Goal: Task Accomplishment & Management: Manage account settings

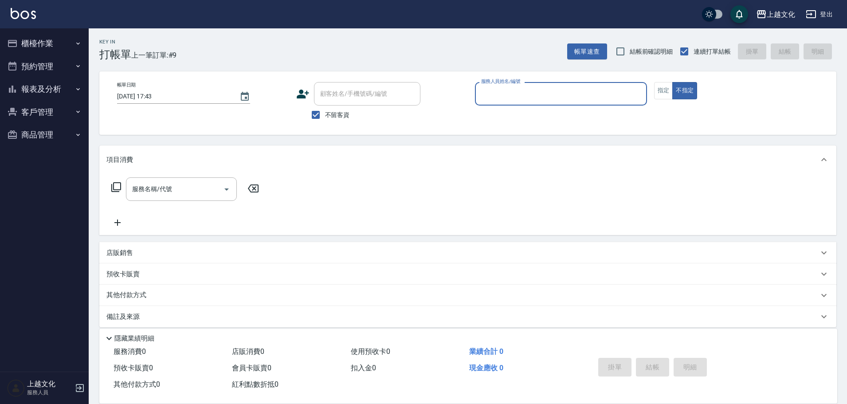
click at [550, 91] on input "服務人員姓名/編號" at bounding box center [561, 94] width 164 height 16
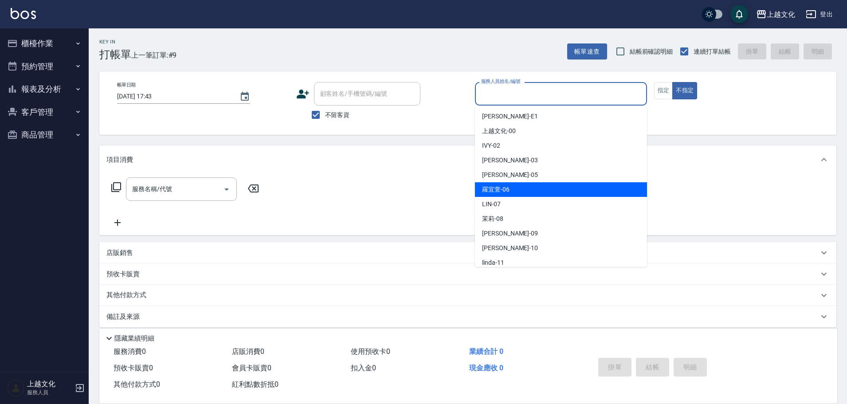
click at [510, 188] on div "羅宜萱 -06" at bounding box center [561, 189] width 172 height 15
click at [510, 188] on div "服務名稱/代號 服務名稱/代號" at bounding box center [467, 204] width 737 height 61
type input "羅宜萱-06"
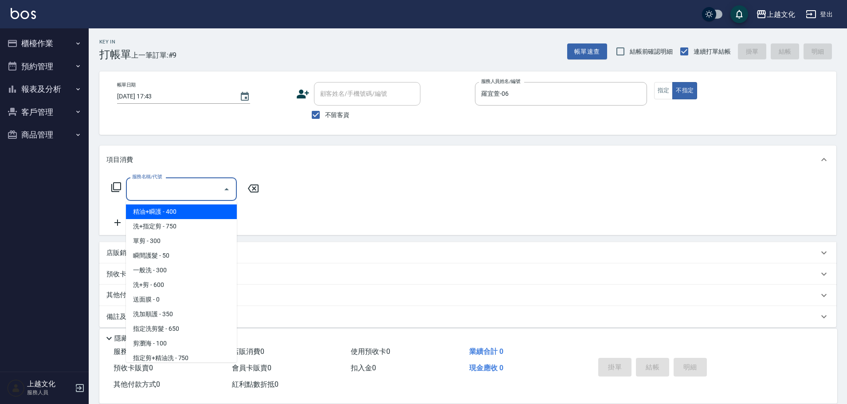
click at [158, 189] on input "服務名稱/代號" at bounding box center [175, 189] width 90 height 16
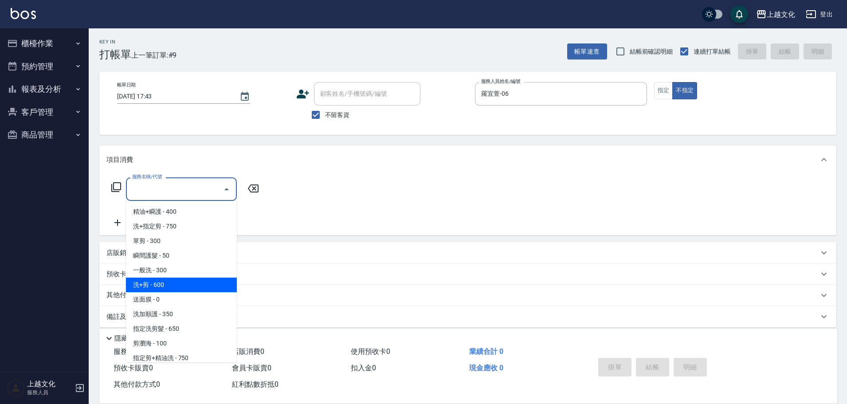
click at [167, 289] on span "洗+剪 - 600" at bounding box center [181, 285] width 111 height 15
type input "洗+剪(108)"
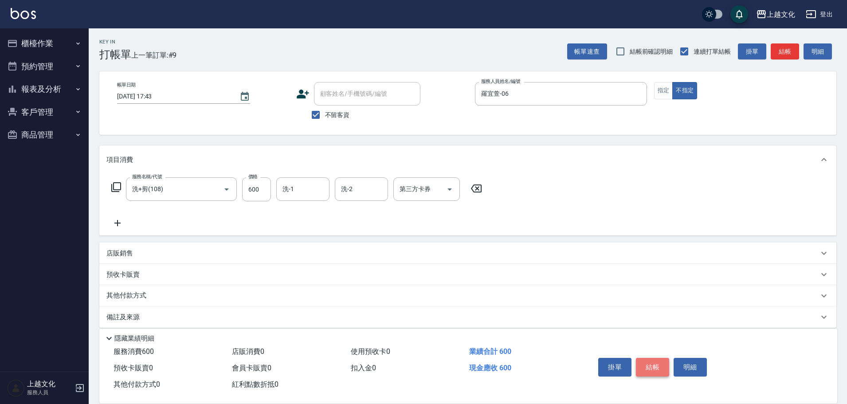
click at [647, 364] on button "結帳" at bounding box center [652, 367] width 33 height 19
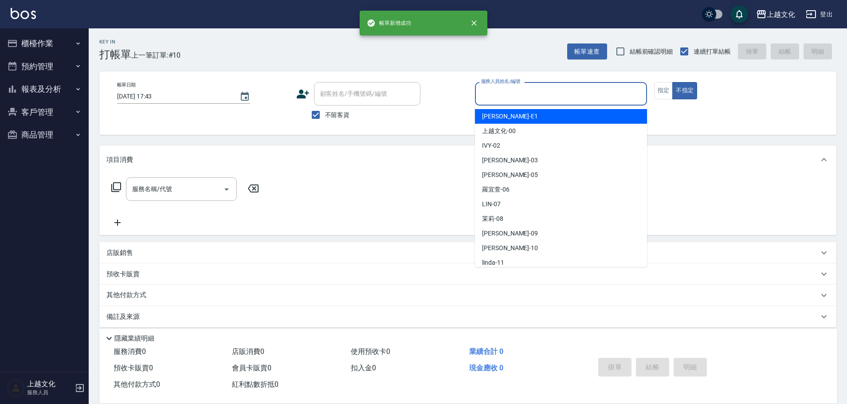
click at [601, 94] on input "服務人員姓名/編號" at bounding box center [561, 94] width 164 height 16
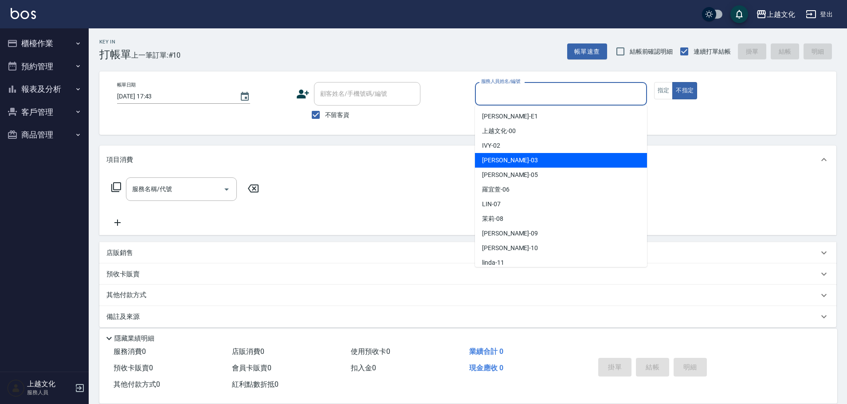
click at [509, 161] on div "[PERSON_NAME] -03" at bounding box center [561, 160] width 172 height 15
type input "[PERSON_NAME]-03"
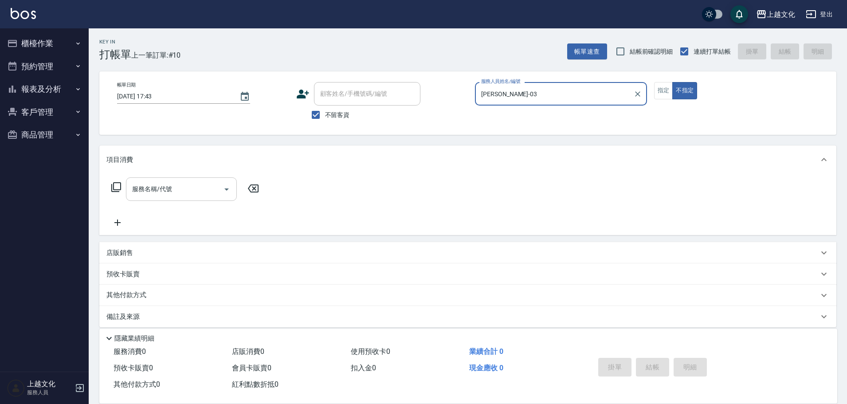
click at [155, 193] on div "服務名稱/代號 服務名稱/代號" at bounding box center [181, 189] width 111 height 24
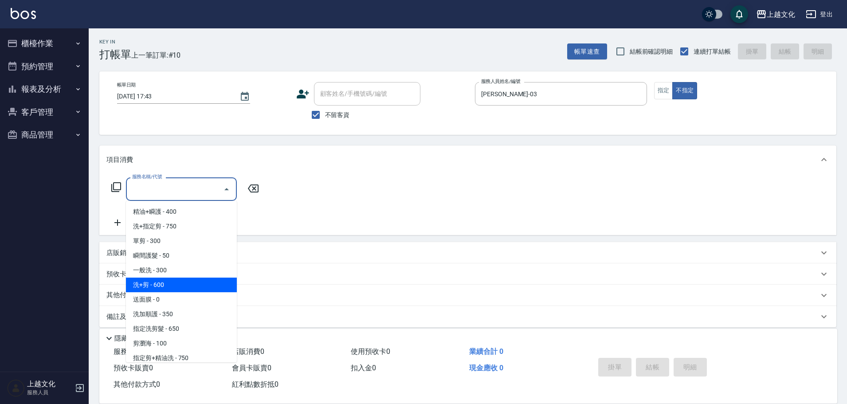
click at [170, 286] on span "洗+剪 - 600" at bounding box center [181, 285] width 111 height 15
type input "洗+剪(108)"
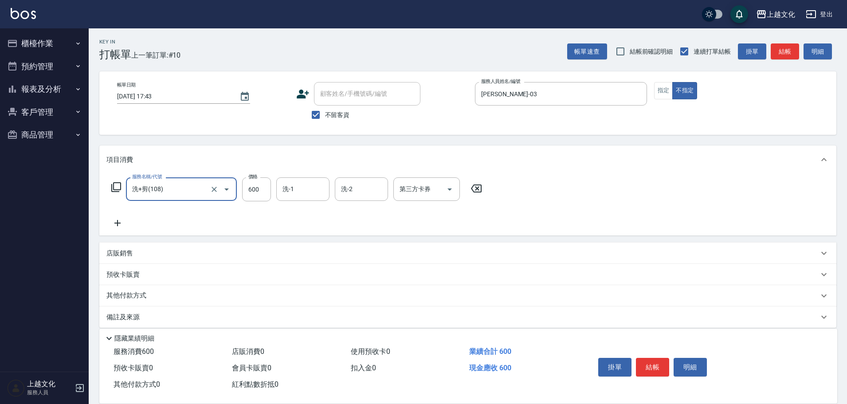
click at [116, 254] on p "店販銷售" at bounding box center [119, 253] width 27 height 9
click at [117, 254] on p "店販銷售" at bounding box center [119, 253] width 27 height 9
click at [119, 248] on div "店販銷售" at bounding box center [467, 253] width 737 height 21
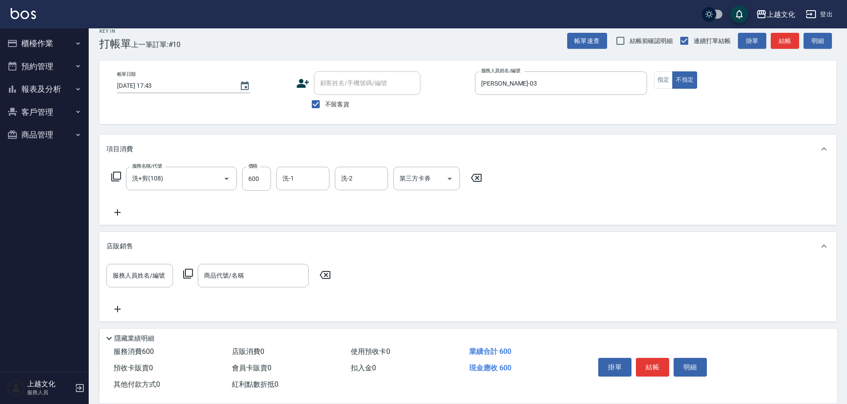
scroll to position [7, 0]
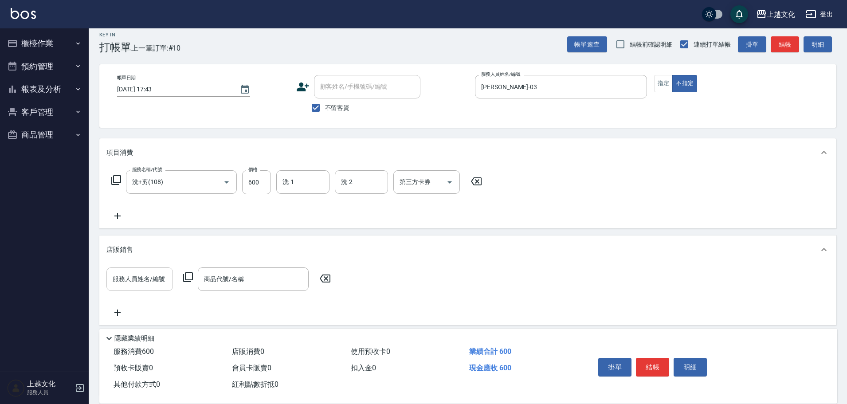
click at [144, 280] on input "服務人員姓名/編號" at bounding box center [139, 280] width 59 height 16
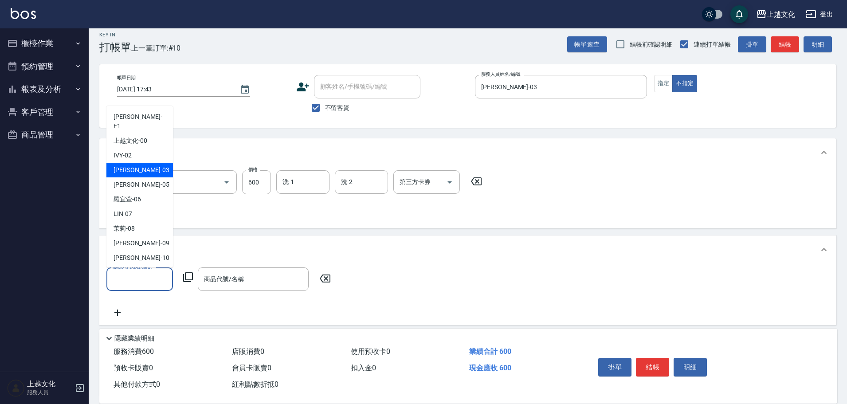
click at [142, 163] on div "[PERSON_NAME] -03" at bounding box center [139, 170] width 67 height 15
type input "[PERSON_NAME]-03"
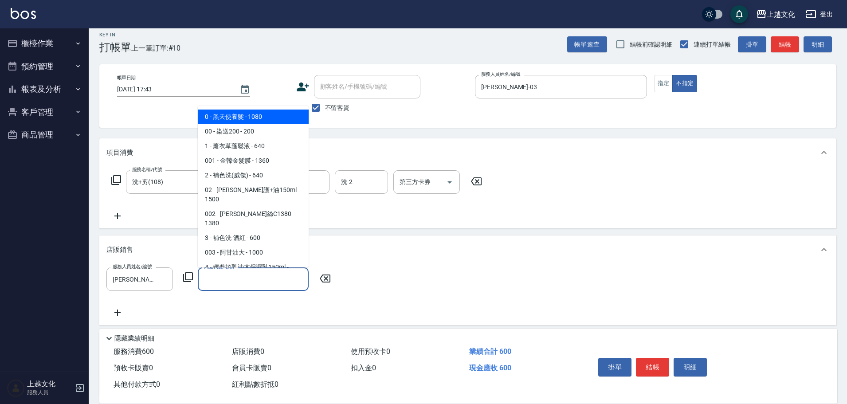
click at [248, 284] on input "商品代號/名稱" at bounding box center [253, 280] width 103 height 16
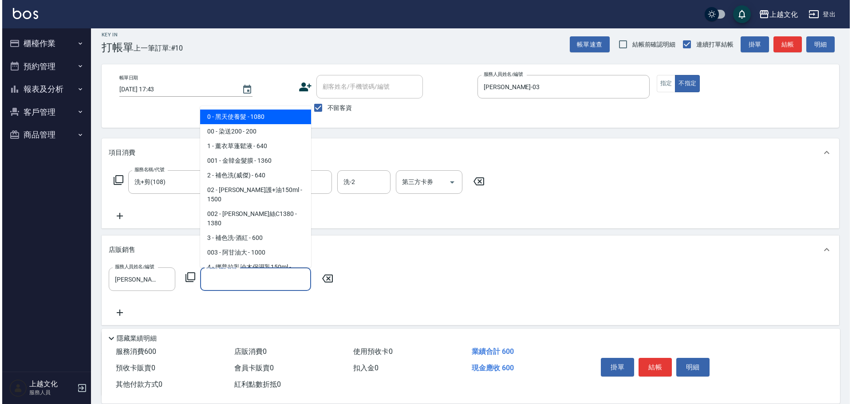
scroll to position [0, 0]
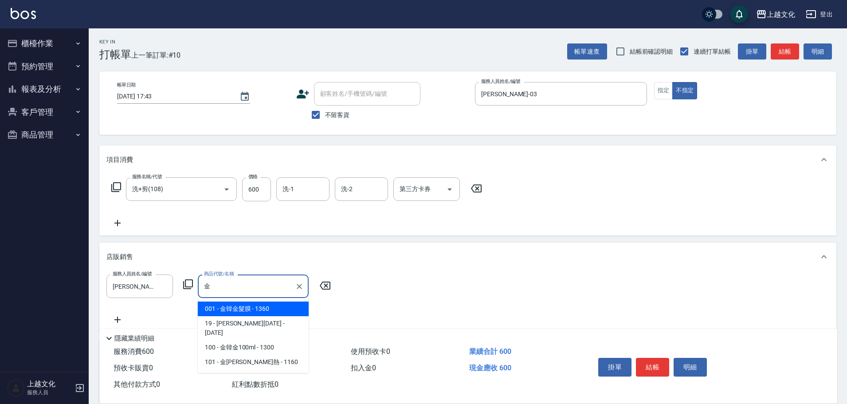
click at [225, 311] on span "001 - 金韓金髮膜 - 1360" at bounding box center [253, 309] width 111 height 15
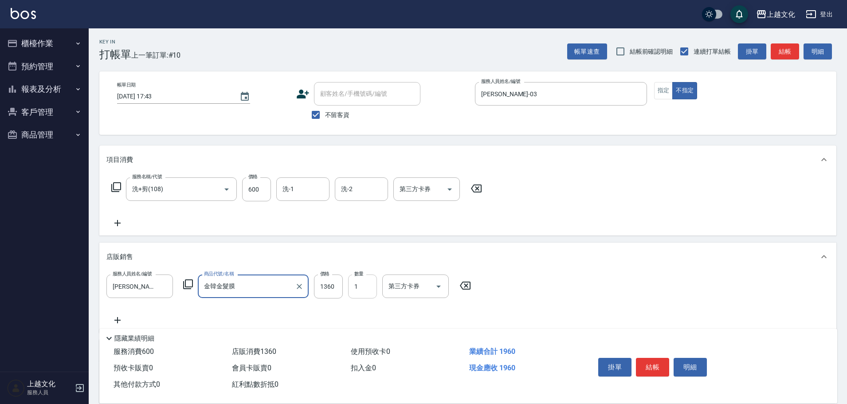
type input "金韓金髮膜"
click at [352, 292] on input "1" at bounding box center [362, 287] width 29 height 24
type input "2"
click at [655, 366] on button "結帳" at bounding box center [652, 367] width 33 height 19
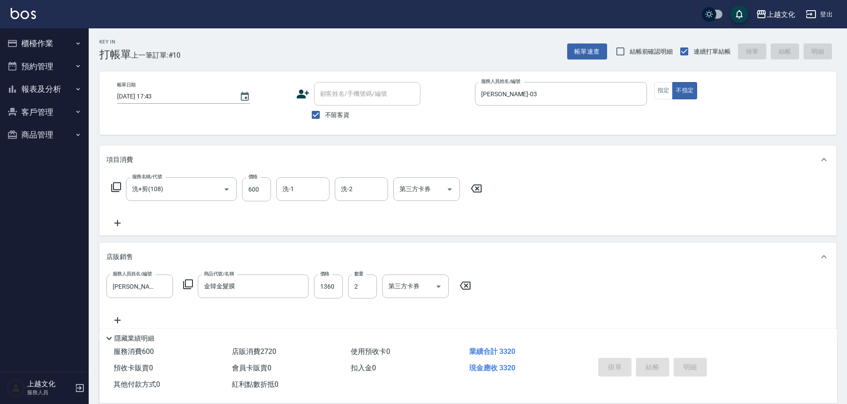
type input "[DATE] 17:44"
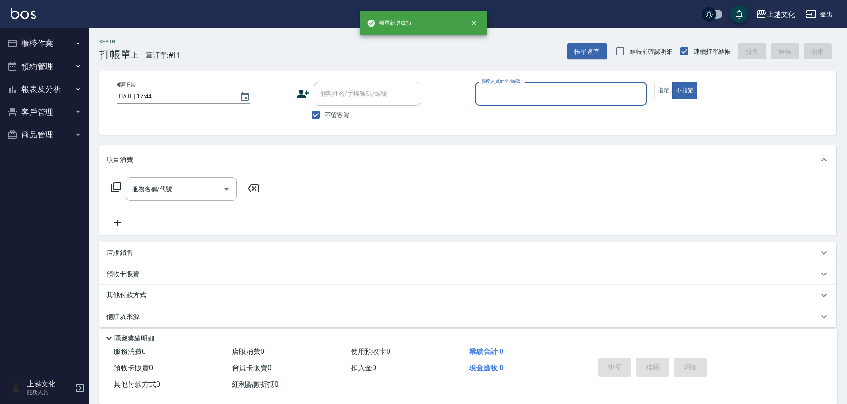
click at [524, 102] on input "服務人員姓名/編號" at bounding box center [561, 94] width 164 height 16
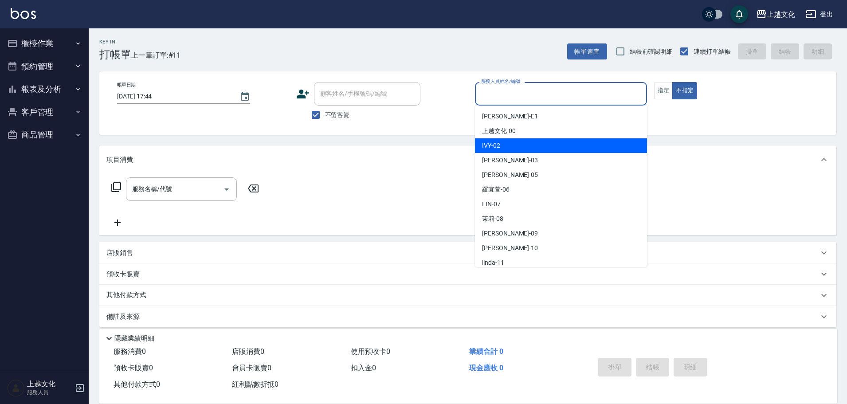
click at [515, 147] on div "IVY -02" at bounding box center [561, 145] width 172 height 15
type input "IVY-02"
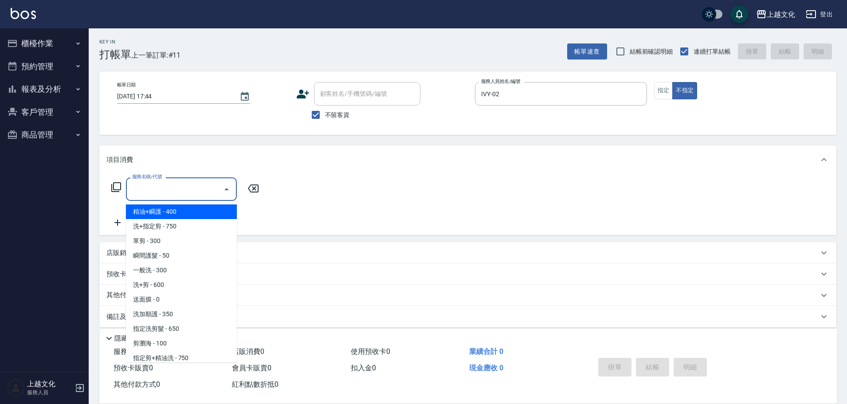
click at [161, 192] on input "服務名稱/代號" at bounding box center [175, 189] width 90 height 16
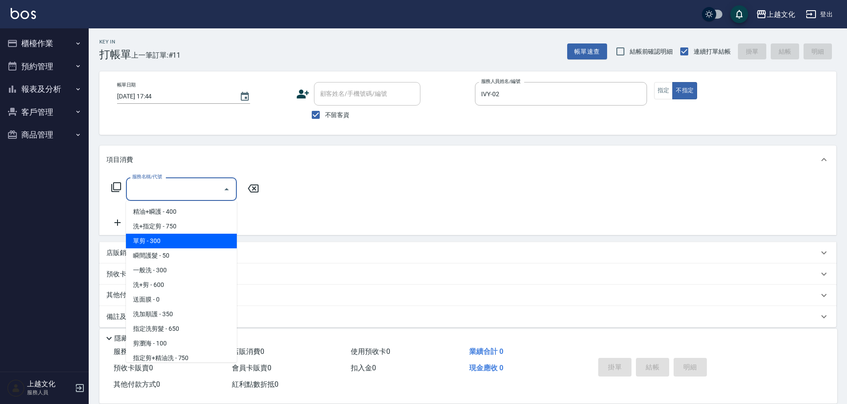
click at [178, 245] on span "單剪 - 300" at bounding box center [181, 241] width 111 height 15
type input "單剪(103)"
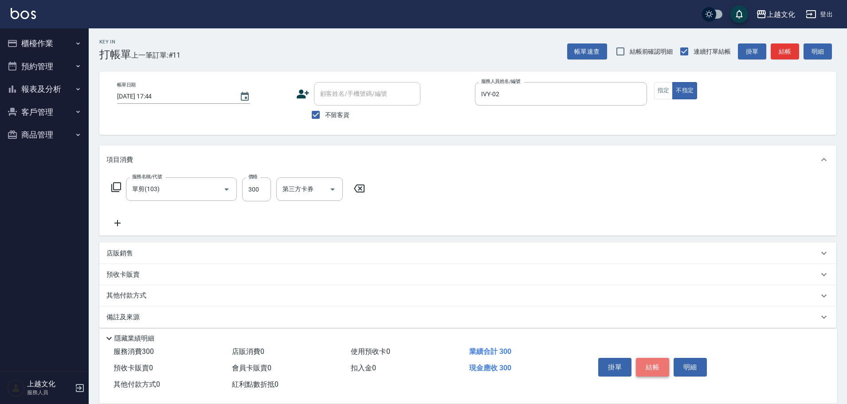
click at [654, 366] on button "結帳" at bounding box center [652, 367] width 33 height 19
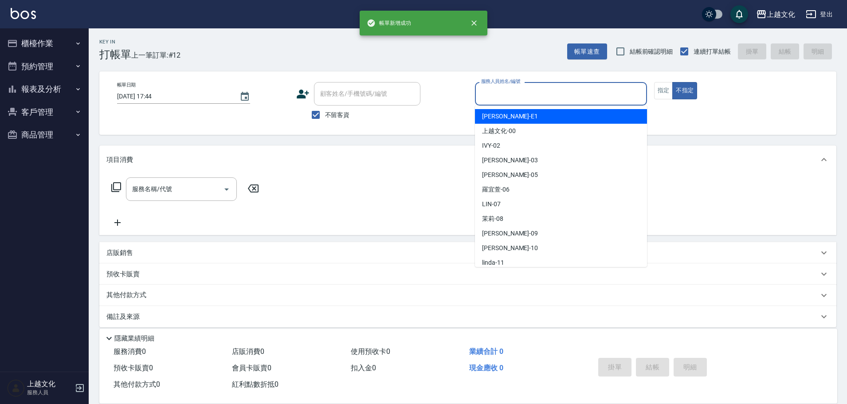
click at [514, 96] on input "服務人員姓名/編號" at bounding box center [561, 94] width 164 height 16
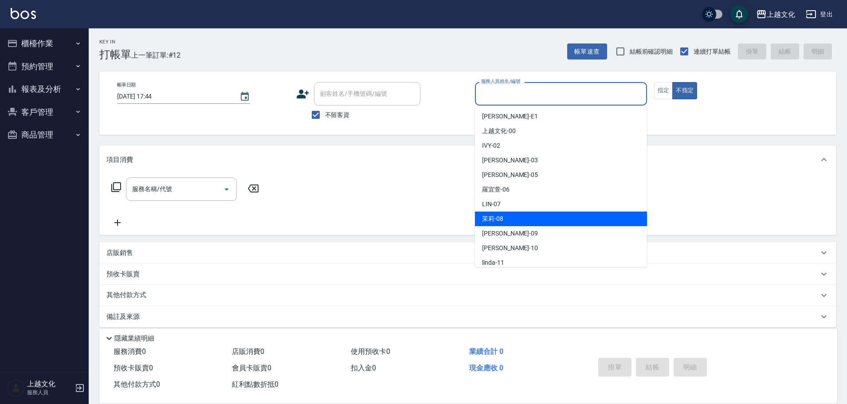
click at [521, 217] on div "茉莉 -08" at bounding box center [561, 219] width 172 height 15
type input "茉莉-08"
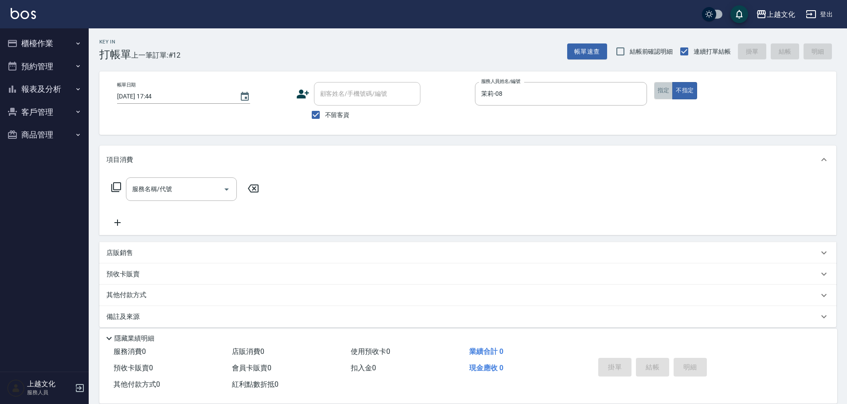
click at [665, 87] on button "指定" at bounding box center [663, 90] width 19 height 17
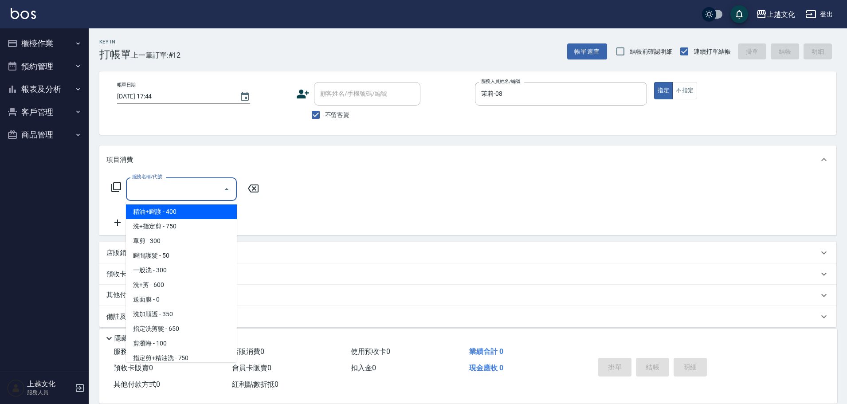
click at [151, 188] on input "服務名稱/代號" at bounding box center [175, 189] width 90 height 16
click at [173, 227] on span "洗+指定剪 - 750" at bounding box center [181, 226] width 111 height 15
type input "洗+指定剪(102)"
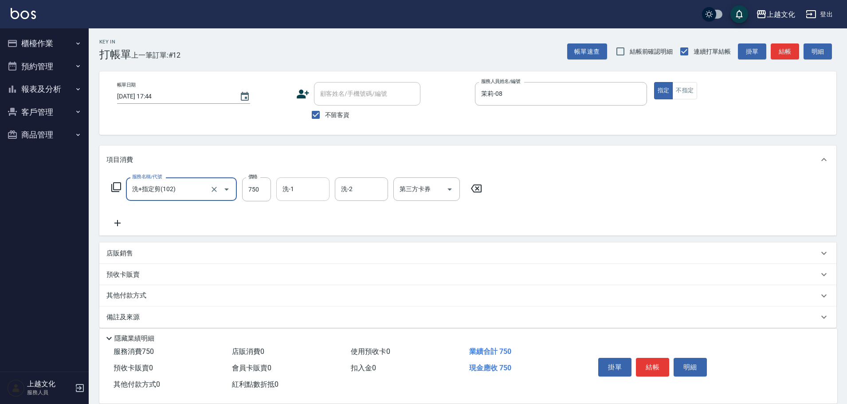
click at [290, 192] on input "洗-1" at bounding box center [302, 189] width 45 height 16
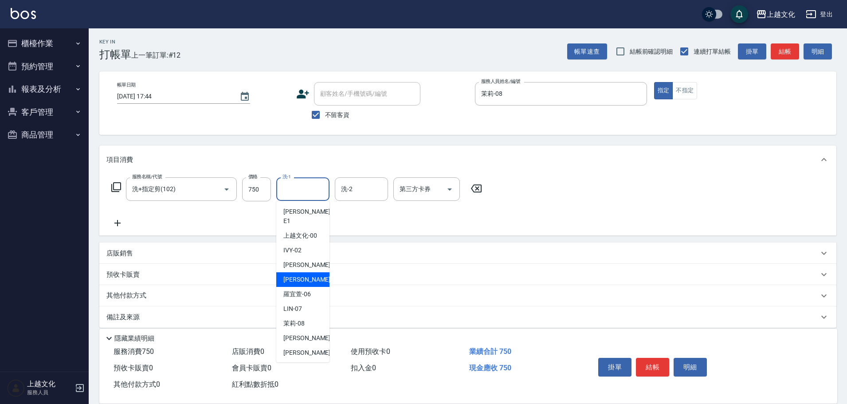
click at [313, 272] on div "[PERSON_NAME] -05" at bounding box center [302, 279] width 53 height 15
type input "EMILY-05"
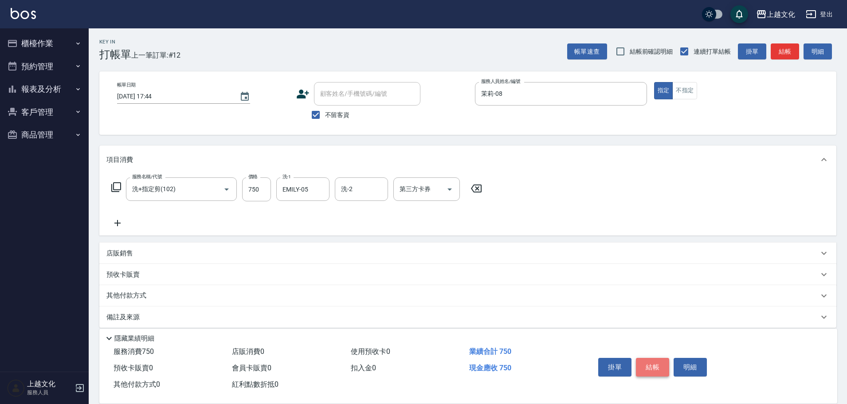
click at [648, 365] on button "結帳" at bounding box center [652, 367] width 33 height 19
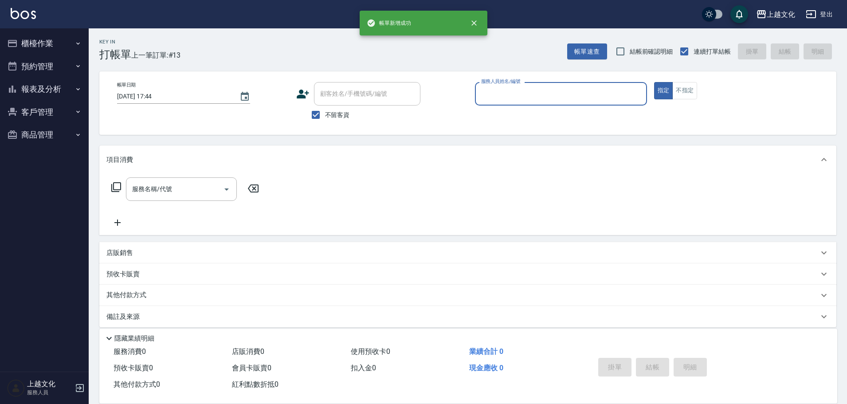
click at [549, 97] on input "服務人員姓名/編號" at bounding box center [561, 94] width 164 height 16
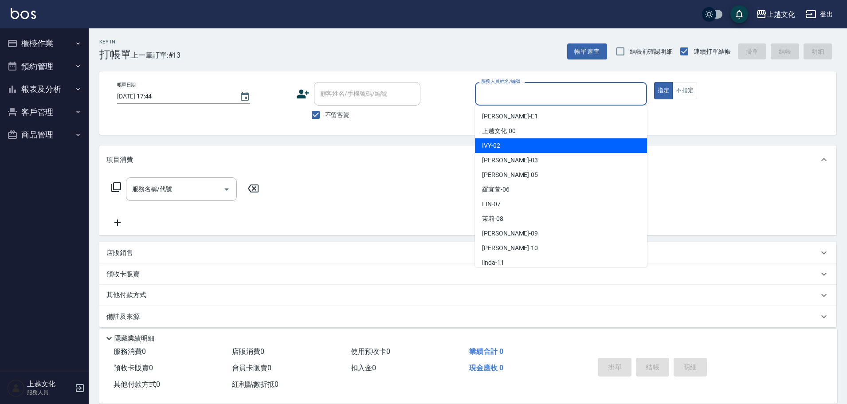
click at [512, 145] on div "IVY -02" at bounding box center [561, 145] width 172 height 15
type input "IVY-02"
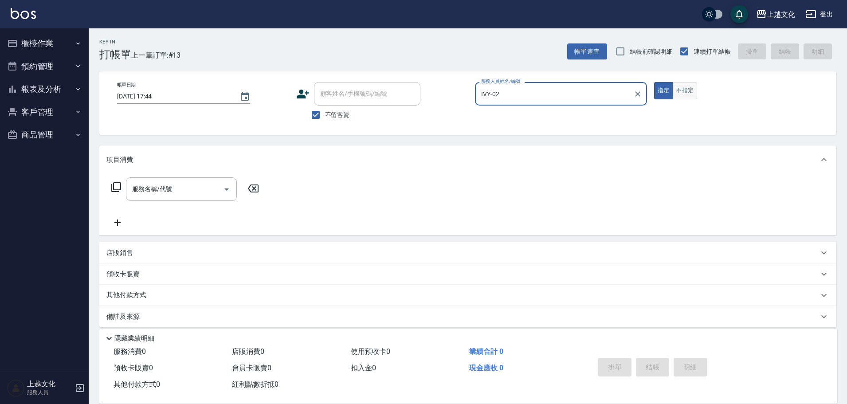
click at [681, 92] on button "不指定" at bounding box center [685, 90] width 25 height 17
click at [118, 184] on icon at bounding box center [116, 187] width 11 height 11
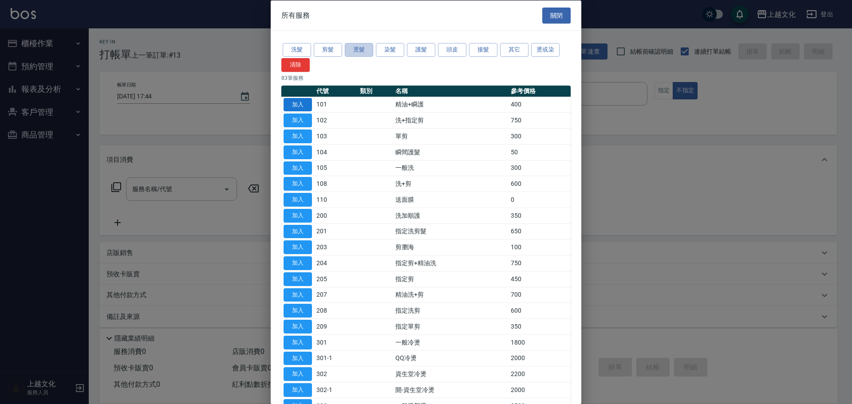
drag, startPoint x: 358, startPoint y: 51, endPoint x: 303, endPoint y: 106, distance: 78.1
click at [358, 52] on button "燙髮" at bounding box center [359, 50] width 28 height 14
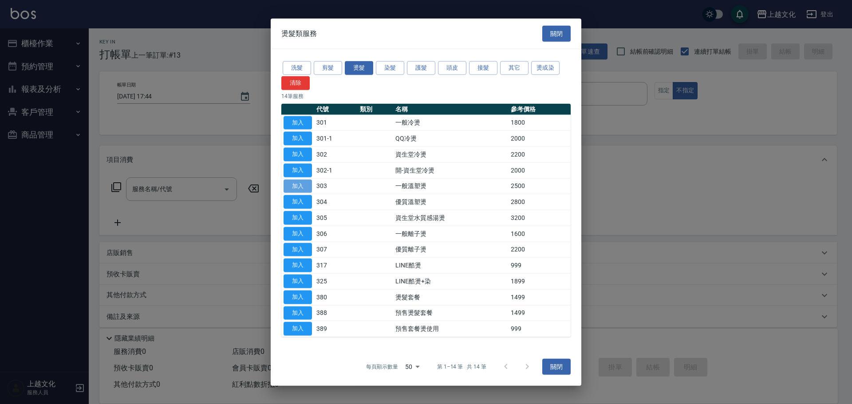
click at [289, 189] on button "加入" at bounding box center [298, 186] width 28 height 14
type input "一般溫塑燙(303)"
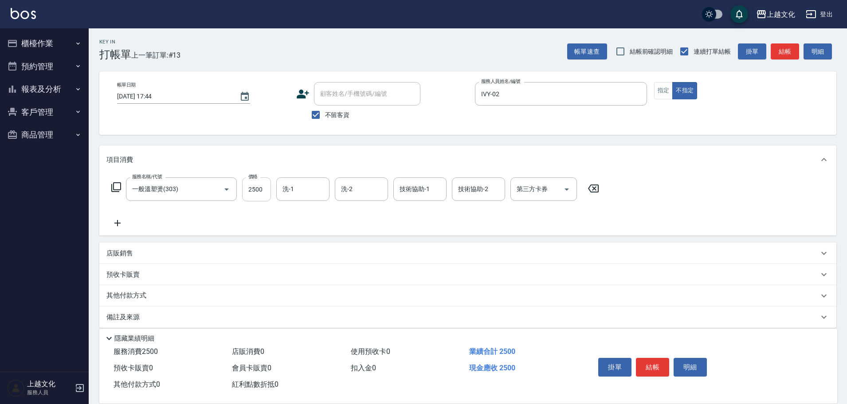
click at [260, 197] on input "2500" at bounding box center [256, 189] width 29 height 24
type input "3200"
click at [653, 360] on button "結帳" at bounding box center [652, 367] width 33 height 19
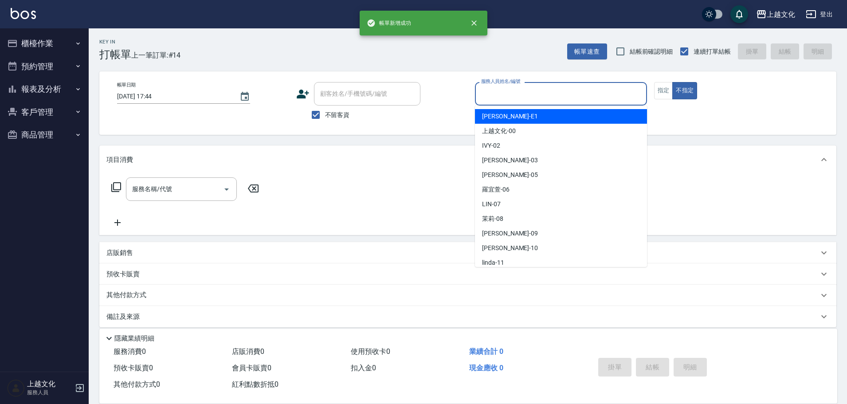
click at [568, 92] on input "服務人員姓名/編號" at bounding box center [561, 94] width 164 height 16
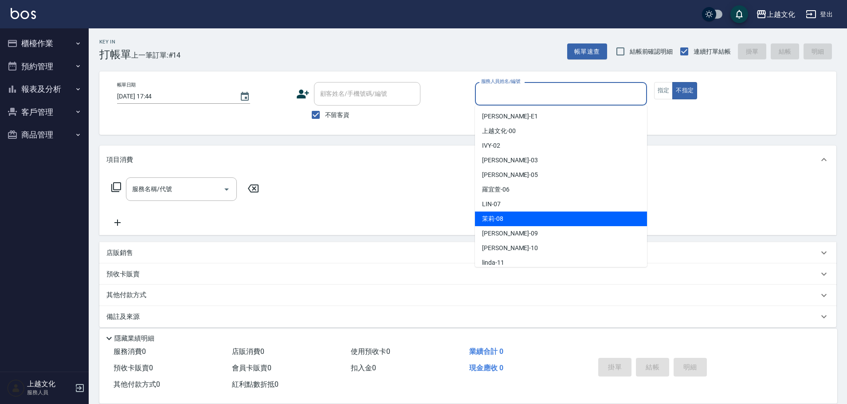
drag, startPoint x: 520, startPoint y: 219, endPoint x: 585, endPoint y: 169, distance: 82.3
click at [520, 220] on div "茉莉 -08" at bounding box center [561, 219] width 172 height 15
type input "茉莉-08"
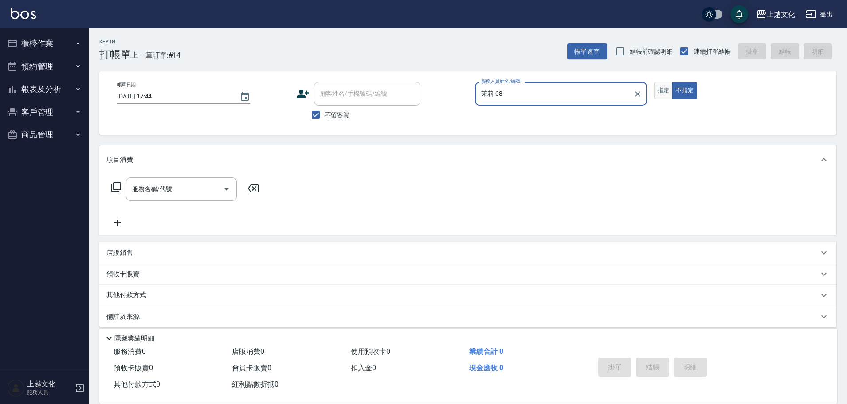
click at [664, 93] on button "指定" at bounding box center [663, 90] width 19 height 17
click at [118, 186] on icon at bounding box center [116, 187] width 11 height 11
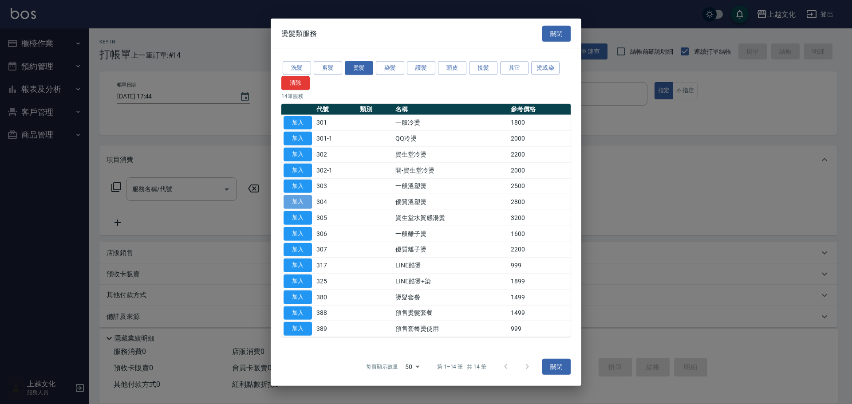
click at [290, 201] on button "加入" at bounding box center [298, 202] width 28 height 14
type input "優質溫塑燙(304)"
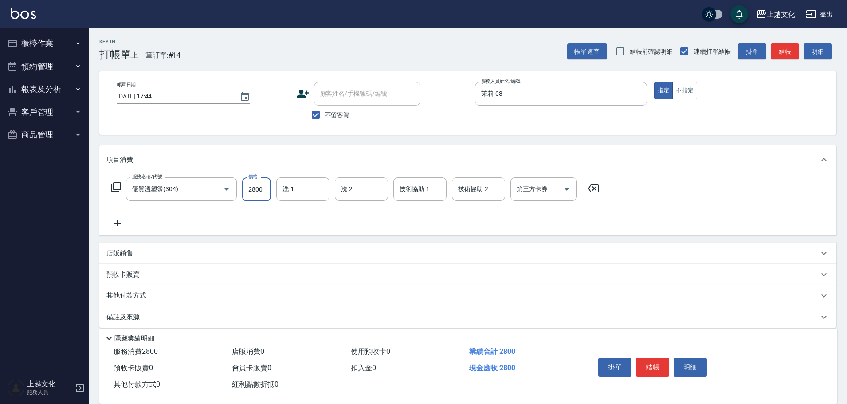
click at [265, 192] on input "2800" at bounding box center [256, 189] width 29 height 24
type input "3200"
click at [299, 189] on input "洗-1" at bounding box center [302, 189] width 45 height 16
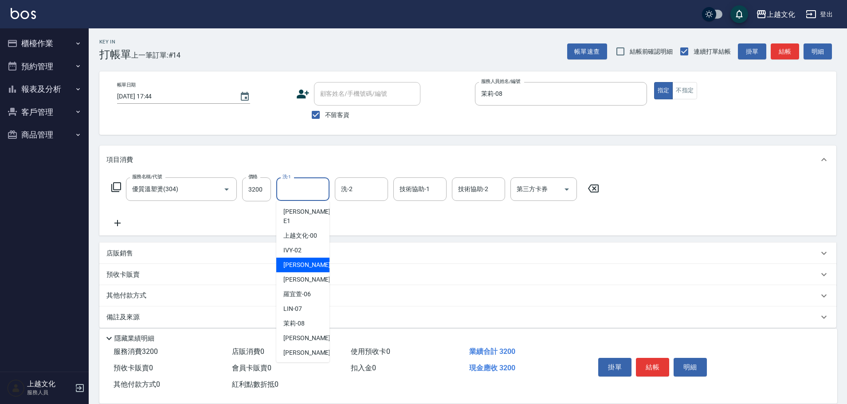
click at [297, 258] on div "[PERSON_NAME] -03" at bounding box center [302, 265] width 53 height 15
type input "[PERSON_NAME]-03"
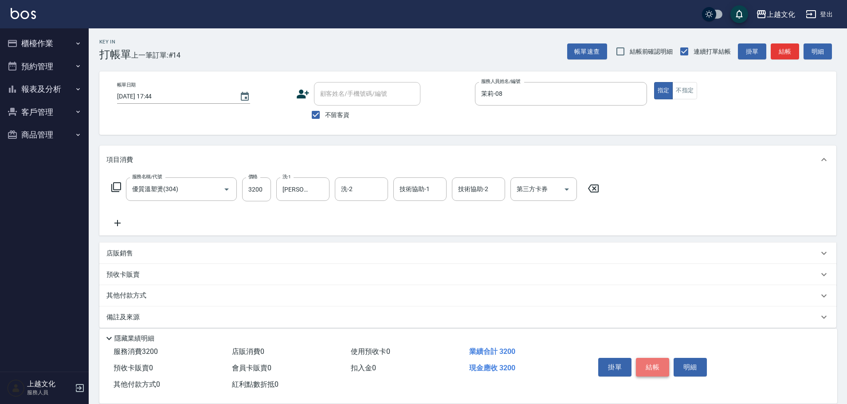
click at [653, 359] on button "結帳" at bounding box center [652, 367] width 33 height 19
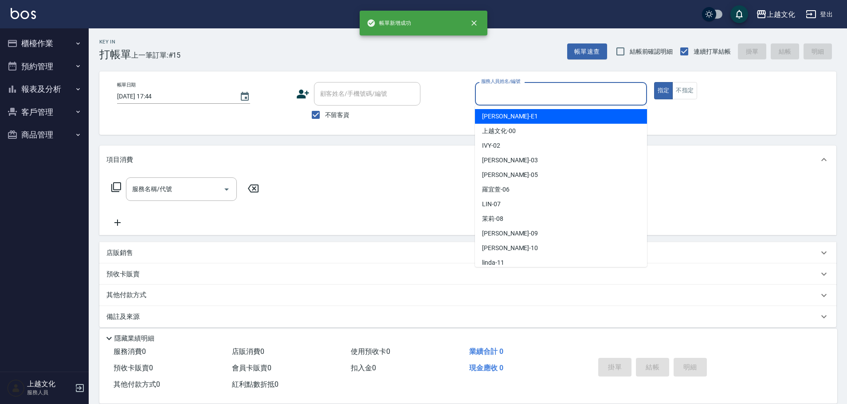
click at [543, 96] on input "服務人員姓名/編號" at bounding box center [561, 94] width 164 height 16
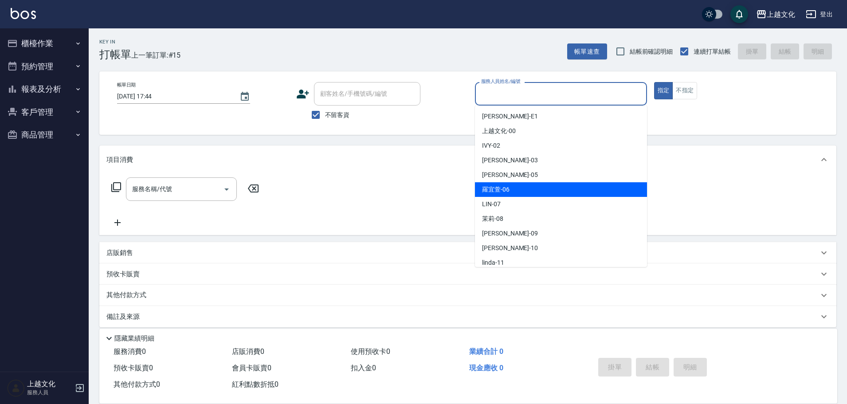
drag, startPoint x: 546, startPoint y: 187, endPoint x: 651, endPoint y: 139, distance: 116.1
click at [547, 187] on div "羅宜萱 -06" at bounding box center [561, 189] width 172 height 15
type input "羅宜萱-06"
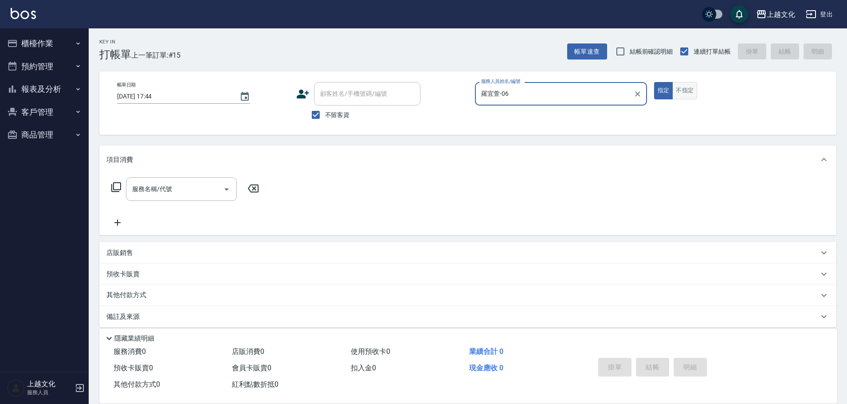
click at [689, 90] on button "不指定" at bounding box center [685, 90] width 25 height 17
click at [161, 190] on input "服務名稱/代號" at bounding box center [175, 189] width 90 height 16
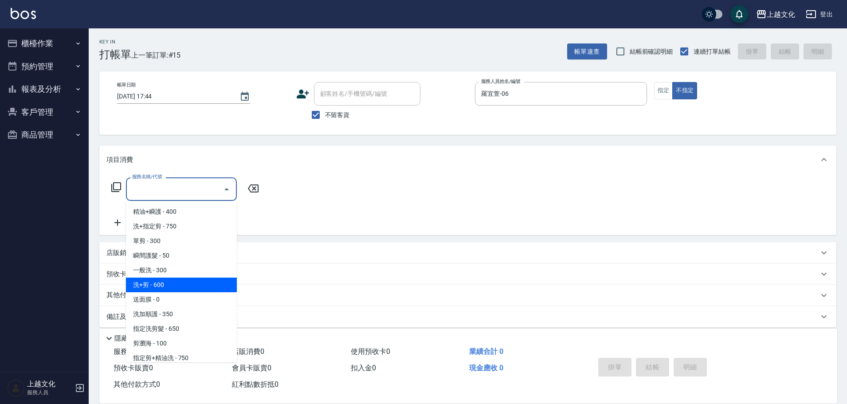
drag, startPoint x: 171, startPoint y: 281, endPoint x: 175, endPoint y: 281, distance: 4.5
click at [171, 282] on span "洗+剪 - 600" at bounding box center [181, 285] width 111 height 15
type input "洗+剪(108)"
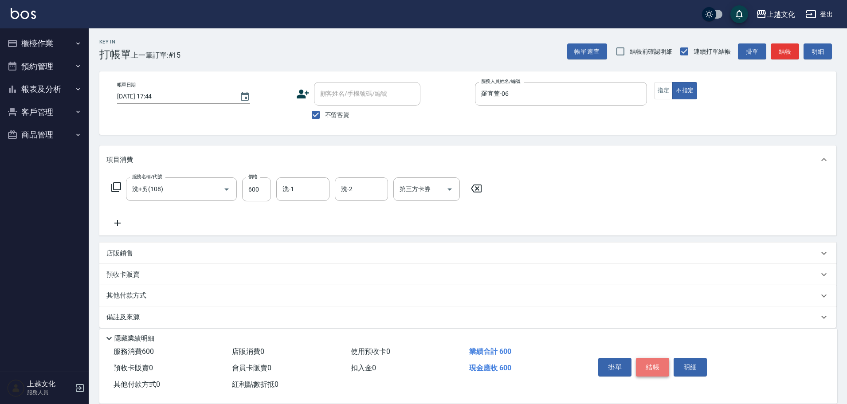
click at [650, 358] on button "結帳" at bounding box center [652, 367] width 33 height 19
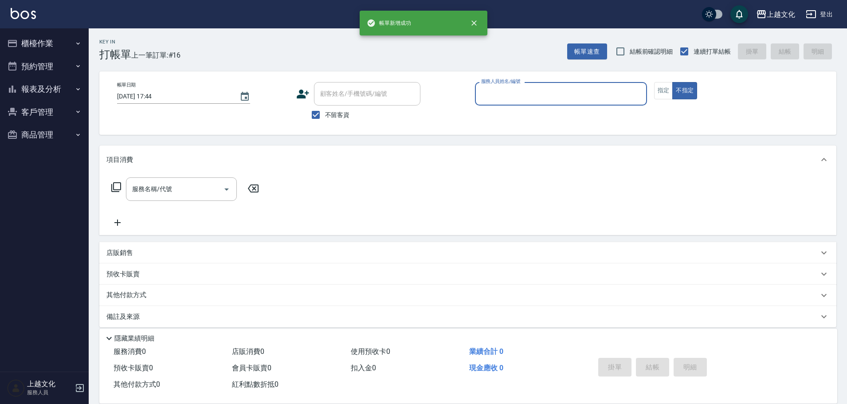
drag, startPoint x: 584, startPoint y: 95, endPoint x: 578, endPoint y: 102, distance: 9.1
click at [584, 95] on input "服務人員姓名/編號" at bounding box center [561, 94] width 164 height 16
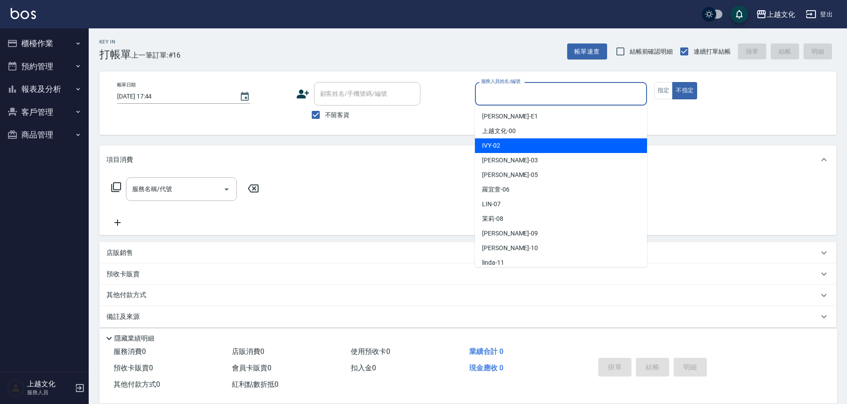
click at [553, 153] on div "IVY -02" at bounding box center [561, 145] width 172 height 15
click at [553, 153] on div "項目消費" at bounding box center [467, 160] width 737 height 28
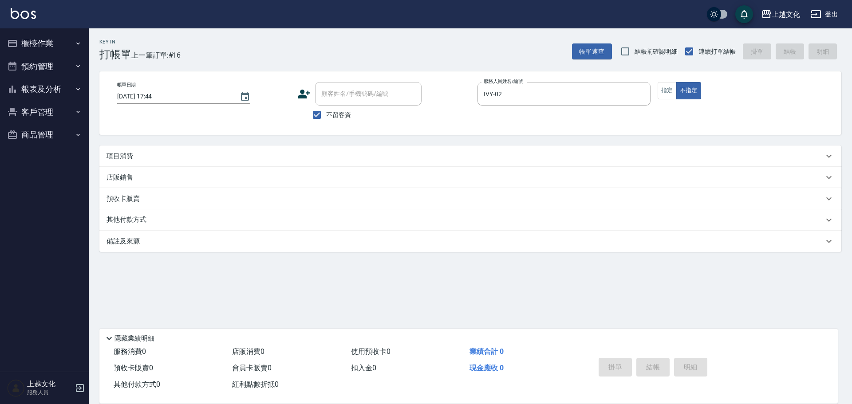
click at [553, 153] on div "項目消費" at bounding box center [464, 156] width 717 height 9
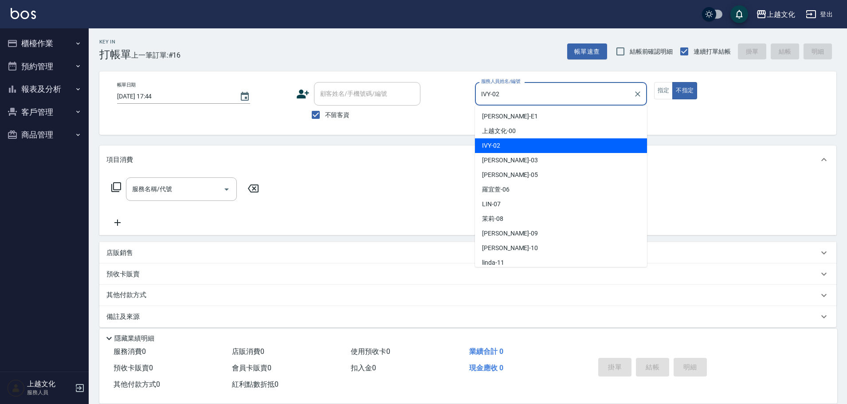
click at [538, 100] on input "IVY-02" at bounding box center [554, 94] width 151 height 16
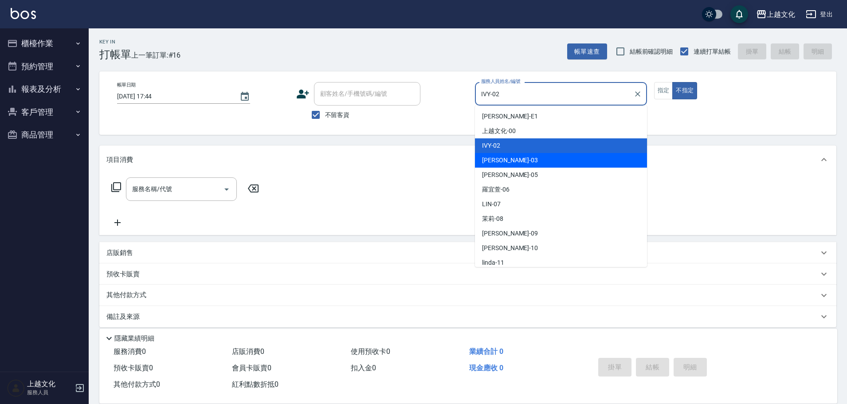
click at [526, 161] on div "[PERSON_NAME] -03" at bounding box center [561, 160] width 172 height 15
type input "[PERSON_NAME]-03"
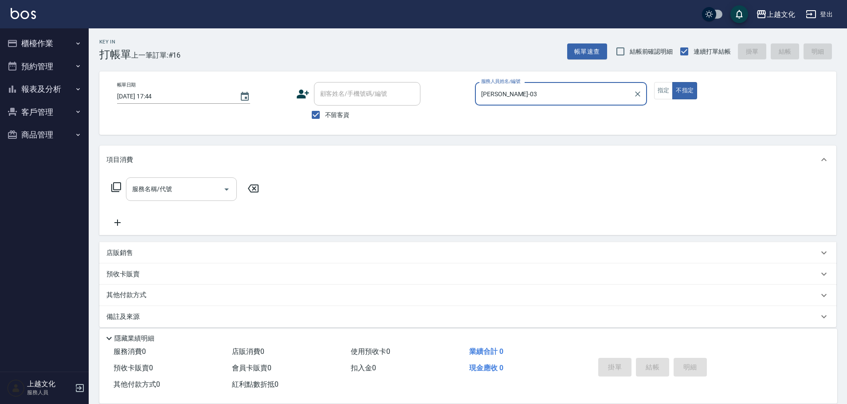
click at [196, 194] on input "服務名稱/代號" at bounding box center [175, 189] width 90 height 16
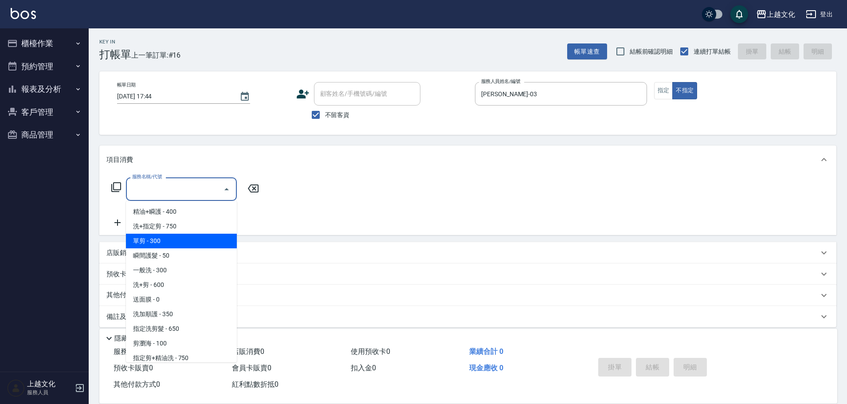
click at [181, 240] on span "單剪 - 300" at bounding box center [181, 241] width 111 height 15
click at [181, 239] on div "項目消費 服務名稱/代號 服務名稱/代號 店販銷售 服務人員姓名/編號 服務人員姓名/編號 商品代號/名稱 商品代號/名稱 預收卡販賣 卡券名稱/代號 卡券名…" at bounding box center [467, 237] width 737 height 182
type input "單剪(103)"
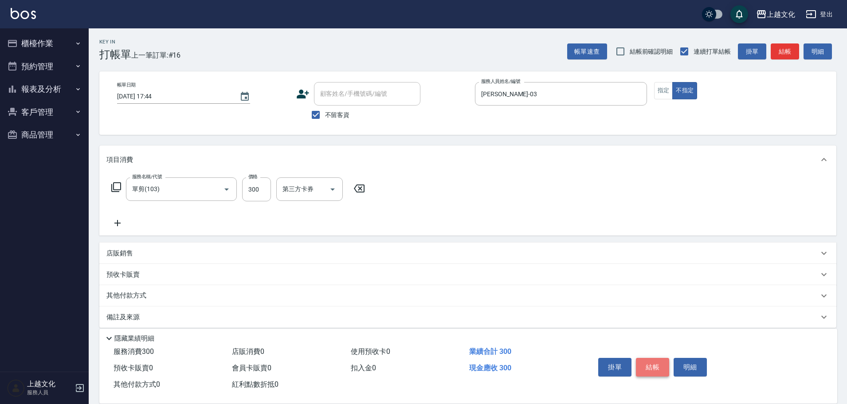
click at [651, 366] on button "結帳" at bounding box center [652, 367] width 33 height 19
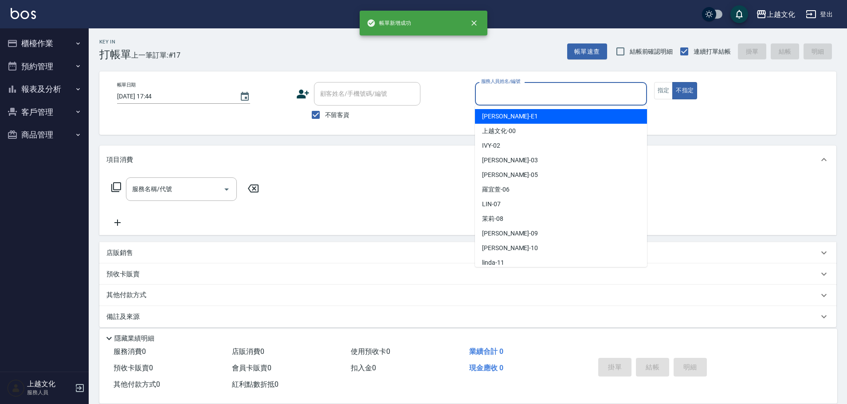
click at [576, 89] on input "服務人員姓名/編號" at bounding box center [561, 94] width 164 height 16
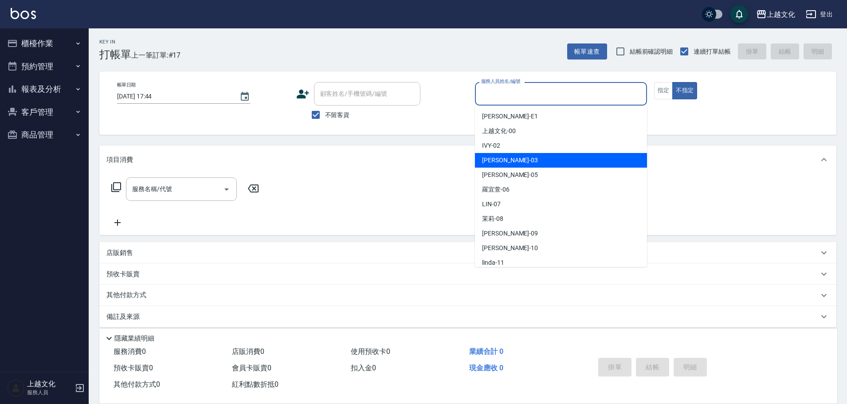
click at [520, 167] on div "[PERSON_NAME] -03" at bounding box center [561, 160] width 172 height 15
click at [532, 94] on input "[PERSON_NAME]-03" at bounding box center [554, 94] width 151 height 16
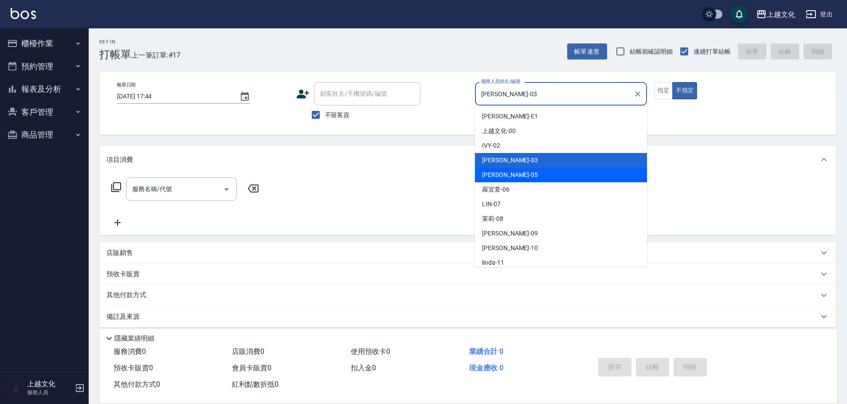
click at [511, 173] on div "[PERSON_NAME] -05" at bounding box center [561, 175] width 172 height 15
type input "EMILY-05"
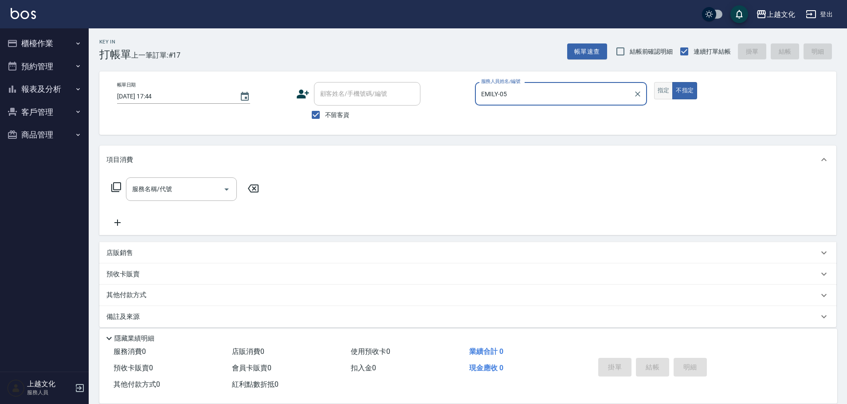
click at [659, 88] on button "指定" at bounding box center [663, 90] width 19 height 17
click at [117, 183] on icon at bounding box center [116, 187] width 10 height 10
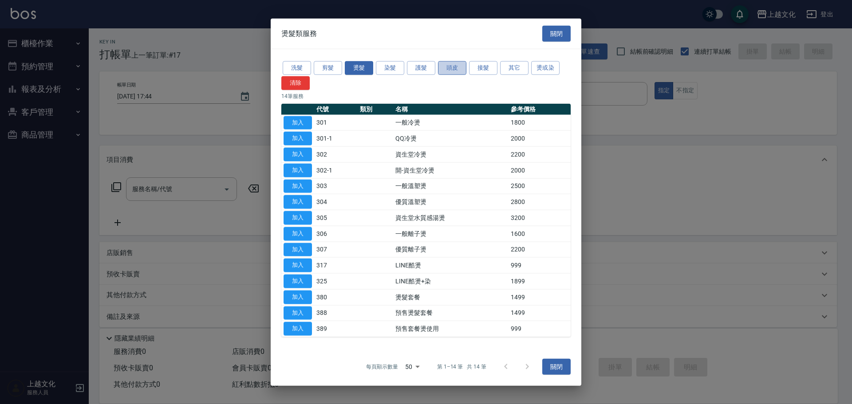
click at [453, 67] on button "頭皮" at bounding box center [452, 68] width 28 height 14
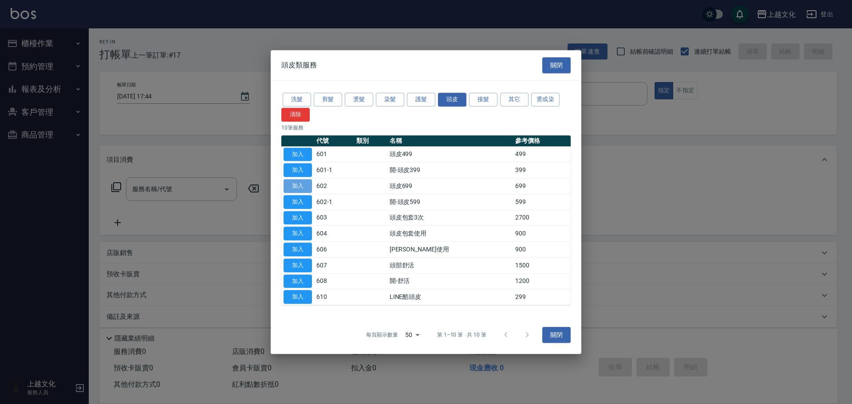
click at [287, 186] on button "加入" at bounding box center [298, 186] width 28 height 14
type input "頭皮699(602)"
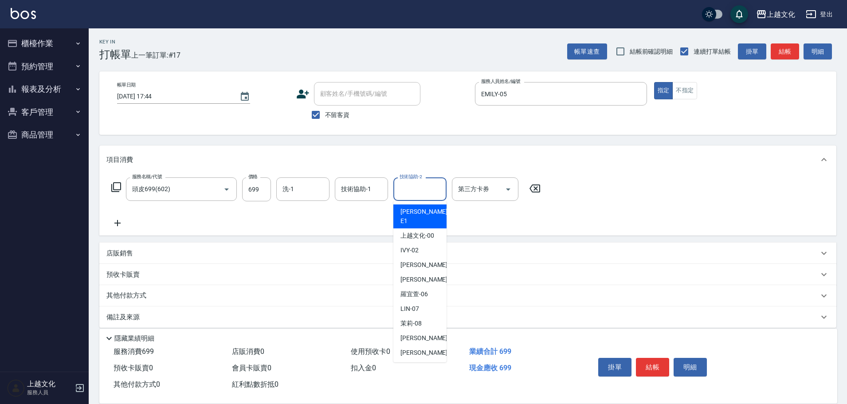
click at [406, 189] on input "技術協助-2" at bounding box center [420, 189] width 45 height 16
click at [417, 260] on span "[PERSON_NAME] -03" at bounding box center [429, 264] width 56 height 9
type input "[PERSON_NAME]-03"
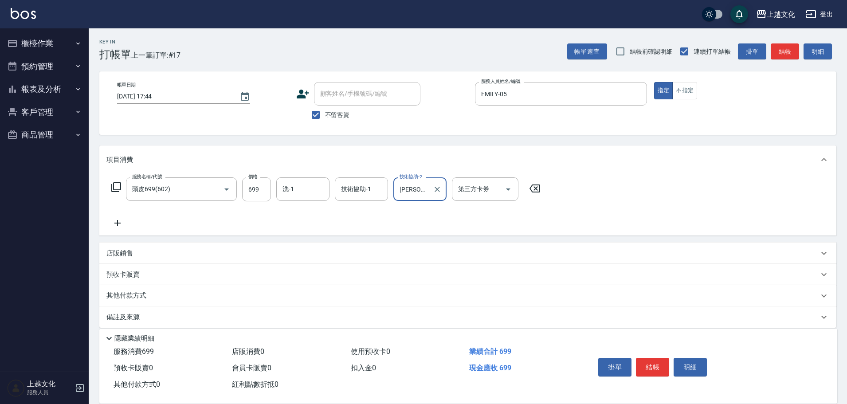
click at [118, 221] on icon at bounding box center [117, 223] width 6 height 6
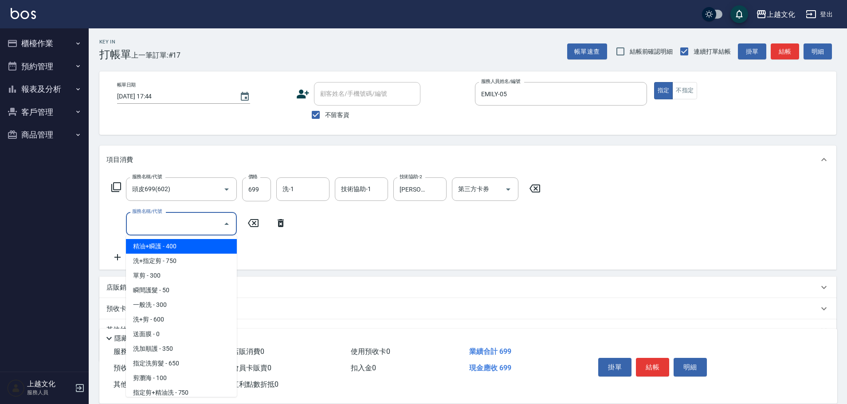
click at [191, 227] on input "服務名稱/代號" at bounding box center [175, 224] width 90 height 16
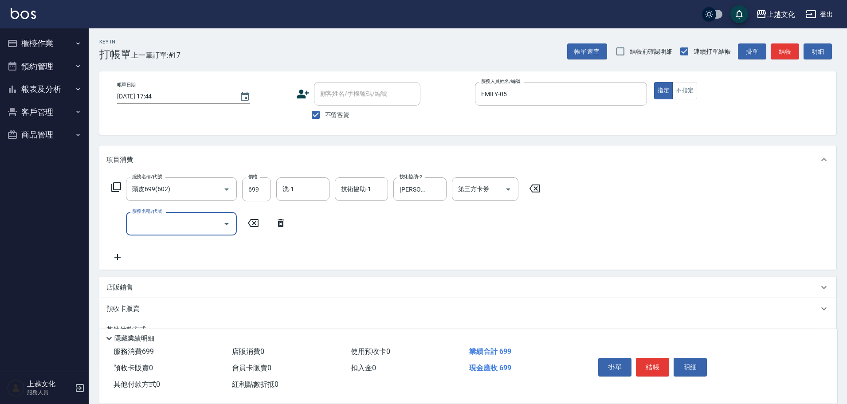
click at [177, 228] on input "服務名稱/代號" at bounding box center [175, 224] width 90 height 16
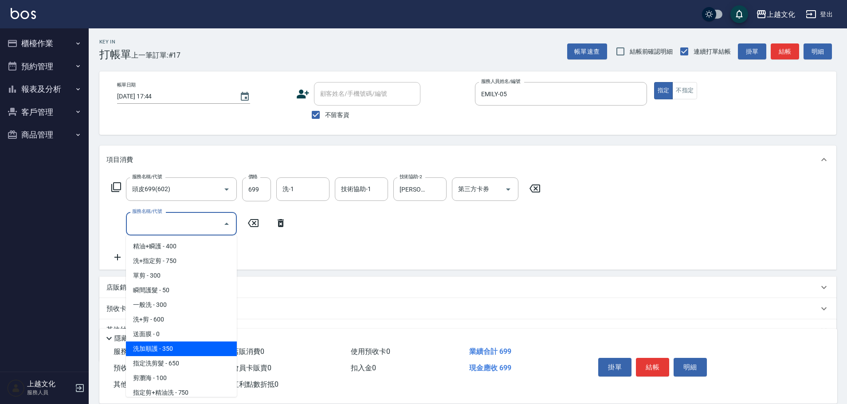
click at [175, 346] on span "洗加順護 - 350" at bounding box center [181, 349] width 111 height 15
click at [190, 222] on input "洗加順護(200)" at bounding box center [169, 224] width 78 height 16
drag, startPoint x: 190, startPoint y: 222, endPoint x: 171, endPoint y: 231, distance: 21.6
click at [190, 222] on input "洗加順護(200)" at bounding box center [169, 224] width 78 height 16
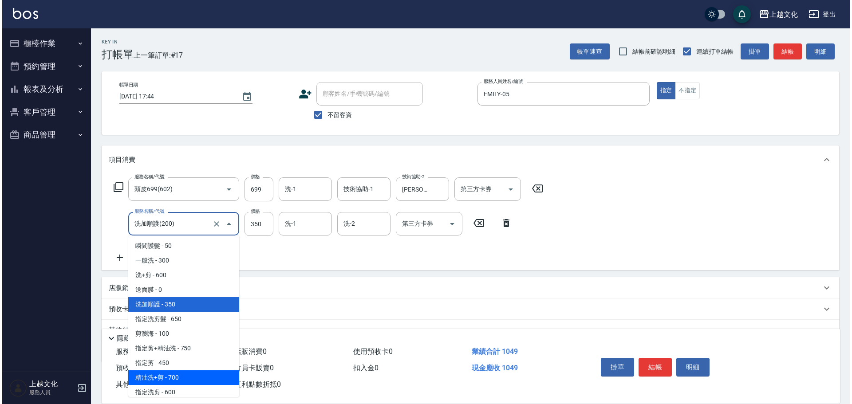
scroll to position [89, 0]
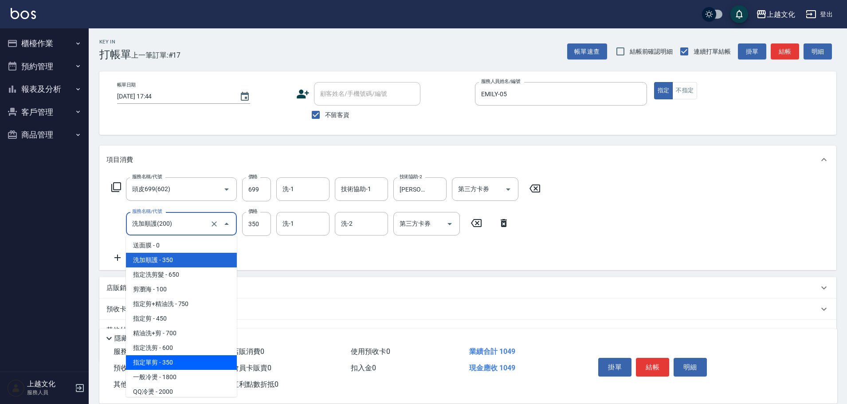
click at [198, 362] on span "指定單剪 - 350" at bounding box center [181, 362] width 111 height 15
type input "指定單剪(209)"
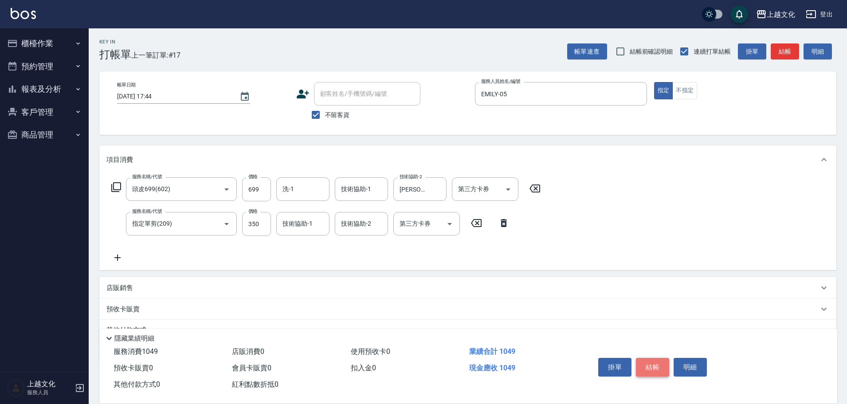
click at [661, 365] on button "結帳" at bounding box center [652, 367] width 33 height 19
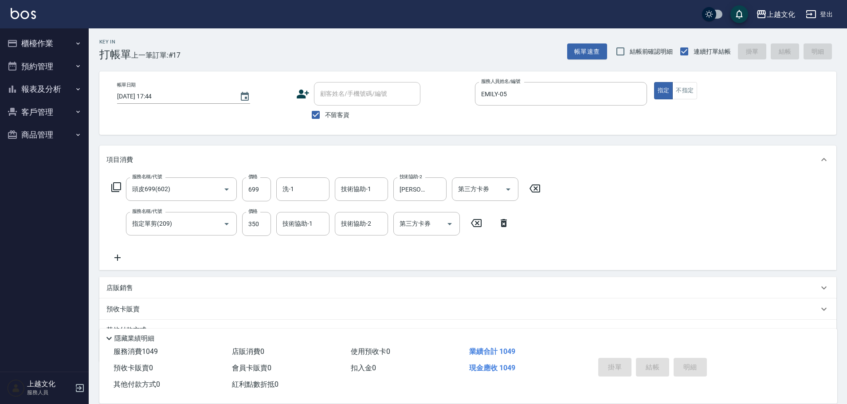
type input "[DATE] 17:45"
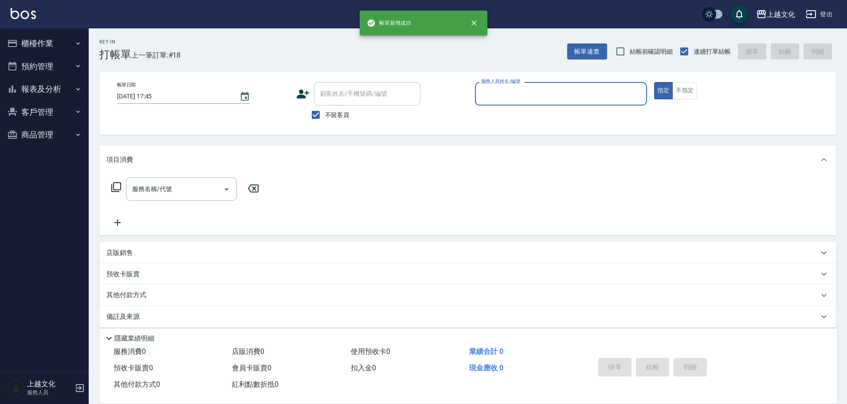
click at [529, 99] on input "服務人員姓名/編號" at bounding box center [561, 94] width 164 height 16
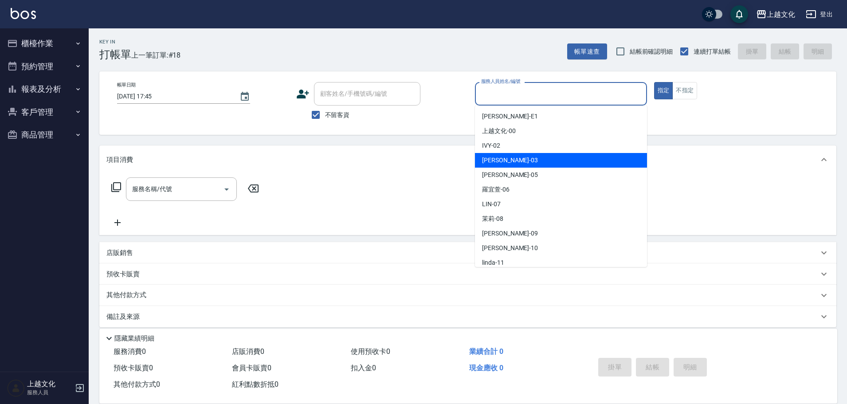
click at [512, 158] on div "[PERSON_NAME] -03" at bounding box center [561, 160] width 172 height 15
type input "[PERSON_NAME]-03"
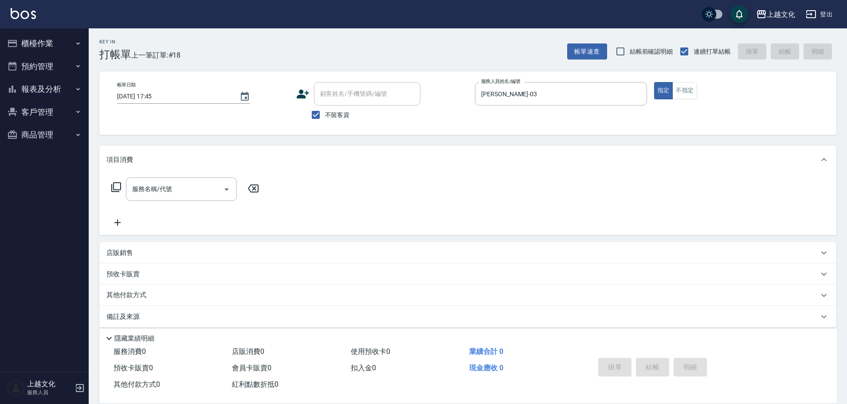
click at [116, 188] on icon at bounding box center [116, 187] width 11 height 11
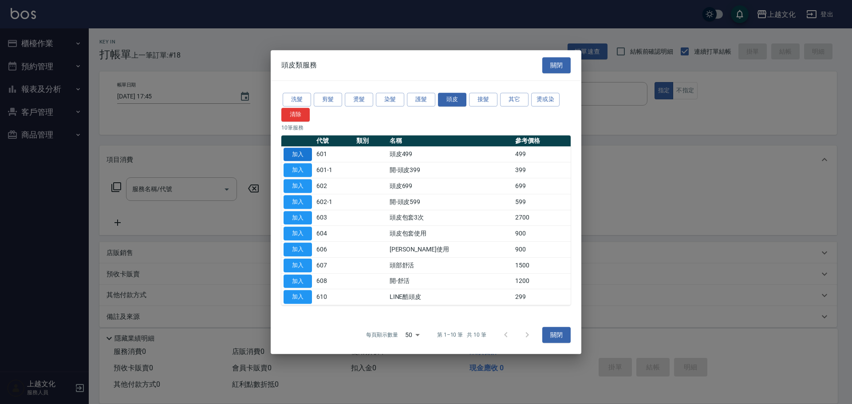
click at [290, 156] on button "加入" at bounding box center [298, 155] width 28 height 14
type input "頭皮499(601)"
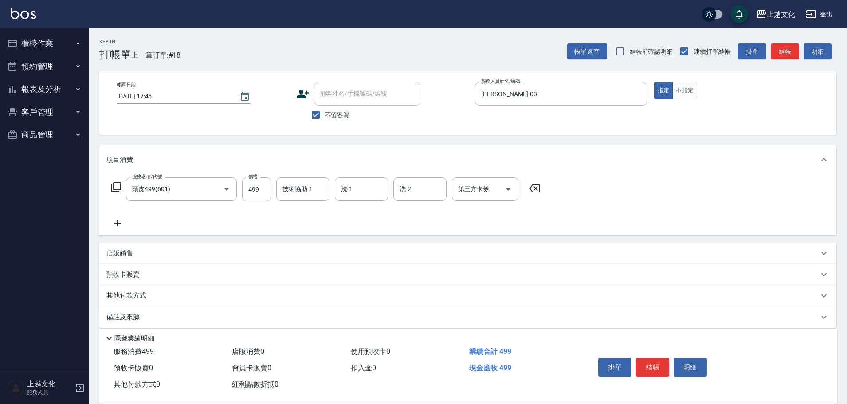
click at [122, 221] on icon at bounding box center [117, 223] width 22 height 11
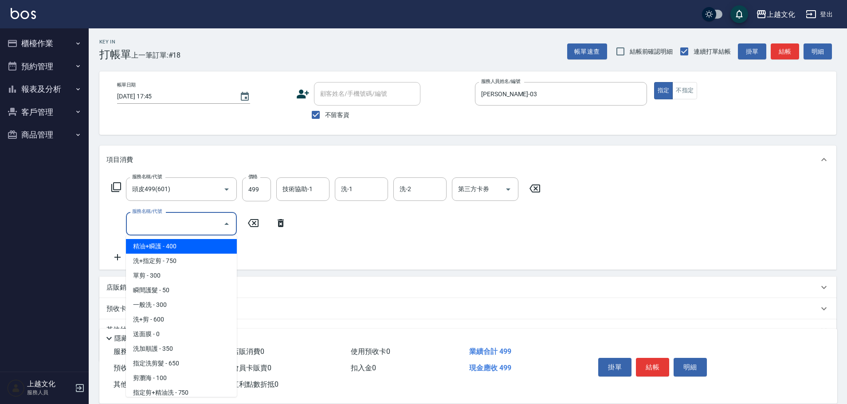
click at [147, 226] on input "服務名稱/代號" at bounding box center [175, 224] width 90 height 16
drag, startPoint x: 147, startPoint y: 226, endPoint x: 176, endPoint y: 248, distance: 36.7
click at [147, 226] on input "服務名稱/代號" at bounding box center [175, 224] width 90 height 16
click at [184, 231] on input "服務名稱/代號" at bounding box center [175, 224] width 90 height 16
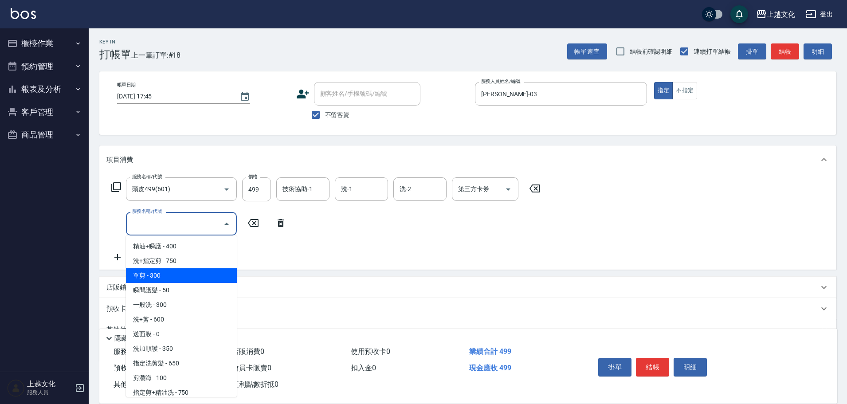
click at [178, 273] on span "單剪 - 300" at bounding box center [181, 275] width 111 height 15
drag, startPoint x: 178, startPoint y: 273, endPoint x: 257, endPoint y: 290, distance: 80.3
click at [178, 273] on div "項目消費 服務名稱/代號 頭皮499(601) 服務名稱/代號 價格 499 價格 技術協助-1 技術協助-1 洗-1 洗-1 洗-2 洗-2 第三方卡券 第…" at bounding box center [467, 254] width 737 height 217
type input "單剪(103)"
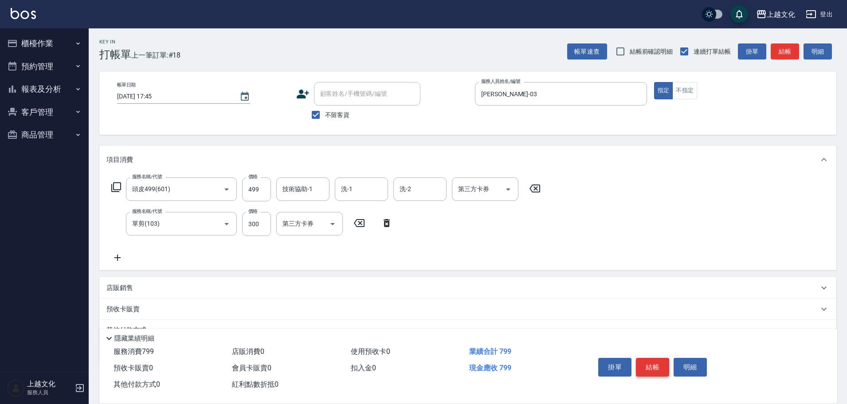
click at [646, 367] on button "結帳" at bounding box center [652, 367] width 33 height 19
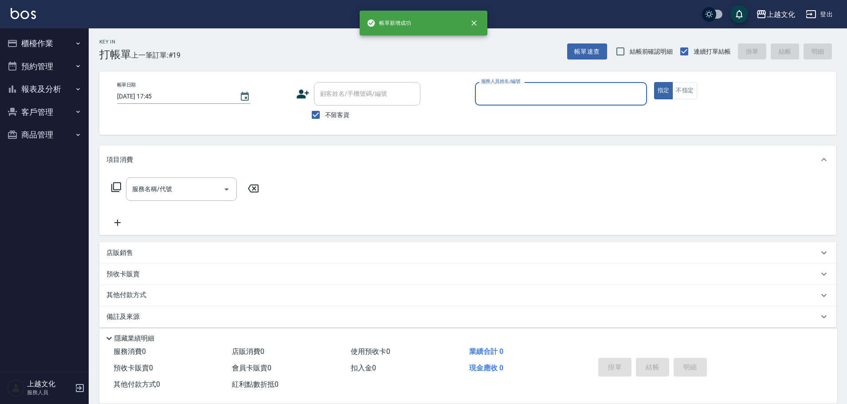
click at [578, 96] on input "服務人員姓名/編號" at bounding box center [561, 94] width 164 height 16
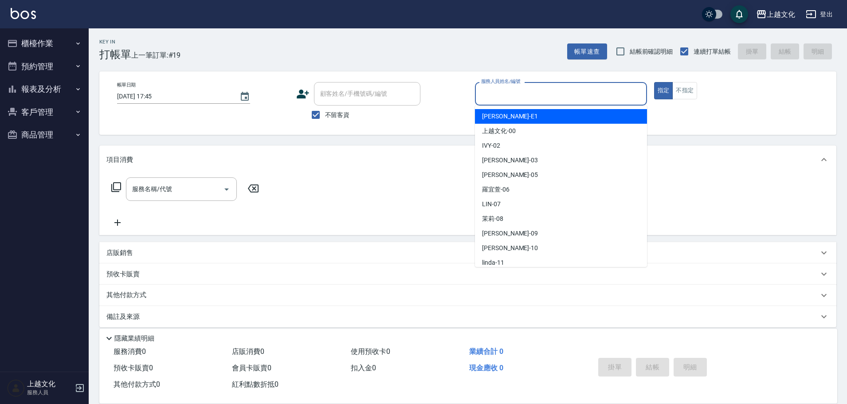
drag, startPoint x: 521, startPoint y: 101, endPoint x: 513, endPoint y: 127, distance: 27.5
click at [521, 101] on input "服務人員姓名/編號" at bounding box center [561, 94] width 164 height 16
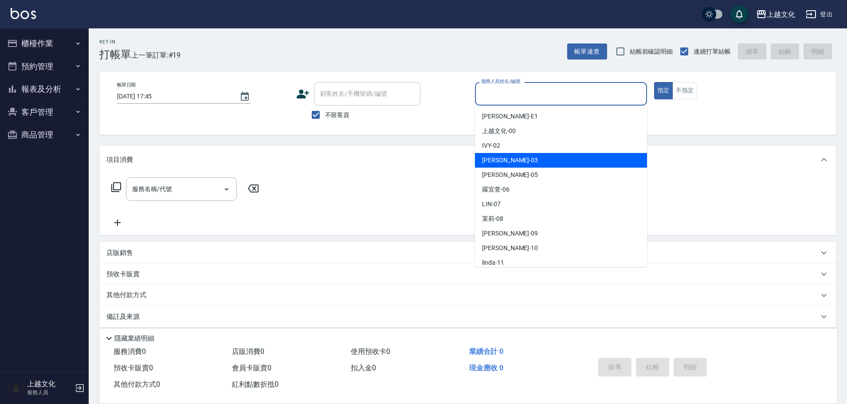
click at [502, 159] on span "[PERSON_NAME] -03" at bounding box center [510, 160] width 56 height 9
type input "[PERSON_NAME]-03"
drag, startPoint x: 502, startPoint y: 159, endPoint x: 213, endPoint y: 195, distance: 291.6
click at [501, 159] on div "項目消費" at bounding box center [462, 159] width 713 height 9
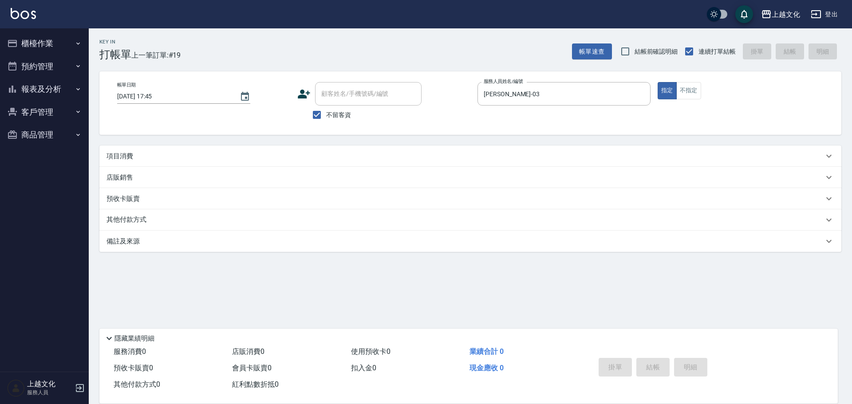
click at [149, 157] on div "項目消費" at bounding box center [464, 156] width 717 height 9
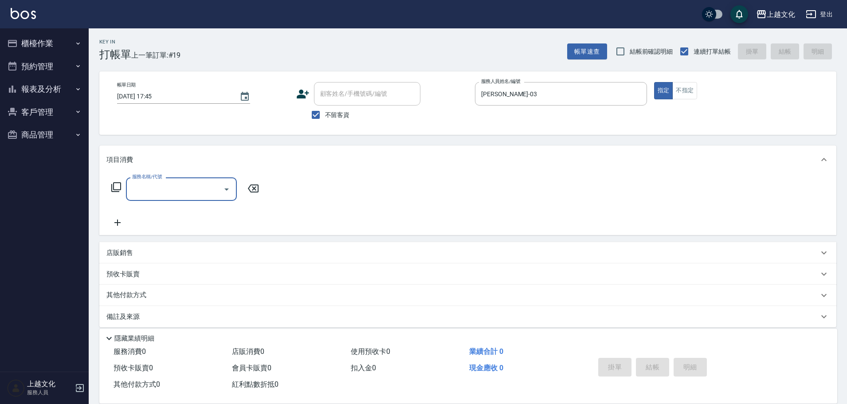
scroll to position [0, 0]
click at [148, 189] on input "服務名稱/代號" at bounding box center [175, 189] width 90 height 16
click at [149, 190] on input "服務名稱/代號" at bounding box center [175, 189] width 90 height 16
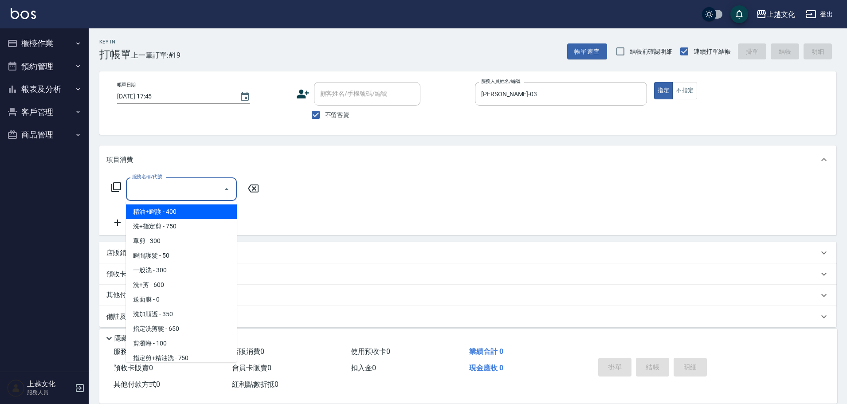
drag, startPoint x: 169, startPoint y: 194, endPoint x: 142, endPoint y: 239, distance: 52.4
click at [169, 195] on input "服務名稱/代號" at bounding box center [175, 189] width 90 height 16
click at [169, 197] on input "服務名稱/代號" at bounding box center [175, 189] width 90 height 16
drag, startPoint x: 167, startPoint y: 191, endPoint x: 165, endPoint y: 204, distance: 12.9
click at [167, 190] on input "服務名稱/代號" at bounding box center [175, 189] width 90 height 16
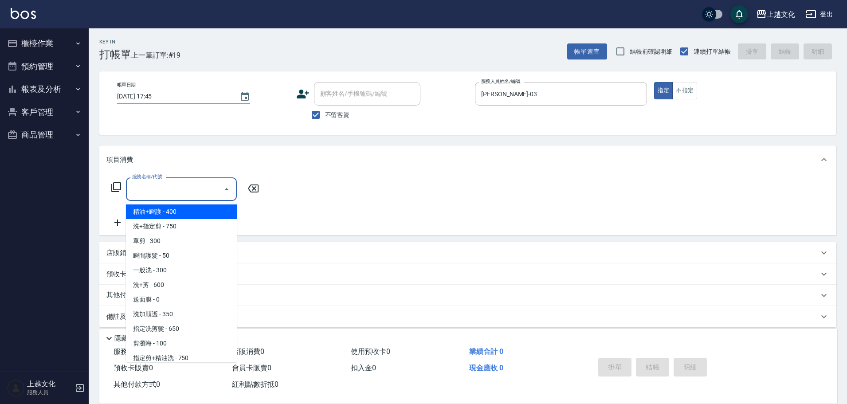
click at [167, 190] on input "服務名稱/代號" at bounding box center [175, 189] width 90 height 16
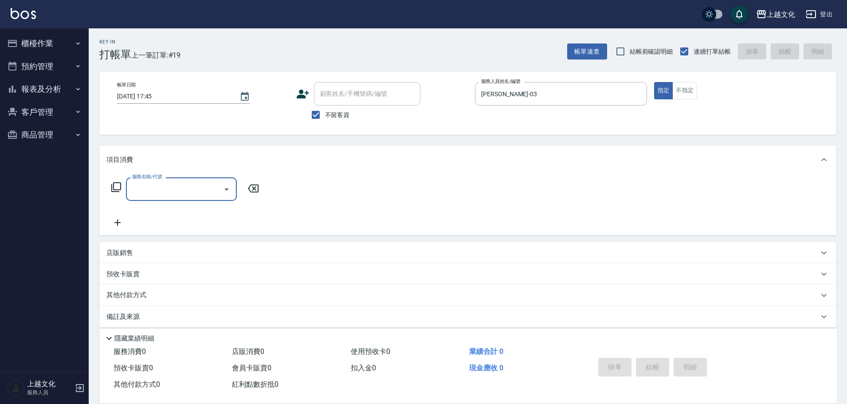
drag, startPoint x: 169, startPoint y: 202, endPoint x: 172, endPoint y: 194, distance: 8.3
click at [170, 200] on div "服務名稱/代號 服務名稱/代號" at bounding box center [185, 202] width 158 height 51
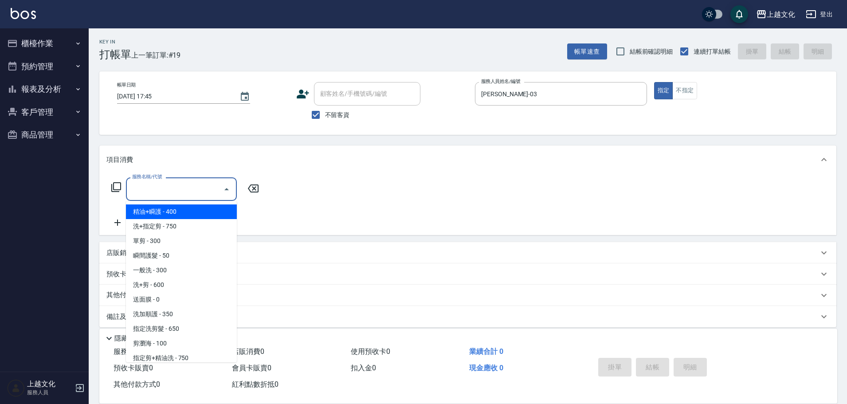
click at [172, 194] on input "服務名稱/代號" at bounding box center [175, 189] width 90 height 16
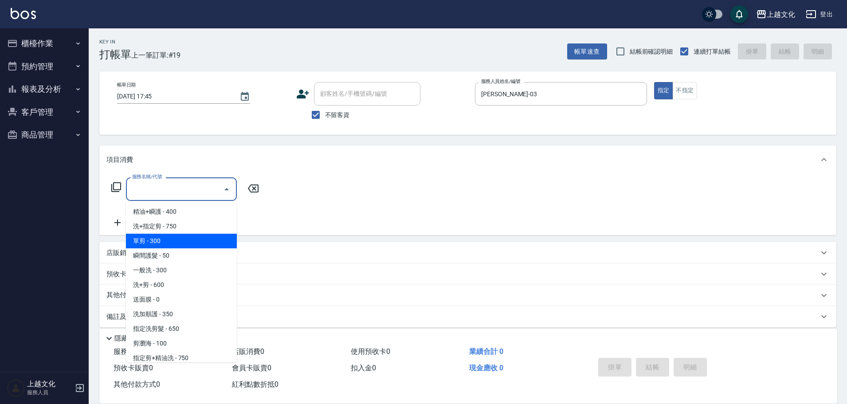
click at [170, 242] on span "單剪 - 300" at bounding box center [181, 241] width 111 height 15
type input "單剪(103)"
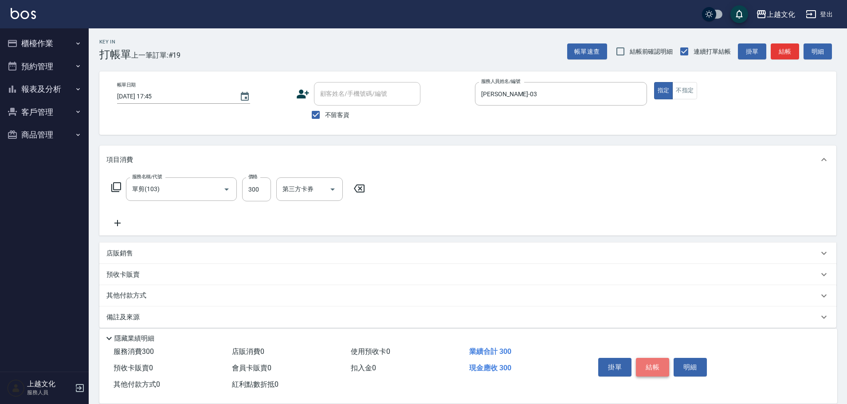
click at [652, 358] on button "結帳" at bounding box center [652, 367] width 33 height 19
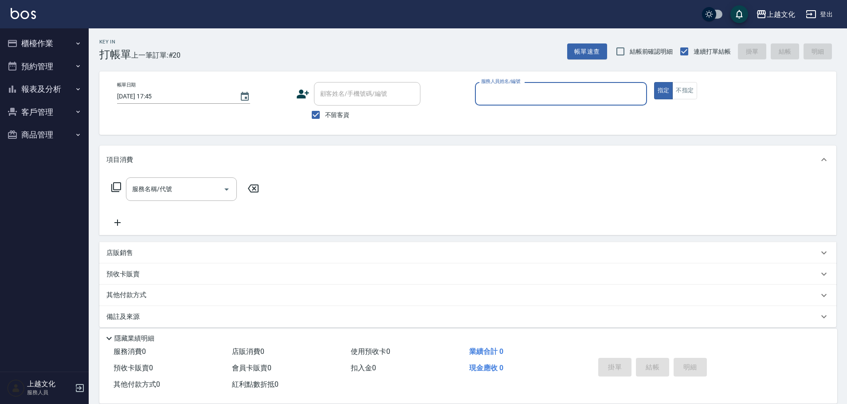
click at [516, 98] on input "服務人員姓名/編號" at bounding box center [561, 94] width 164 height 16
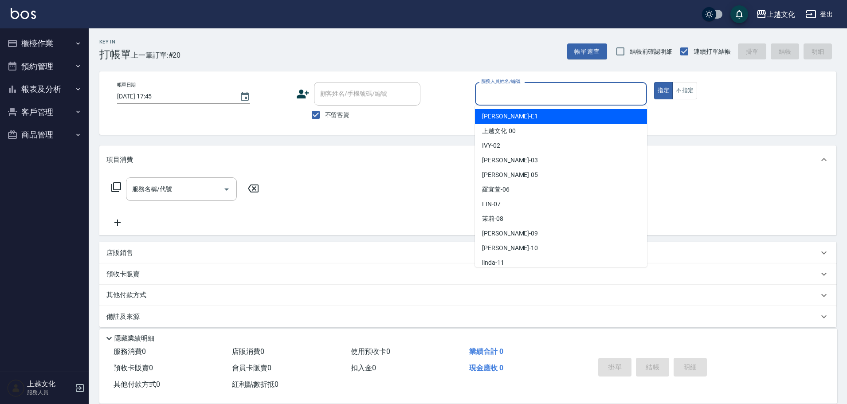
click at [516, 98] on input "服務人員姓名/編號" at bounding box center [561, 94] width 164 height 16
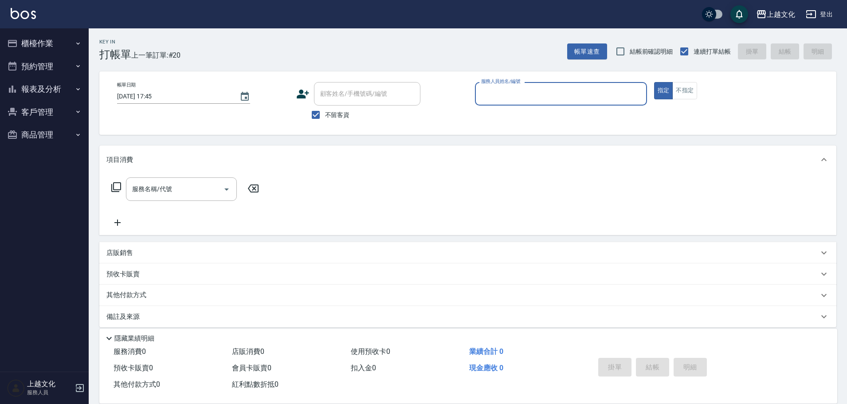
drag, startPoint x: 527, startPoint y: 88, endPoint x: 526, endPoint y: 94, distance: 5.4
click at [527, 91] on input "服務人員姓名/編號" at bounding box center [561, 94] width 164 height 16
click at [516, 103] on div "服務人員姓名/編號" at bounding box center [561, 94] width 172 height 24
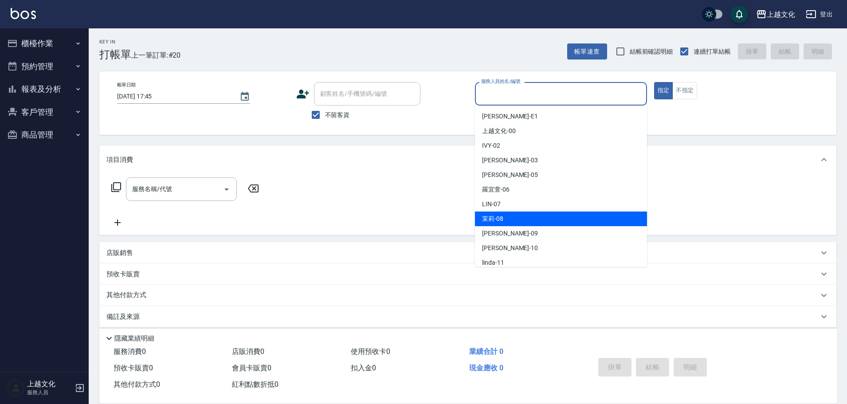
click at [511, 225] on div "茉莉 -08" at bounding box center [561, 219] width 172 height 15
type input "茉莉-08"
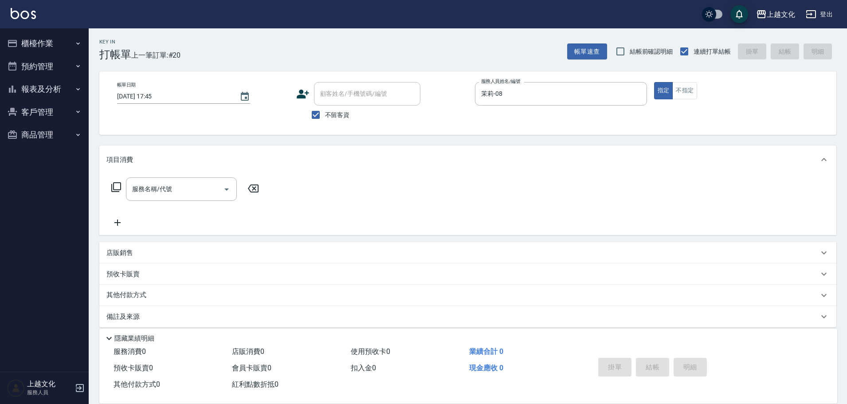
click at [117, 185] on icon at bounding box center [116, 187] width 11 height 11
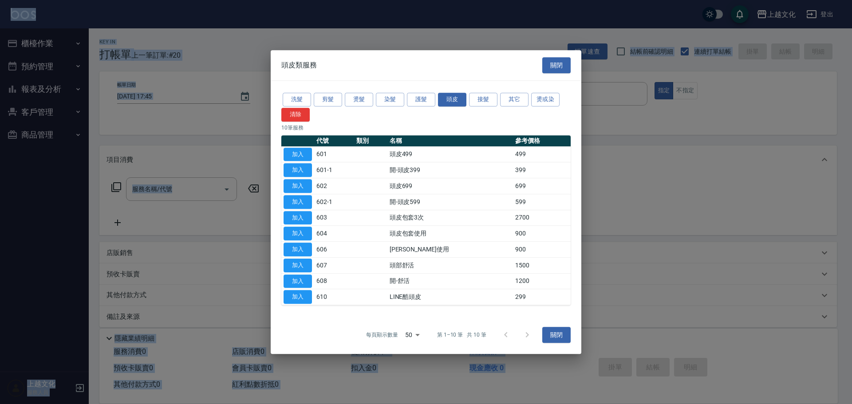
drag, startPoint x: 386, startPoint y: 98, endPoint x: 323, endPoint y: 122, distance: 68.2
click at [387, 98] on button "染髮" at bounding box center [390, 100] width 28 height 14
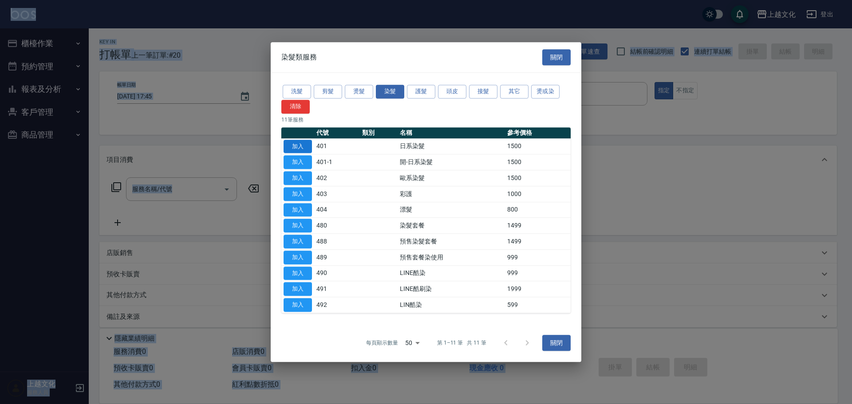
click at [293, 148] on button "加入" at bounding box center [298, 147] width 28 height 14
type input "日系染髮(401)"
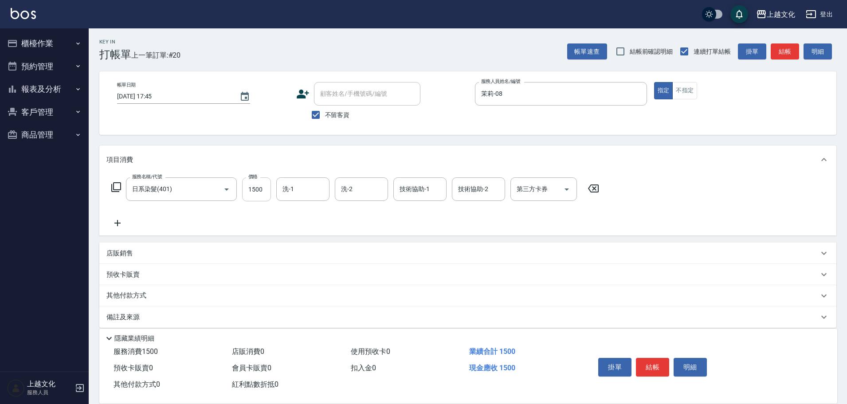
click at [260, 194] on input "1500" at bounding box center [256, 189] width 29 height 24
drag, startPoint x: 260, startPoint y: 194, endPoint x: 257, endPoint y: 189, distance: 6.8
click at [260, 194] on input "1500" at bounding box center [256, 189] width 29 height 24
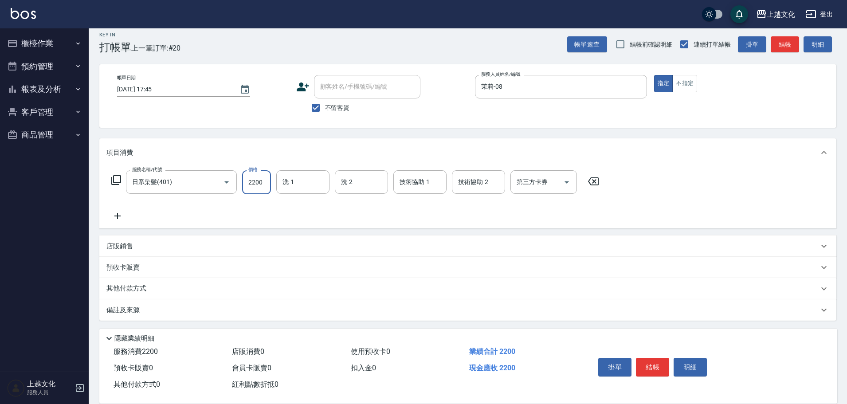
scroll to position [9, 0]
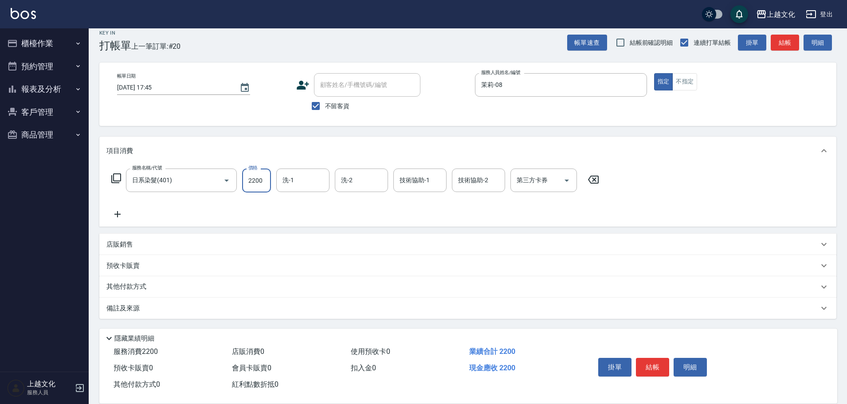
type input "2200"
drag, startPoint x: 135, startPoint y: 288, endPoint x: 146, endPoint y: 268, distance: 23.0
click at [136, 288] on p "其他付款方式" at bounding box center [128, 287] width 44 height 10
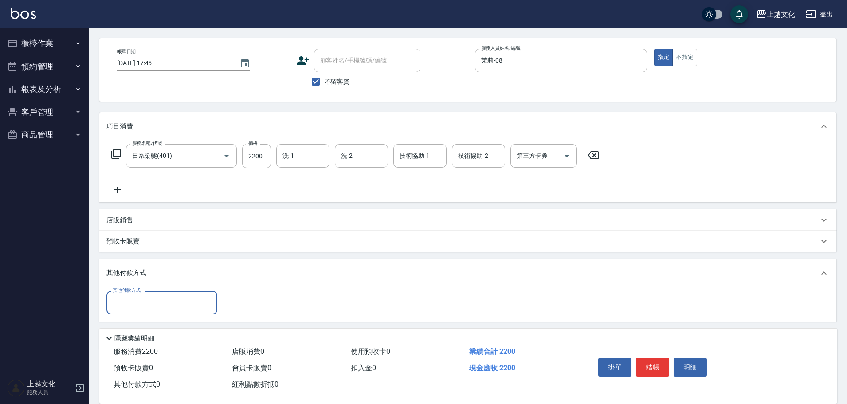
scroll to position [64, 0]
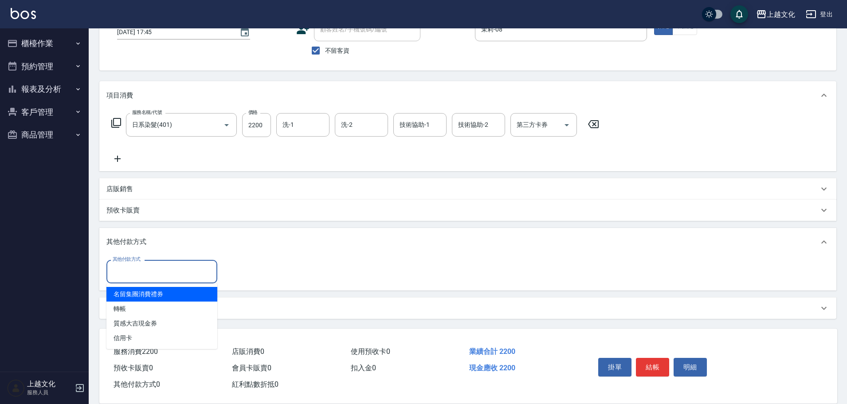
drag, startPoint x: 145, startPoint y: 270, endPoint x: 127, endPoint y: 304, distance: 38.5
click at [145, 270] on input "其他付款方式" at bounding box center [161, 272] width 103 height 16
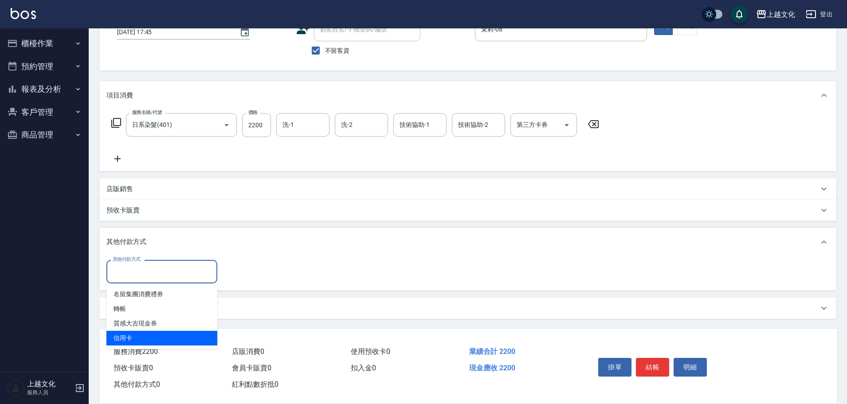
drag, startPoint x: 124, startPoint y: 333, endPoint x: 151, endPoint y: 322, distance: 29.2
click at [125, 333] on span "信用卡" at bounding box center [161, 338] width 111 height 15
type input "信用卡"
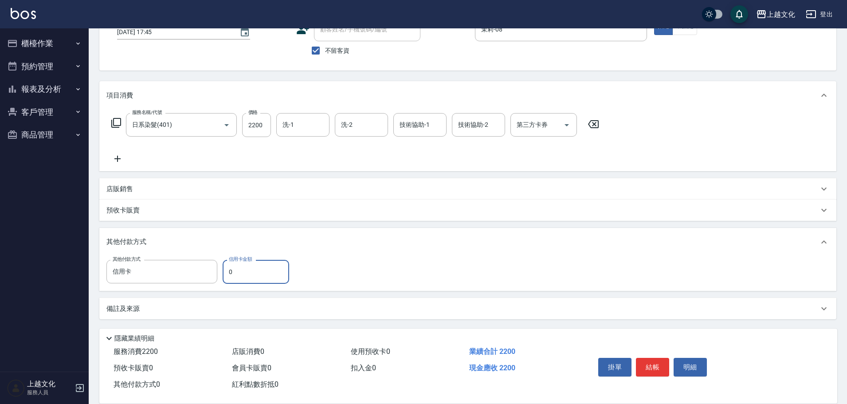
click at [225, 271] on input "0" at bounding box center [256, 272] width 67 height 24
type input "2200"
click at [312, 124] on input "洗-1" at bounding box center [302, 125] width 45 height 16
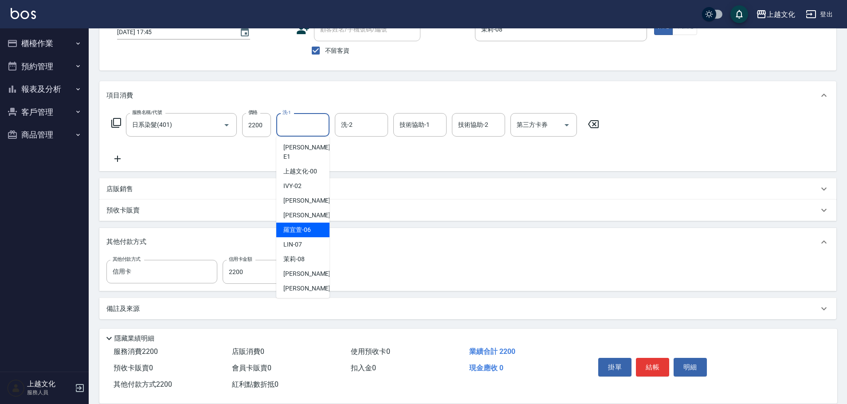
drag, startPoint x: 311, startPoint y: 219, endPoint x: 331, endPoint y: 224, distance: 19.7
click at [311, 223] on div "羅宜萱 -06" at bounding box center [302, 230] width 53 height 15
type input "羅宜萱-06"
type input "0"
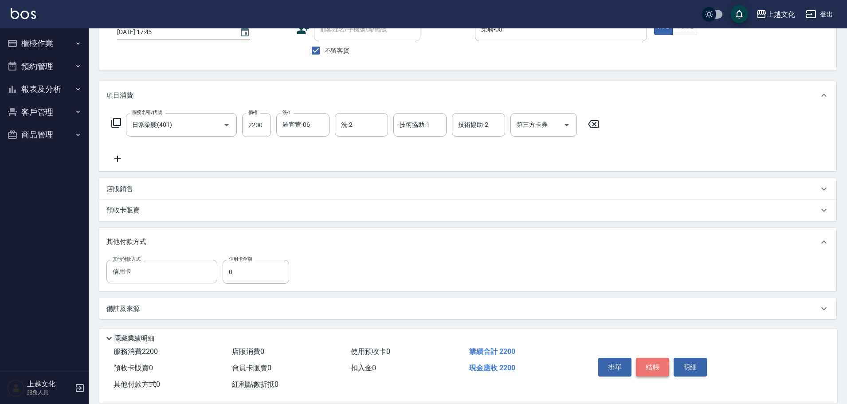
click at [652, 366] on button "結帳" at bounding box center [652, 367] width 33 height 19
type input "[DATE] 17:46"
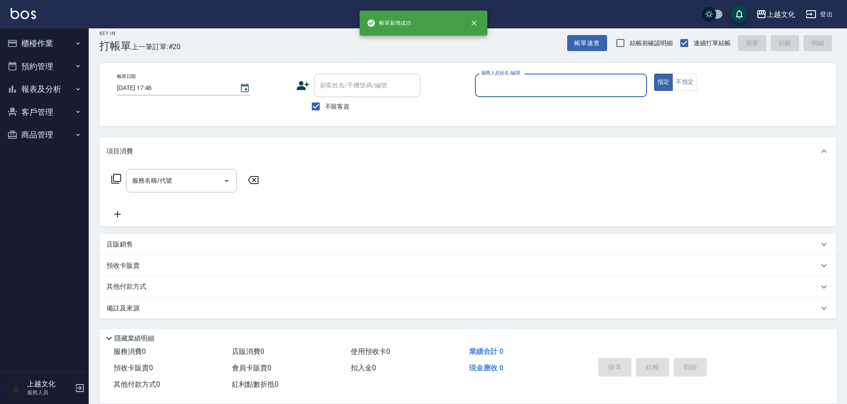
scroll to position [8, 0]
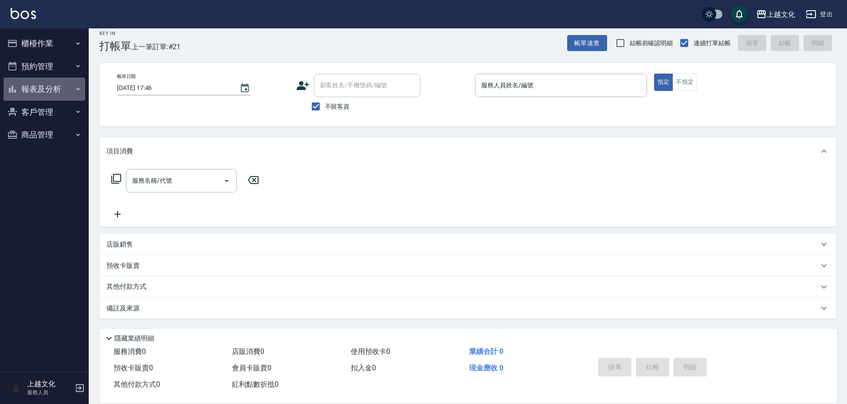
click at [25, 89] on button "報表及分析" at bounding box center [45, 89] width 82 height 23
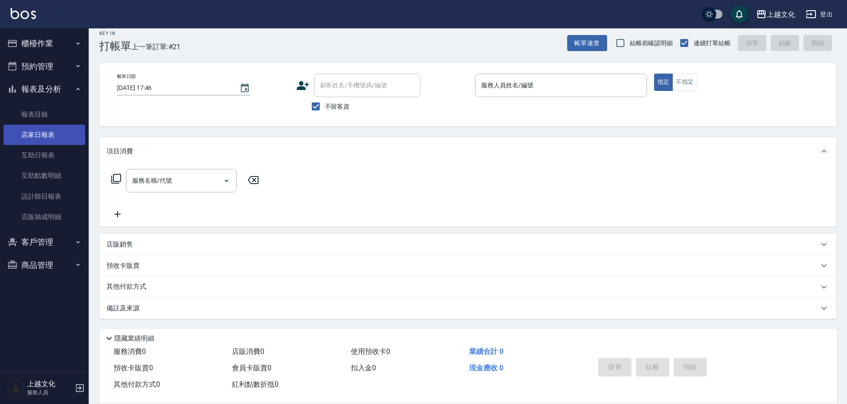
click at [28, 129] on link "店家日報表" at bounding box center [45, 135] width 82 height 20
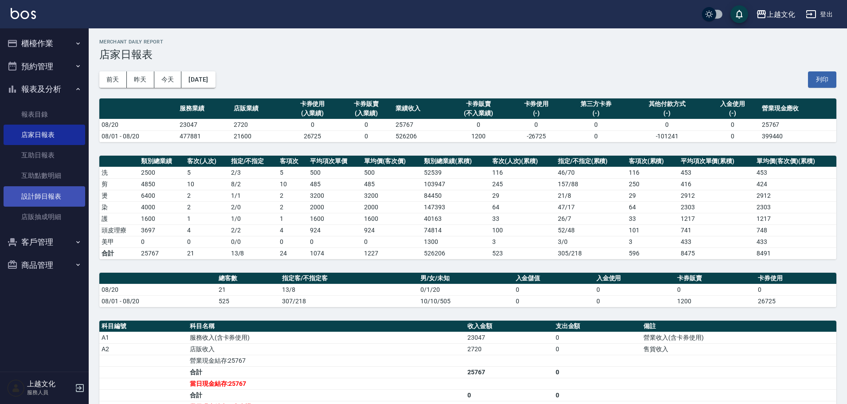
click at [24, 197] on link "設計師日報表" at bounding box center [45, 196] width 82 height 20
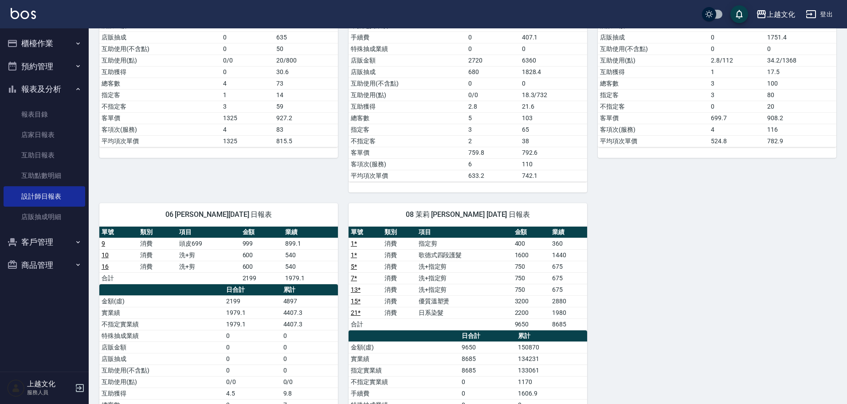
scroll to position [266, 0]
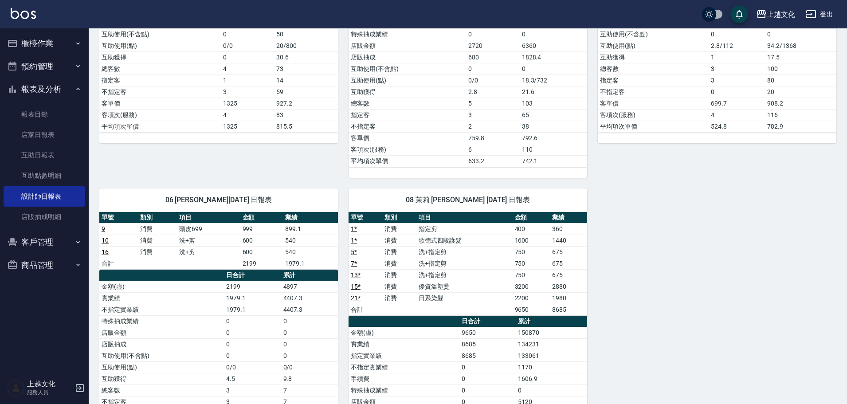
click at [35, 42] on button "櫃檯作業" at bounding box center [45, 43] width 82 height 23
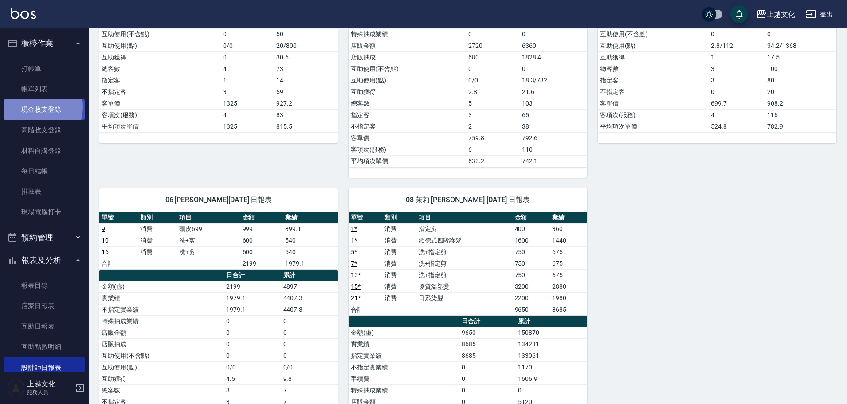
click at [35, 107] on link "現金收支登錄" at bounding box center [45, 109] width 82 height 20
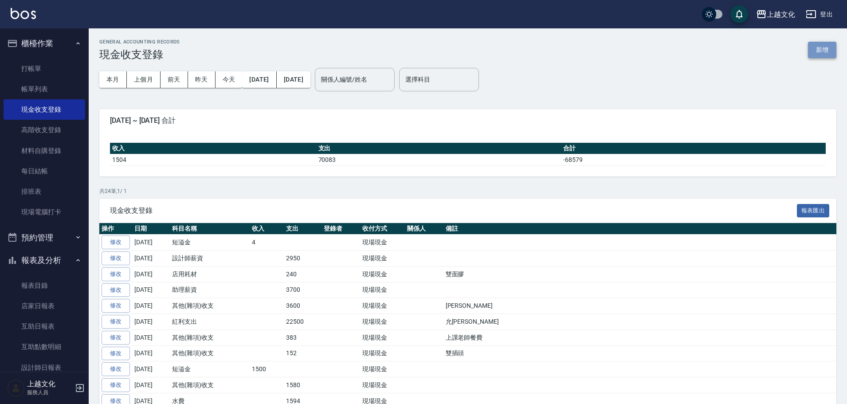
click at [829, 52] on button "新增" at bounding box center [822, 50] width 28 height 16
click at [829, 52] on div "GENERAL ACCOUNTING RECORDS 現金收支登錄 新增 本月 上個月 [DATE] [DATE] [DATE] [DATE] [DATE] …" at bounding box center [423, 325] width 847 height 650
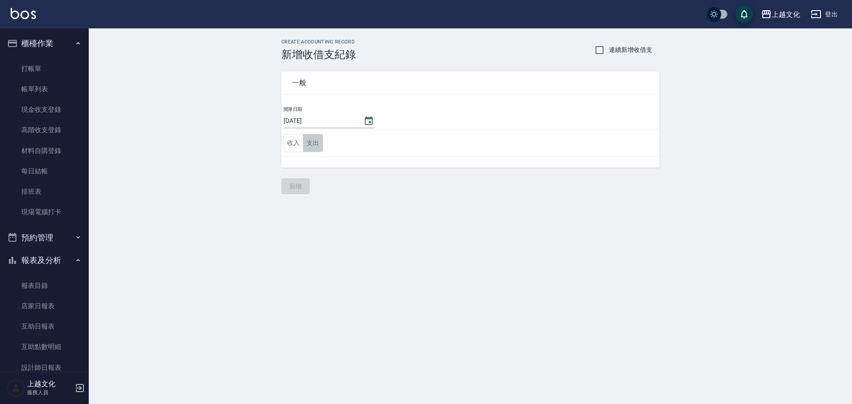
click at [315, 144] on button "支出" at bounding box center [313, 143] width 20 height 18
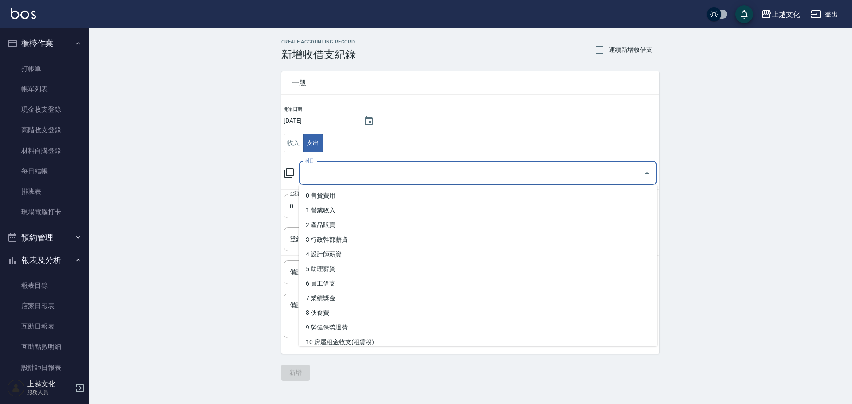
click at [322, 177] on input "科目" at bounding box center [471, 173] width 337 height 16
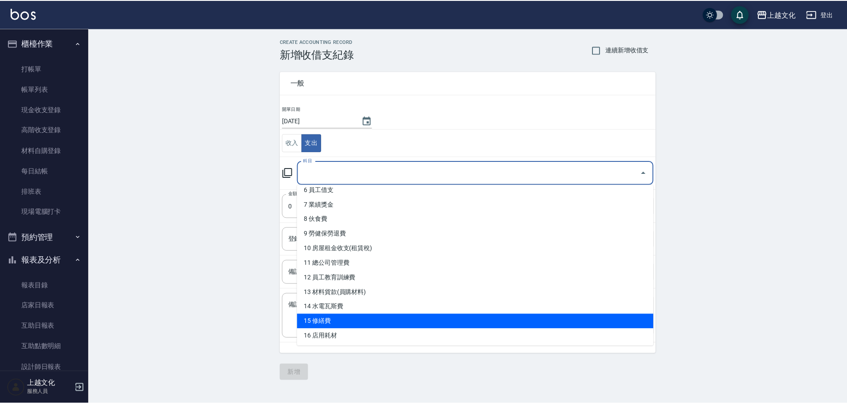
scroll to position [89, 0]
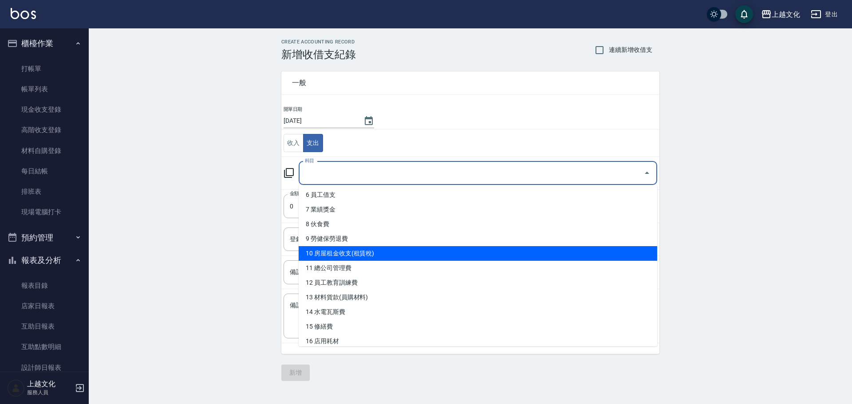
click at [374, 256] on li "10 房屋租金收支(租賃稅)" at bounding box center [478, 253] width 358 height 15
type input "10 房屋租金收支(租賃稅)"
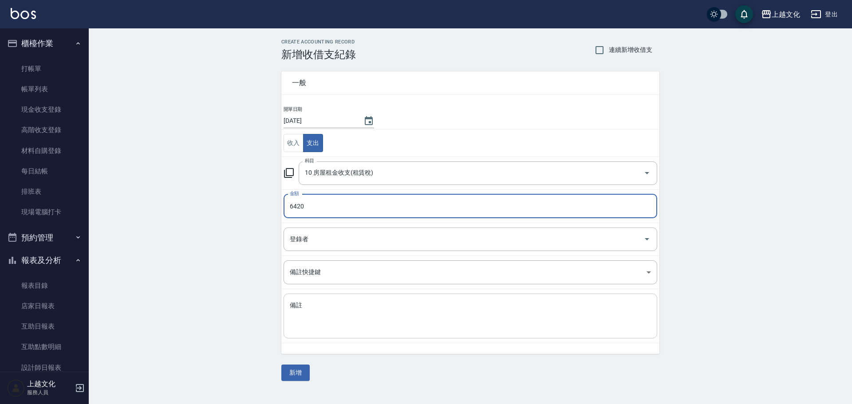
type input "6420"
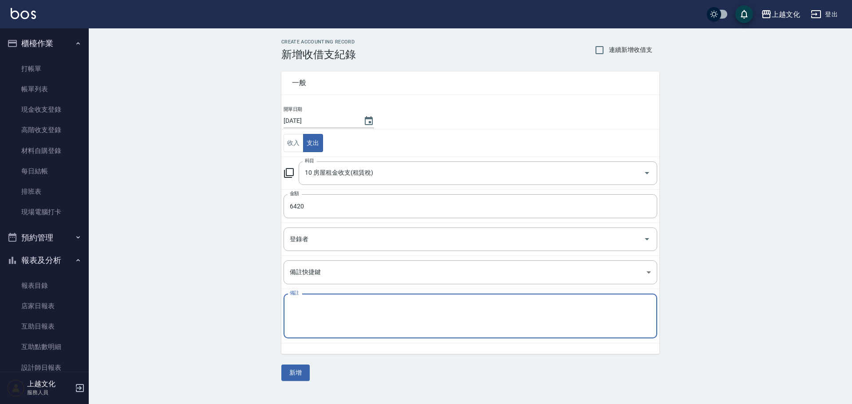
click at [372, 317] on textarea "備註" at bounding box center [470, 316] width 361 height 30
type textarea "e"
type textarea "管理費"
click at [294, 368] on button "新增" at bounding box center [295, 373] width 28 height 16
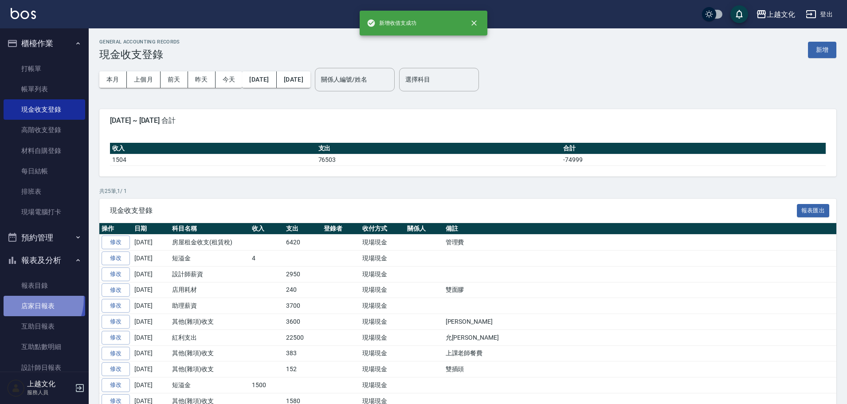
click at [25, 299] on link "店家日報表" at bounding box center [45, 306] width 82 height 20
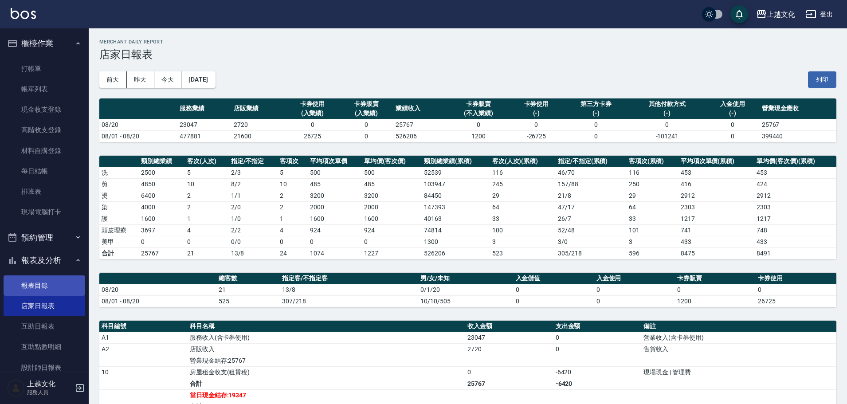
scroll to position [87, 0]
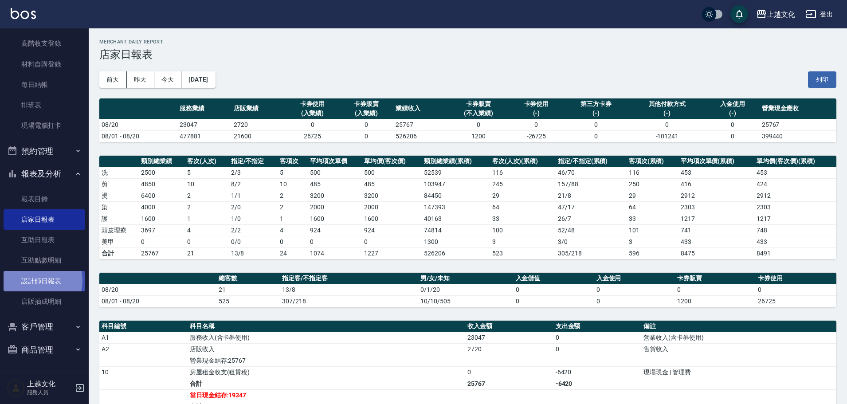
click at [33, 284] on link "設計師日報表" at bounding box center [45, 281] width 82 height 20
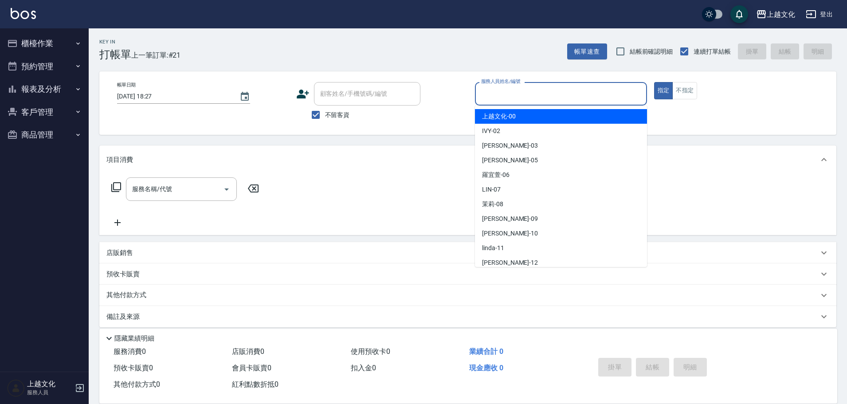
click at [565, 93] on input "服務人員姓名/編號" at bounding box center [561, 94] width 164 height 16
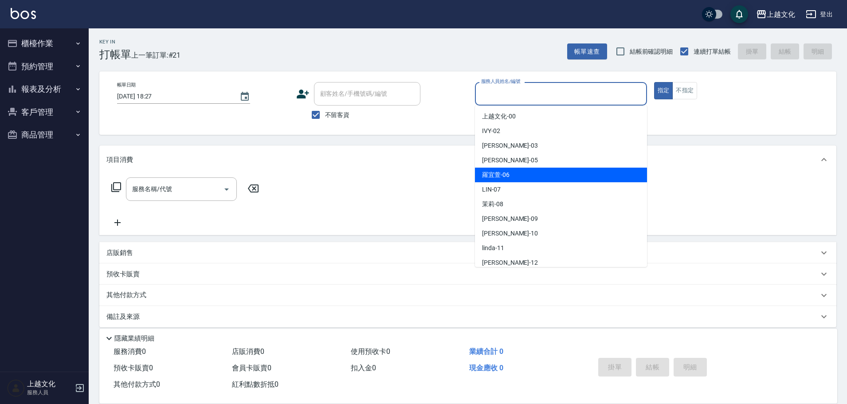
click at [527, 178] on div "羅宜萱 -06" at bounding box center [561, 175] width 172 height 15
type input "羅宜萱-06"
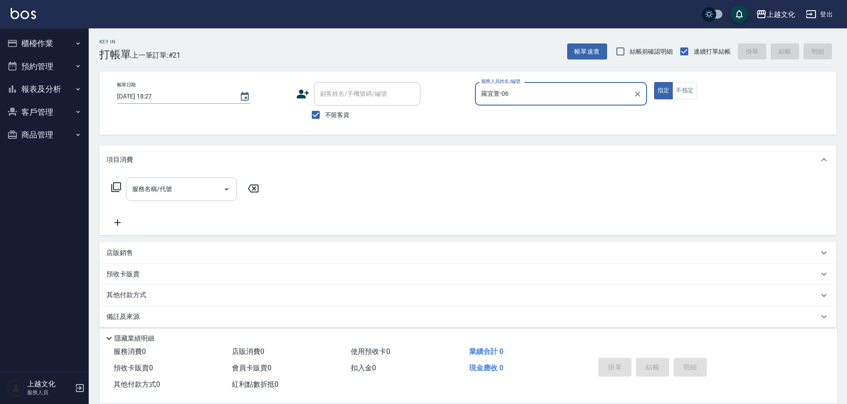
click at [155, 191] on input "服務名稱/代號" at bounding box center [175, 189] width 90 height 16
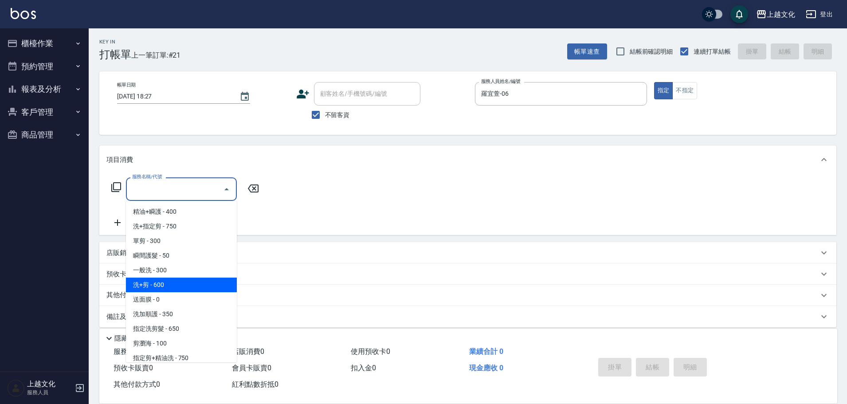
click at [167, 283] on span "洗+剪 - 600" at bounding box center [181, 285] width 111 height 15
type input "洗+剪(108)"
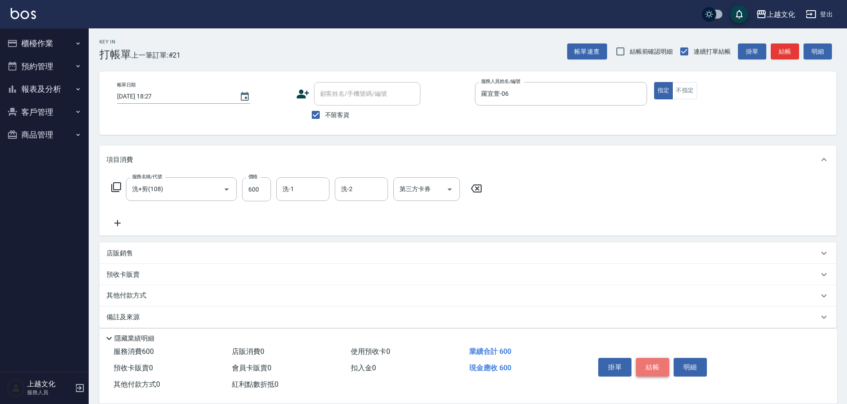
click at [653, 363] on button "結帳" at bounding box center [652, 367] width 33 height 19
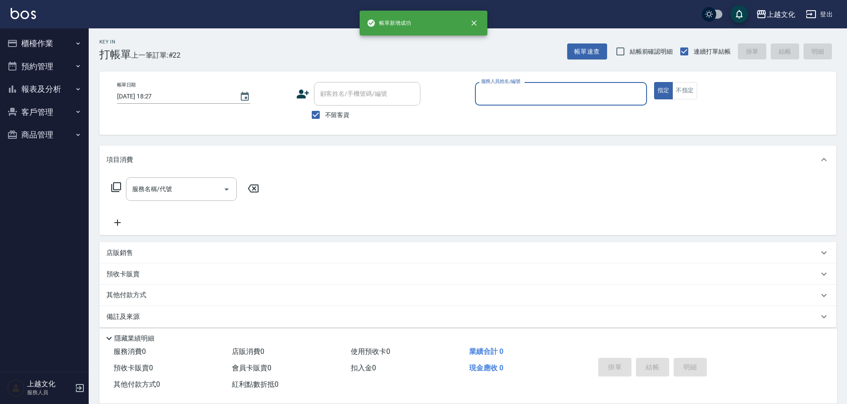
click at [507, 89] on input "服務人員姓名/編號" at bounding box center [561, 94] width 164 height 16
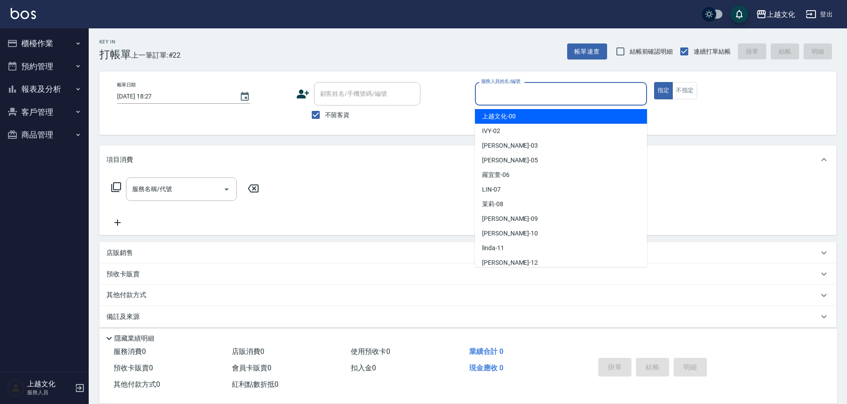
click at [507, 89] on input "服務人員姓名/編號" at bounding box center [561, 94] width 164 height 16
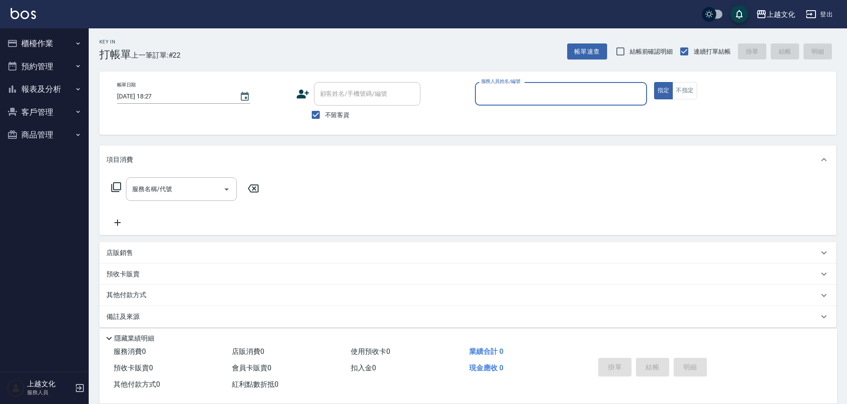
click at [527, 95] on input "服務人員姓名/編號" at bounding box center [561, 94] width 164 height 16
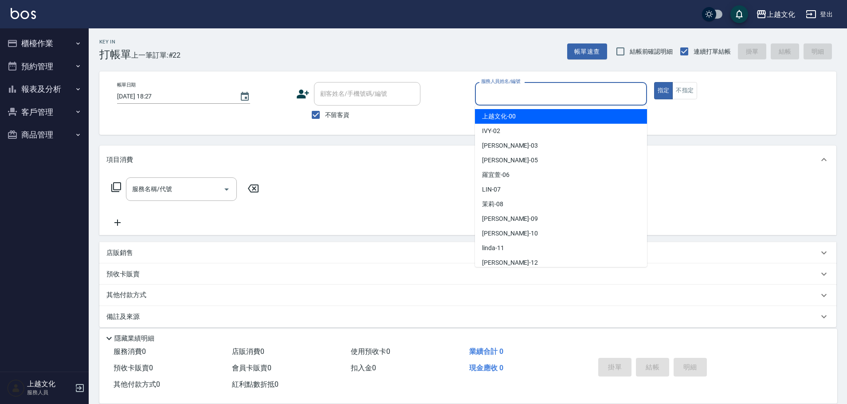
drag, startPoint x: 527, startPoint y: 95, endPoint x: 532, endPoint y: 163, distance: 68.1
click at [527, 95] on input "服務人員姓名/編號" at bounding box center [561, 94] width 164 height 16
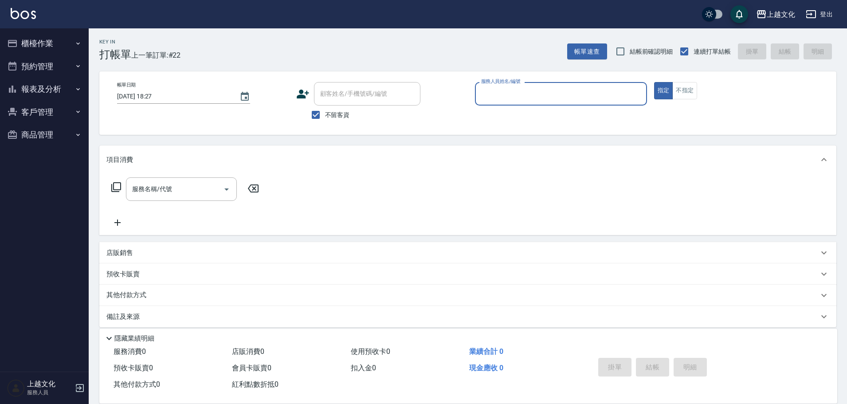
click at [548, 89] on input "服務人員姓名/編號" at bounding box center [561, 94] width 164 height 16
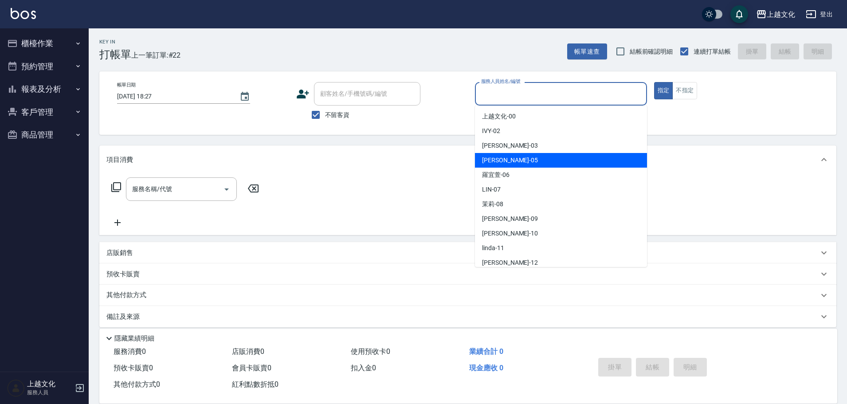
drag, startPoint x: 533, startPoint y: 162, endPoint x: 535, endPoint y: 157, distance: 5.2
click at [533, 161] on div "[PERSON_NAME] -05" at bounding box center [561, 160] width 172 height 15
type input "EMILY-05"
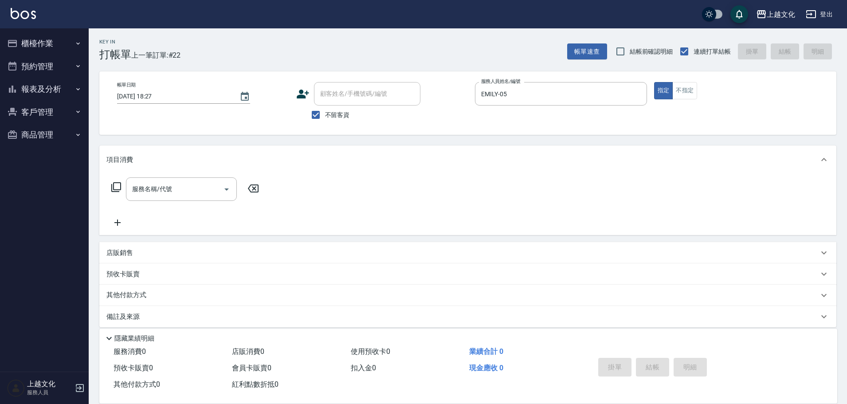
click at [114, 189] on icon at bounding box center [116, 187] width 11 height 11
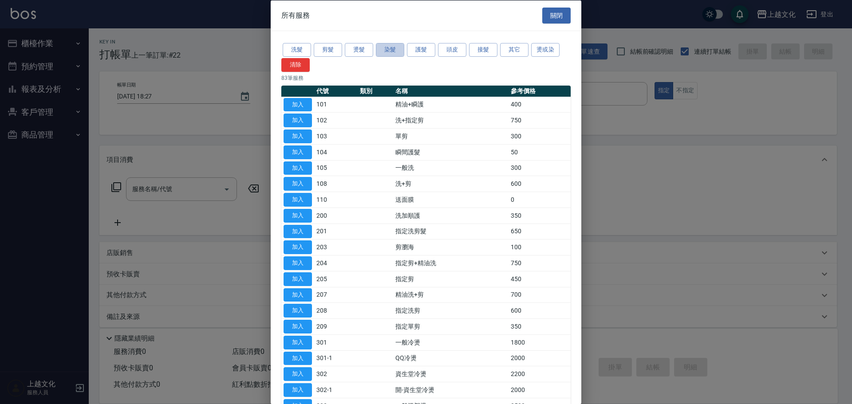
drag, startPoint x: 395, startPoint y: 46, endPoint x: 362, endPoint y: 69, distance: 40.9
click at [394, 47] on button "染髮" at bounding box center [390, 50] width 28 height 14
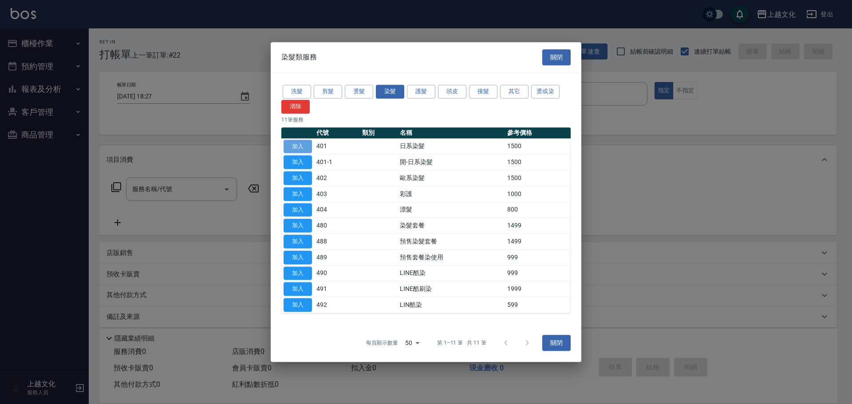
click at [297, 147] on button "加入" at bounding box center [298, 147] width 28 height 14
type input "日系染髮(401)"
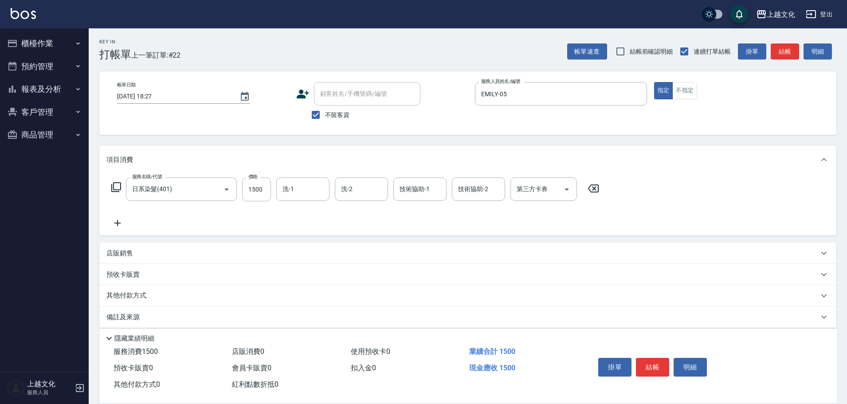
click at [269, 194] on input "1500" at bounding box center [256, 189] width 29 height 24
type input "1200"
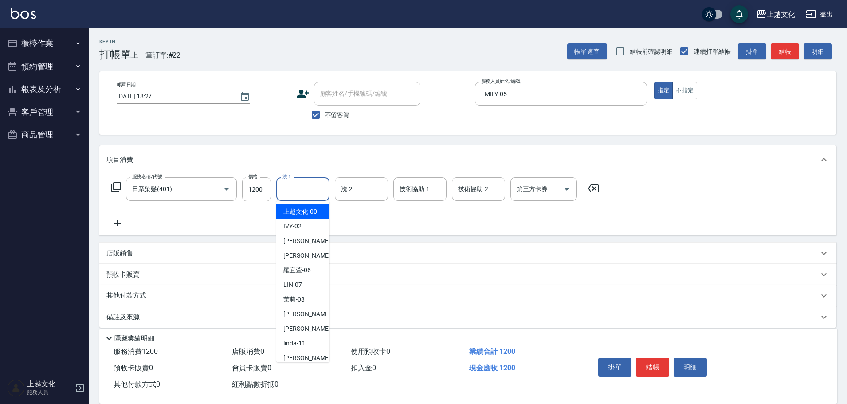
drag, startPoint x: 303, startPoint y: 191, endPoint x: 290, endPoint y: 195, distance: 13.3
click at [303, 191] on input "洗-1" at bounding box center [302, 189] width 45 height 16
click at [306, 230] on div "IVY -02" at bounding box center [302, 226] width 53 height 15
type input "IVY-02"
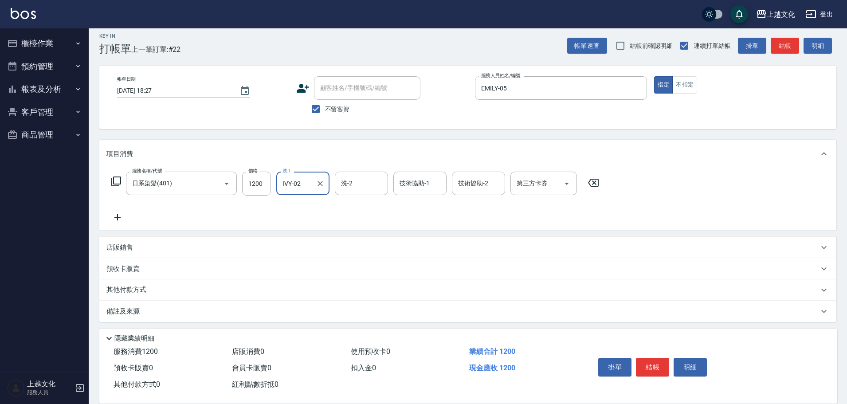
scroll to position [9, 0]
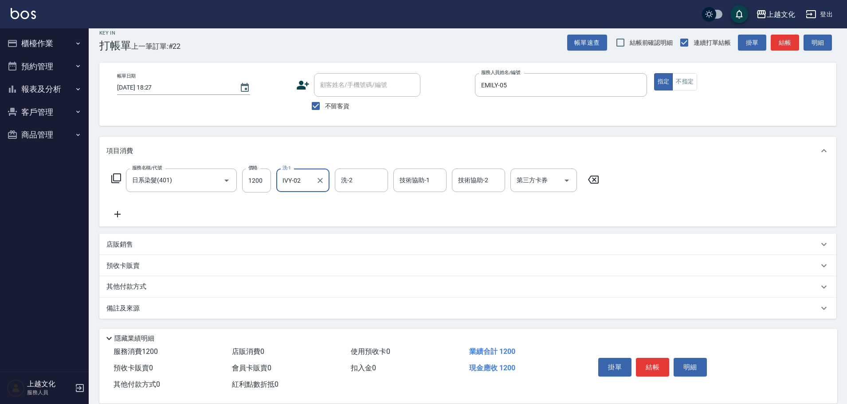
click at [130, 287] on p "其他付款方式" at bounding box center [128, 287] width 44 height 10
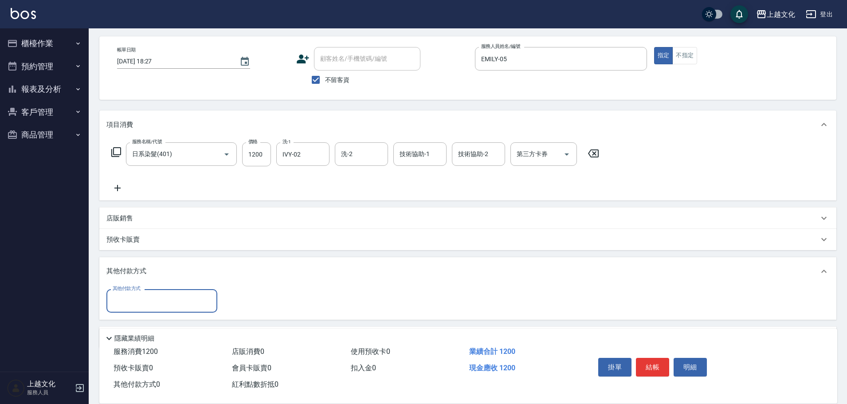
scroll to position [64, 0]
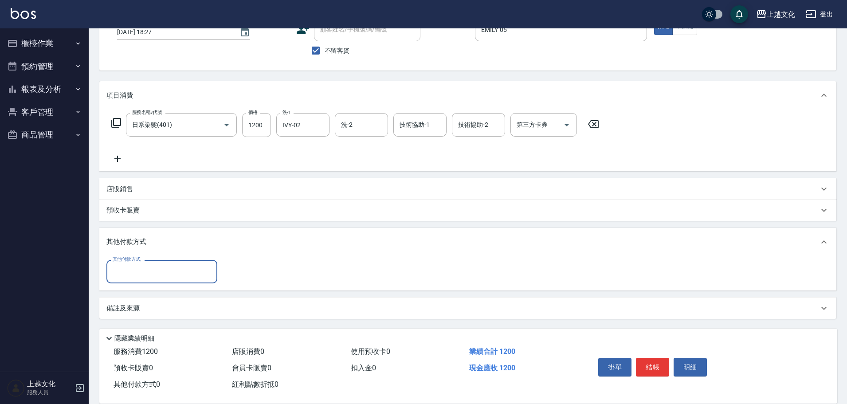
drag, startPoint x: 130, startPoint y: 276, endPoint x: 127, endPoint y: 281, distance: 5.0
click at [129, 277] on input "其他付款方式" at bounding box center [161, 272] width 103 height 16
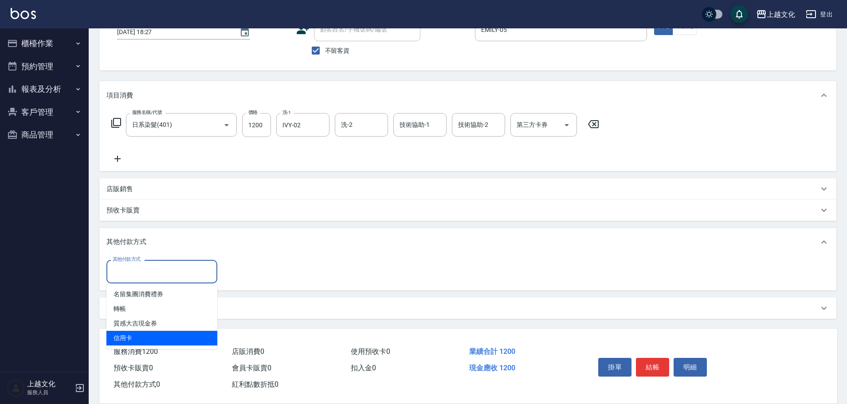
click at [123, 340] on span "信用卡" at bounding box center [161, 338] width 111 height 15
type input "信用卡"
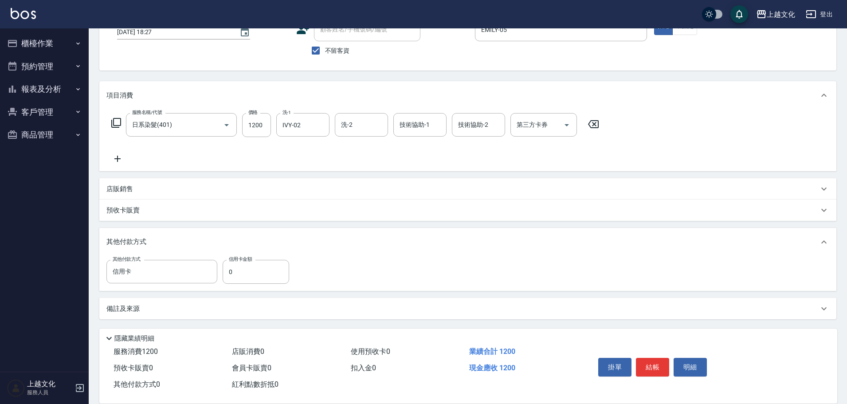
click at [222, 275] on div "其他付款方式 信用卡 其他付款方式 信用卡金額 0 信用卡金額" at bounding box center [200, 272] width 188 height 24
click at [225, 276] on input "0" at bounding box center [256, 272] width 67 height 24
type input "1200"
click at [655, 363] on button "結帳" at bounding box center [652, 367] width 33 height 19
type input "2025/08/20 18:28"
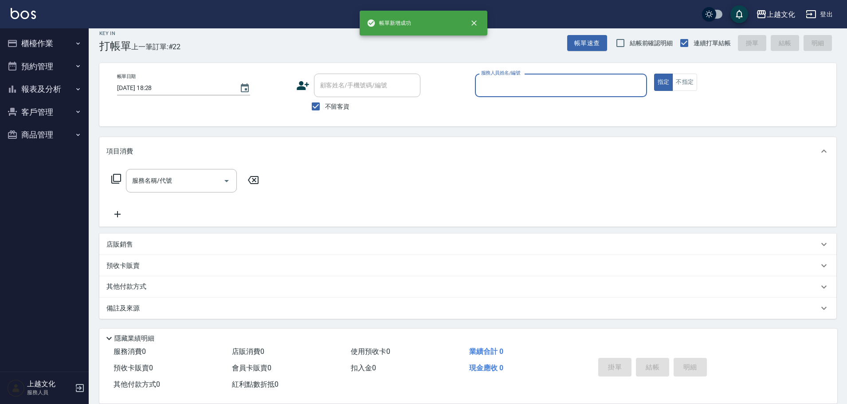
scroll to position [8, 0]
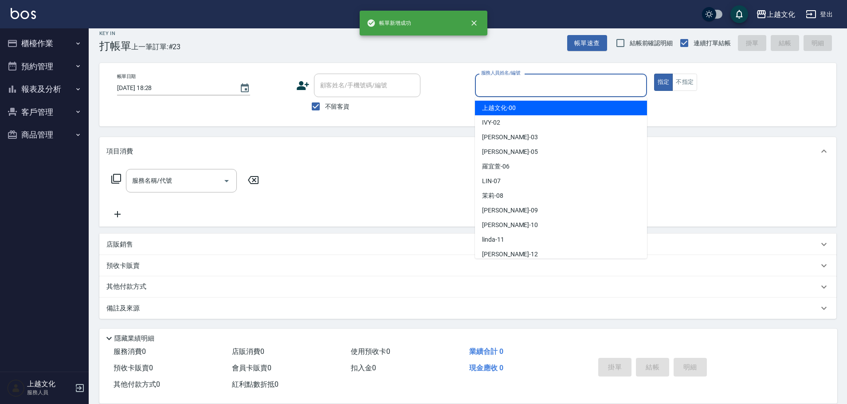
drag, startPoint x: 500, startPoint y: 87, endPoint x: 497, endPoint y: 139, distance: 52.4
click at [500, 88] on input "服務人員姓名/編號" at bounding box center [561, 86] width 164 height 16
click at [500, 91] on input "服務人員姓名/編號" at bounding box center [561, 86] width 164 height 16
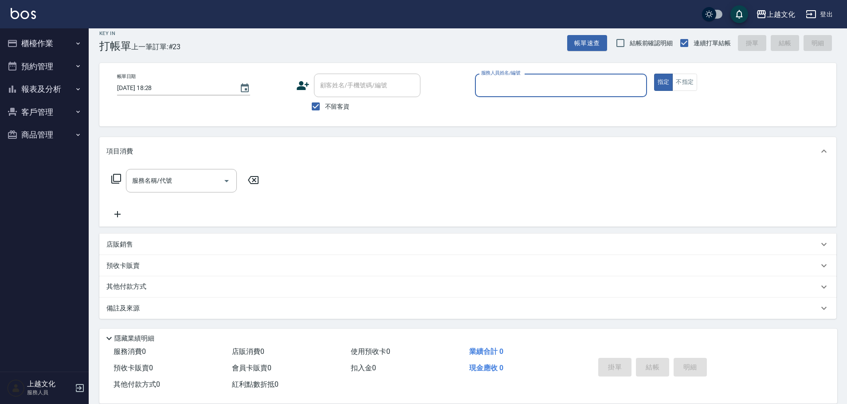
click at [516, 87] on input "服務人員姓名/編號" at bounding box center [561, 86] width 164 height 16
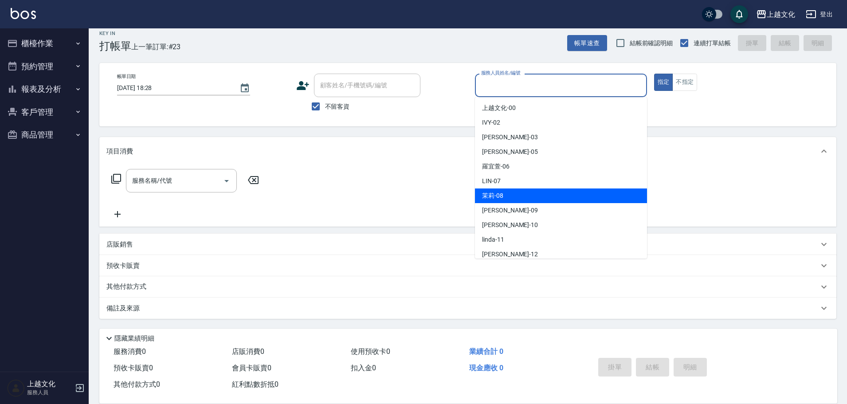
click at [515, 192] on div "茉莉 -08" at bounding box center [561, 196] width 172 height 15
click at [515, 192] on div "服務名稱/代號 服務名稱/代號" at bounding box center [467, 195] width 737 height 61
type input "茉莉-08"
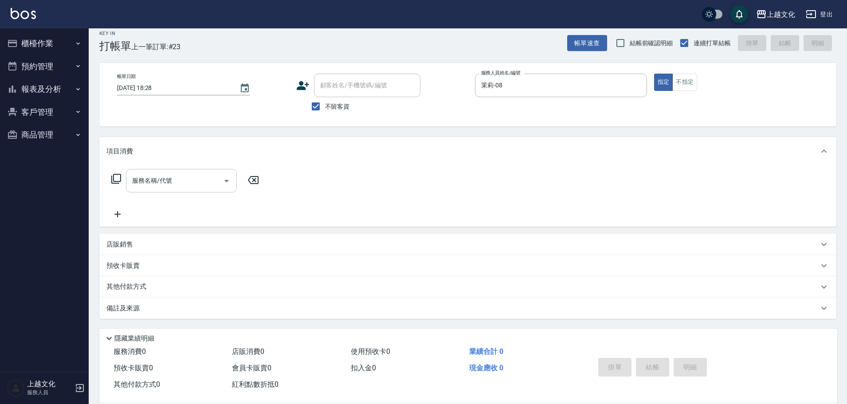
click at [196, 182] on input "服務名稱/代號" at bounding box center [175, 181] width 90 height 16
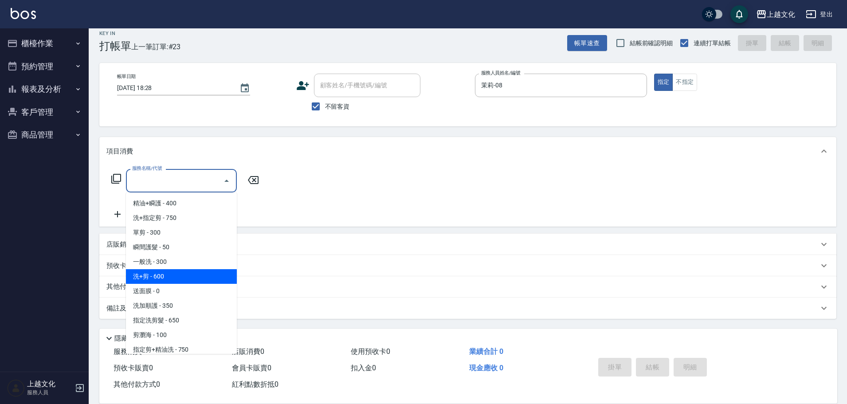
scroll to position [89, 0]
click at [172, 271] on span "指定剪 - 450" at bounding box center [181, 275] width 111 height 15
type input "指定剪(205)"
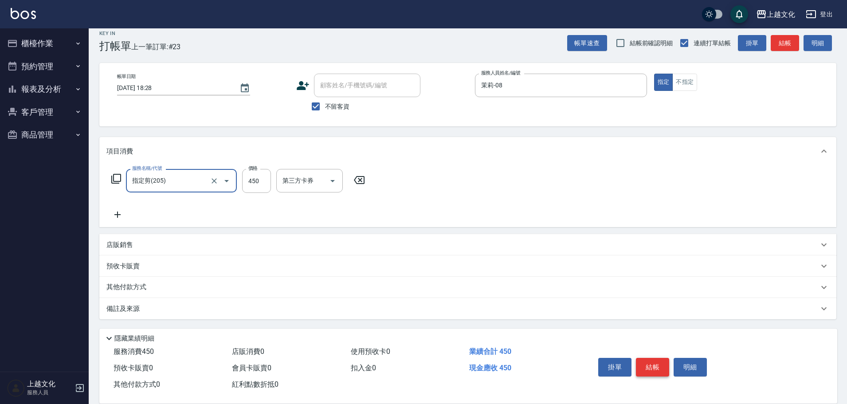
click at [658, 362] on button "結帳" at bounding box center [652, 367] width 33 height 19
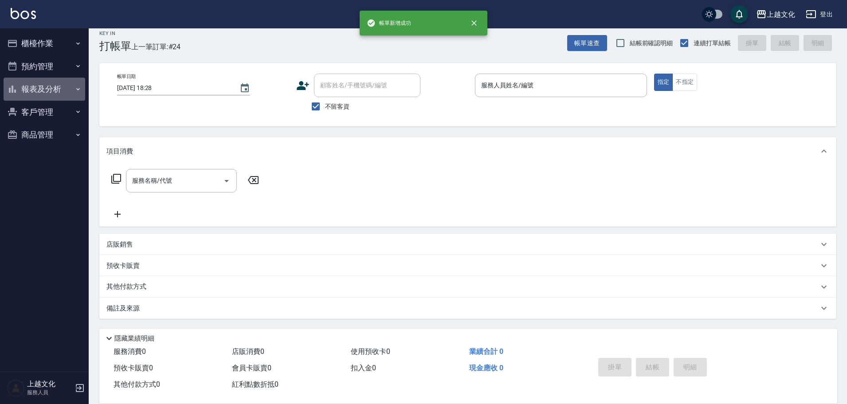
drag, startPoint x: 28, startPoint y: 90, endPoint x: 32, endPoint y: 112, distance: 22.5
click at [29, 91] on button "報表及分析" at bounding box center [45, 89] width 82 height 23
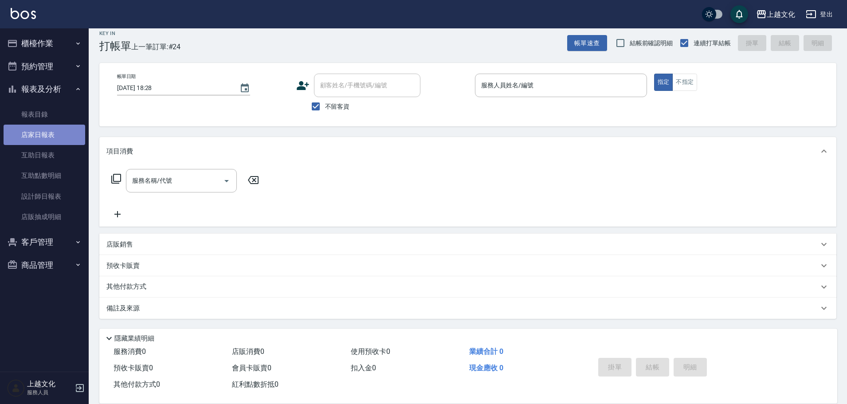
click at [37, 135] on link "店家日報表" at bounding box center [45, 135] width 82 height 20
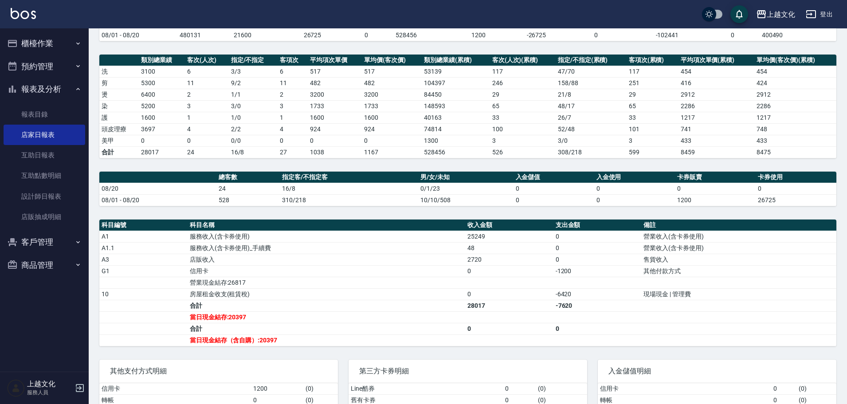
scroll to position [133, 0]
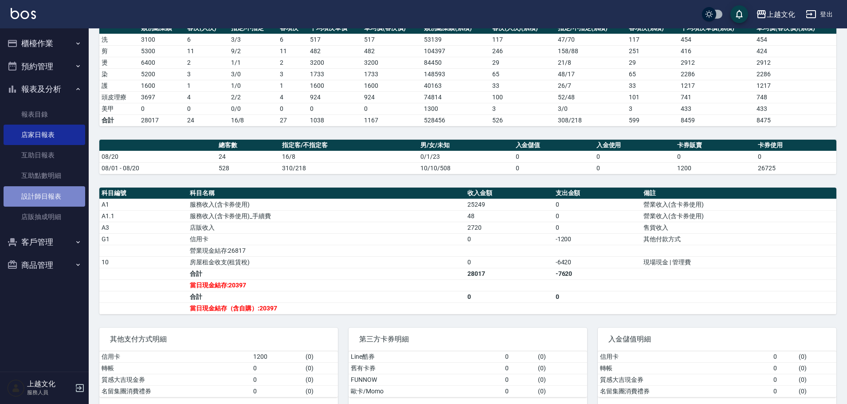
click at [50, 198] on link "設計師日報表" at bounding box center [45, 196] width 82 height 20
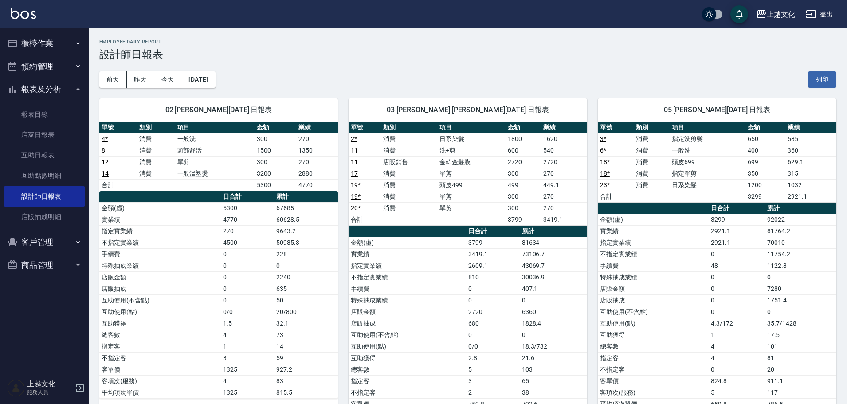
click at [55, 69] on button "預約管理" at bounding box center [45, 66] width 82 height 23
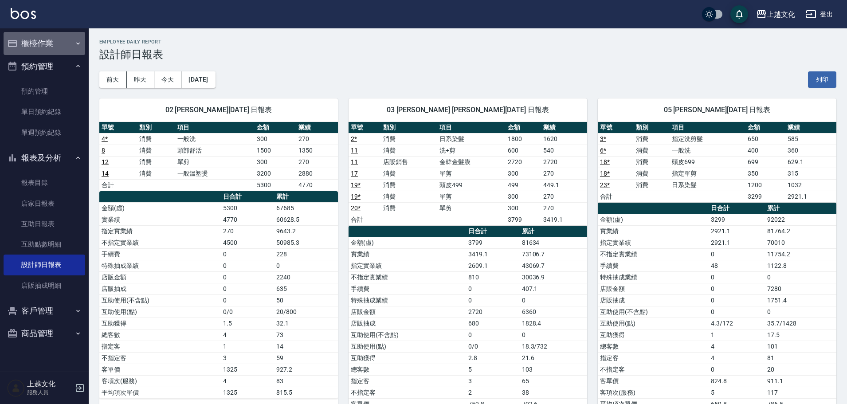
click at [57, 47] on button "櫃檯作業" at bounding box center [45, 43] width 82 height 23
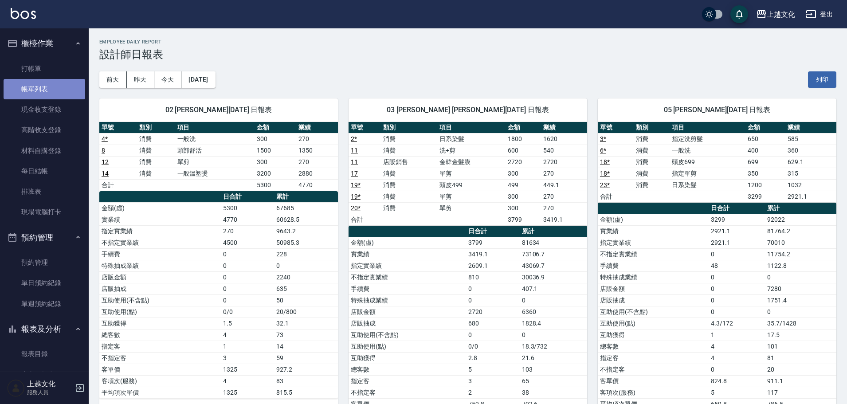
click at [66, 92] on link "帳單列表" at bounding box center [45, 89] width 82 height 20
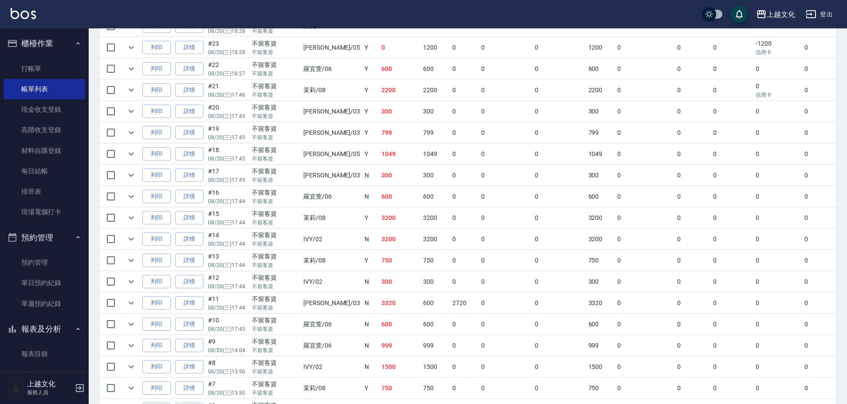
scroll to position [105, 0]
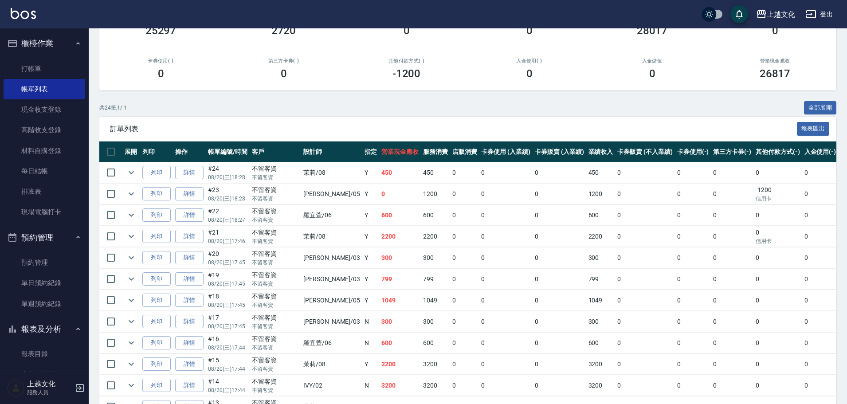
click at [201, 196] on link "詳情" at bounding box center [189, 194] width 28 height 14
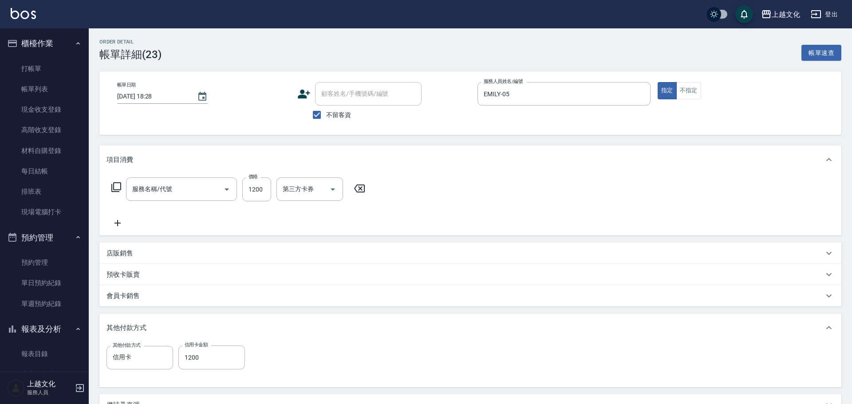
type input "2025/08/20 18:28"
checkbox input "true"
type input "EMILY-05"
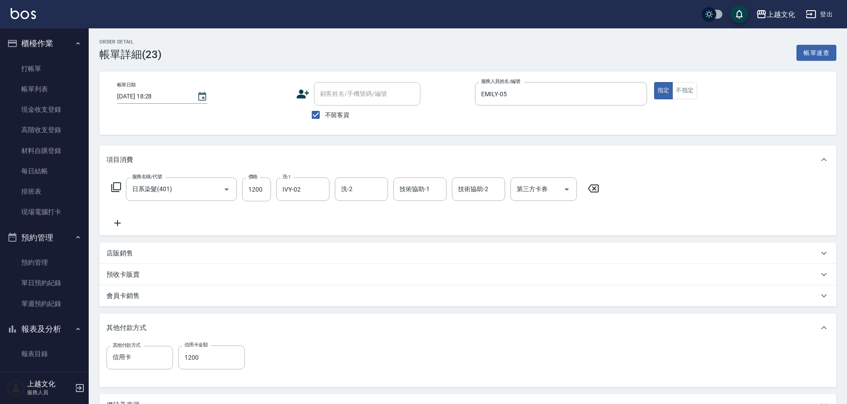
type input "日系染髮(401)"
click at [51, 68] on link "打帳單" at bounding box center [45, 69] width 82 height 20
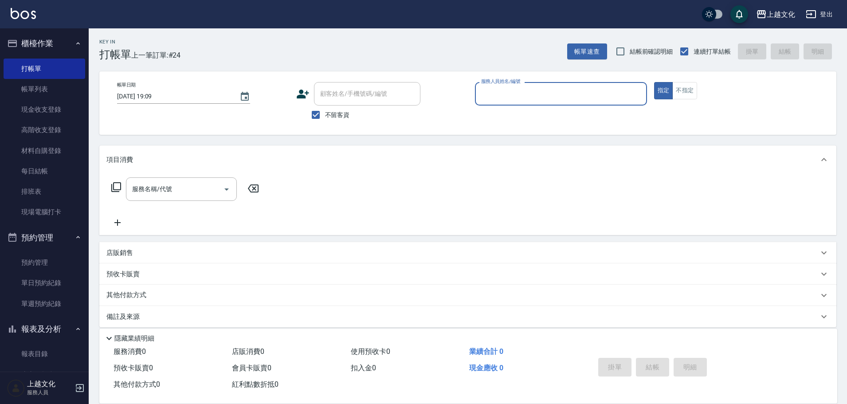
click at [496, 93] on input "服務人員姓名/編號" at bounding box center [561, 94] width 164 height 16
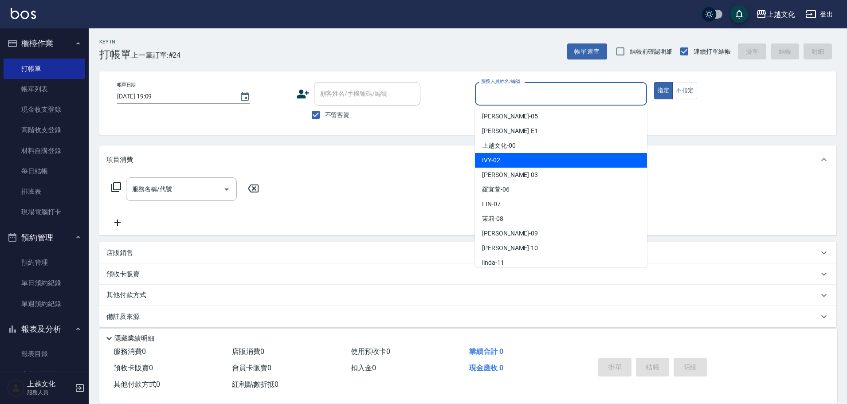
drag, startPoint x: 502, startPoint y: 158, endPoint x: 559, endPoint y: 151, distance: 57.7
click at [503, 158] on div "IVY -02" at bounding box center [561, 160] width 172 height 15
type input "IVY-02"
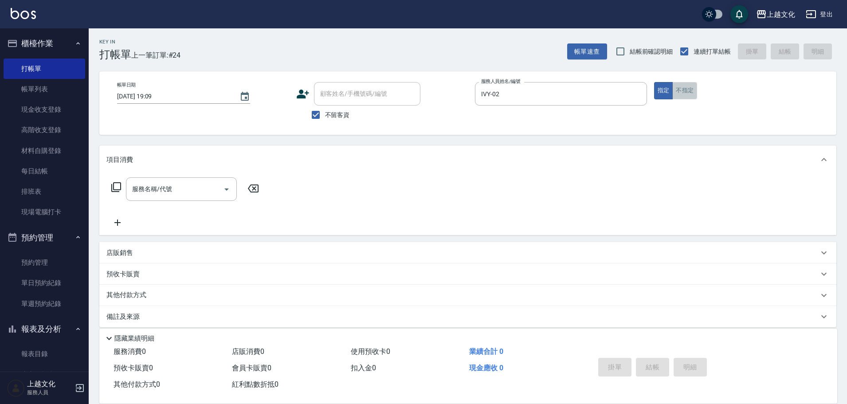
click at [685, 90] on button "不指定" at bounding box center [685, 90] width 25 height 17
click at [165, 187] on input "服務名稱/代號" at bounding box center [175, 189] width 90 height 16
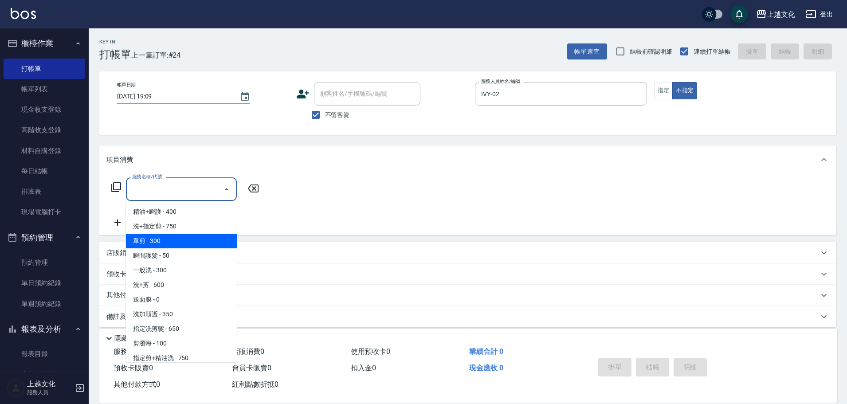
click at [172, 240] on span "單剪 - 300" at bounding box center [181, 241] width 111 height 15
click at [172, 240] on div "項目消費 服務名稱/代號 服務名稱/代號 店販銷售 服務人員姓名/編號 服務人員姓名/編號 商品代號/名稱 商品代號/名稱 預收卡販賣 卡券名稱/代號 卡券名…" at bounding box center [467, 237] width 737 height 182
type input "單剪(103)"
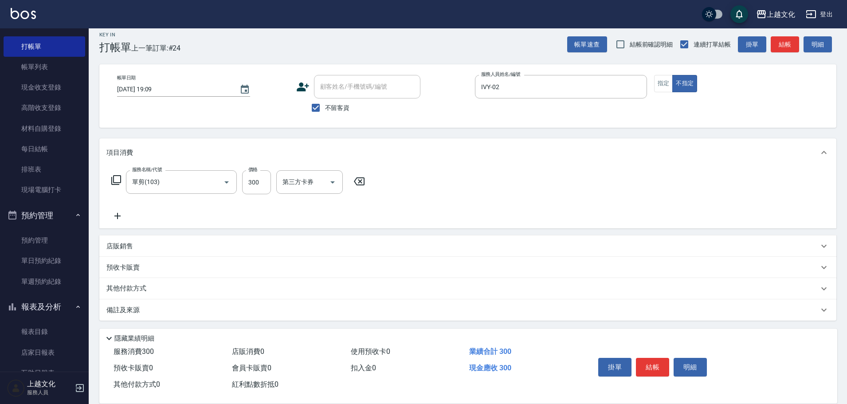
scroll to position [9, 0]
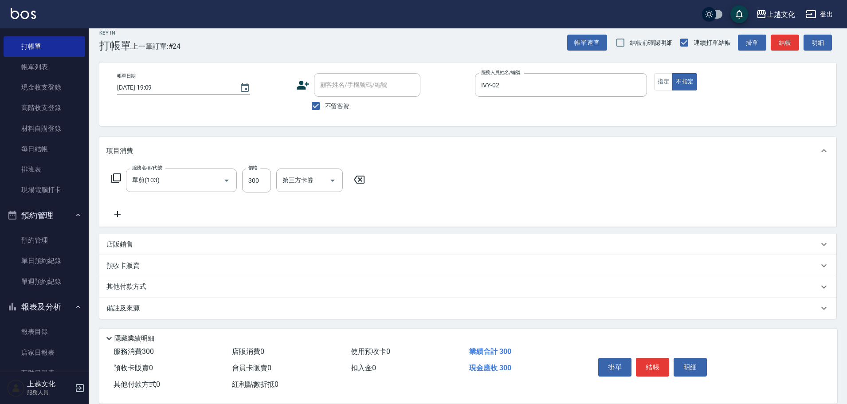
click at [131, 284] on p "其他付款方式" at bounding box center [128, 287] width 44 height 10
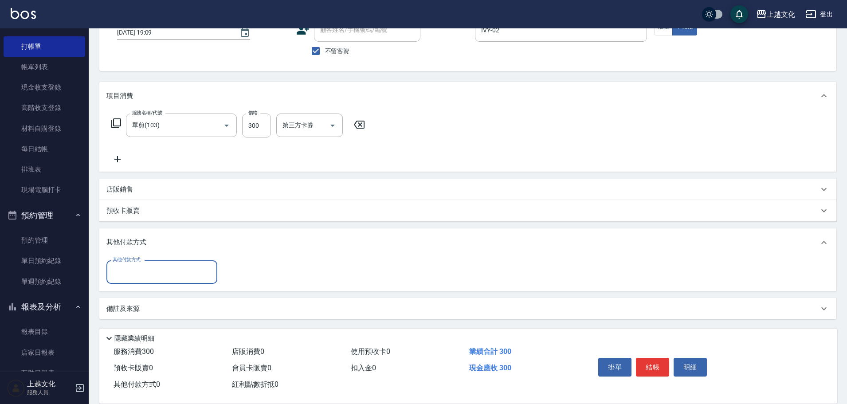
scroll to position [64, 0]
click at [134, 274] on input "其他付款方式" at bounding box center [161, 272] width 103 height 16
click at [122, 189] on p "店販銷售" at bounding box center [119, 189] width 27 height 9
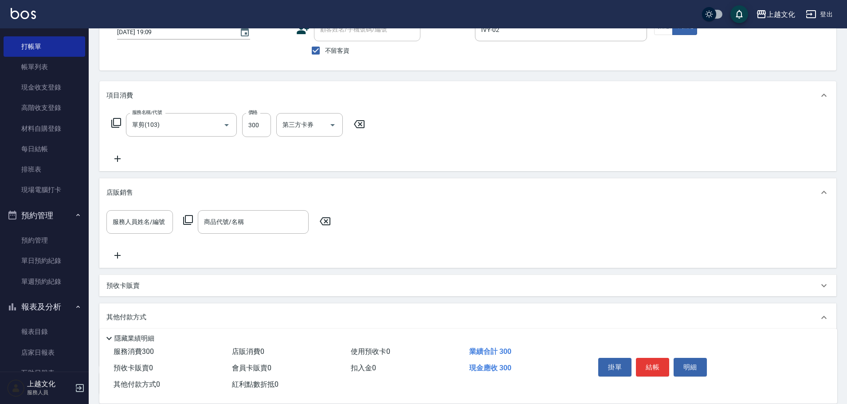
click at [122, 189] on p "店販銷售" at bounding box center [119, 192] width 27 height 9
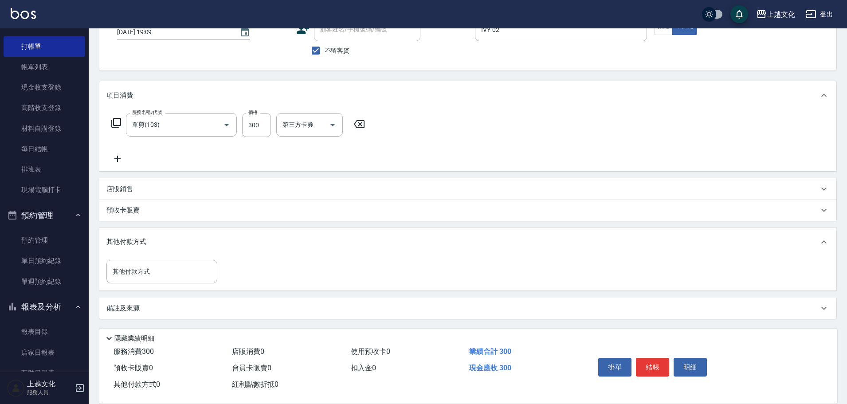
click at [129, 187] on p "店販銷售" at bounding box center [119, 189] width 27 height 9
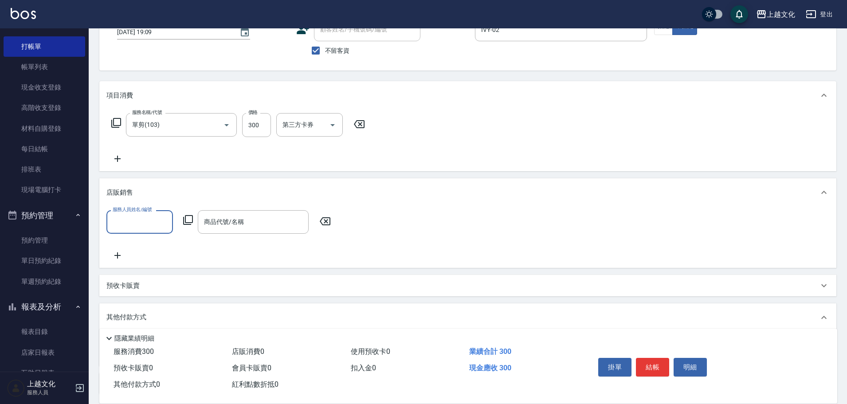
scroll to position [0, 0]
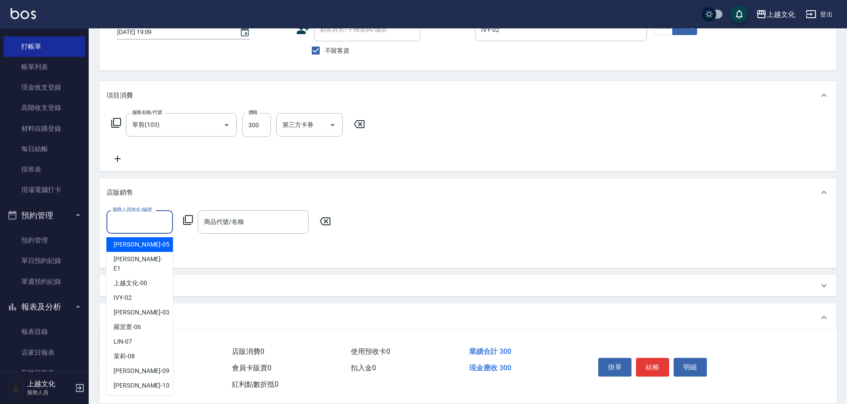
click at [135, 223] on input "服務人員姓名/編號" at bounding box center [139, 222] width 59 height 16
click at [126, 293] on span "IVY -02" at bounding box center [123, 297] width 18 height 9
type input "IVY-02"
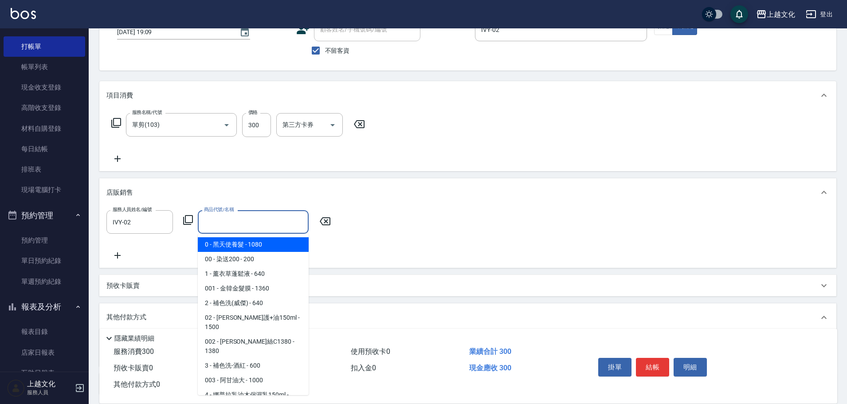
click at [254, 225] on input "商品代號/名稱" at bounding box center [253, 222] width 103 height 16
click at [254, 244] on span "0 - 黑天使養髮 - 1080" at bounding box center [253, 244] width 111 height 15
type input "黑天使養髮"
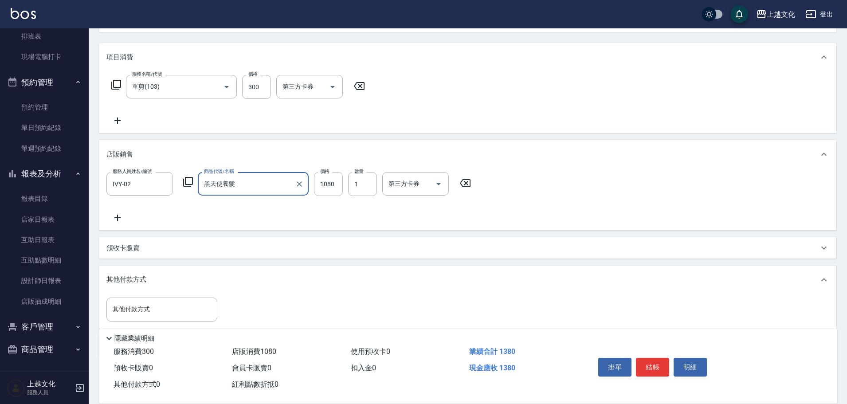
scroll to position [141, 0]
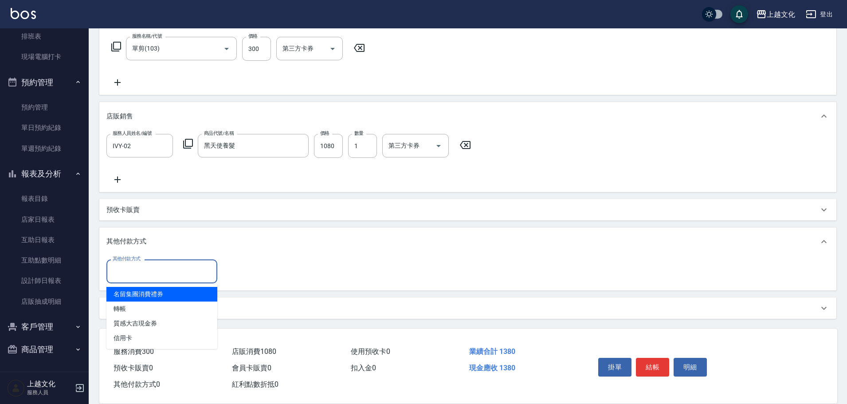
click at [147, 275] on input "其他付款方式" at bounding box center [161, 272] width 103 height 16
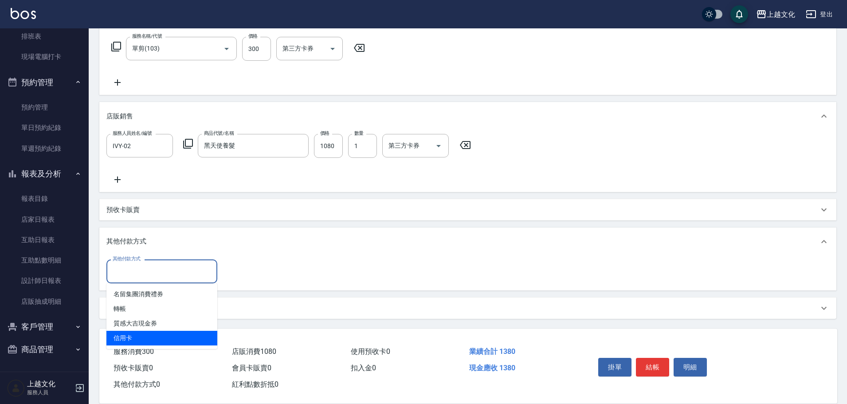
click at [126, 334] on span "信用卡" at bounding box center [161, 338] width 111 height 15
type input "信用卡"
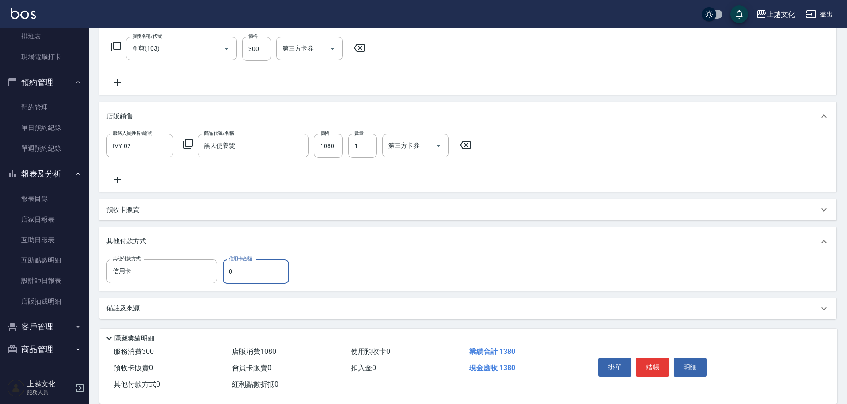
click at [229, 275] on input "0" at bounding box center [256, 272] width 67 height 24
type input "1380"
click at [652, 358] on button "結帳" at bounding box center [652, 367] width 33 height 19
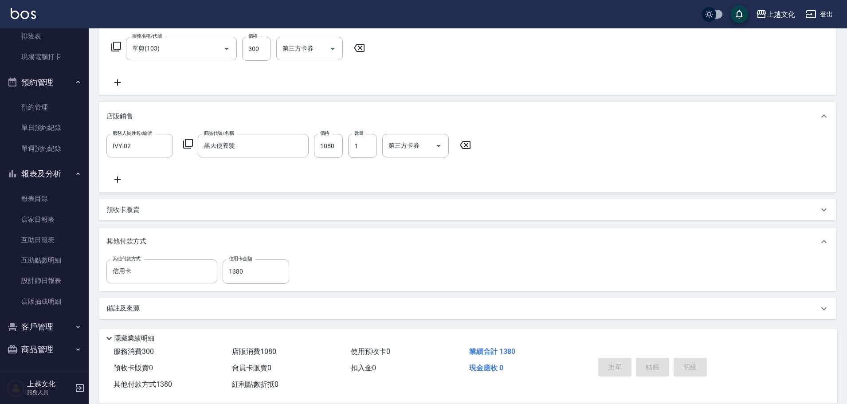
type input "2025/08/20 19:17"
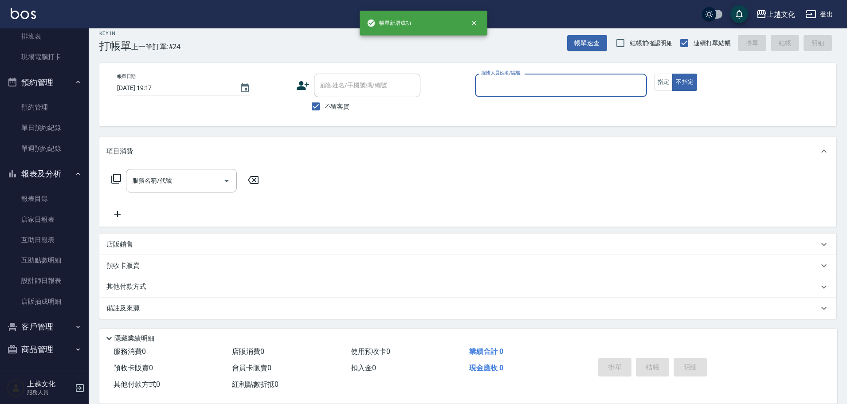
scroll to position [0, 0]
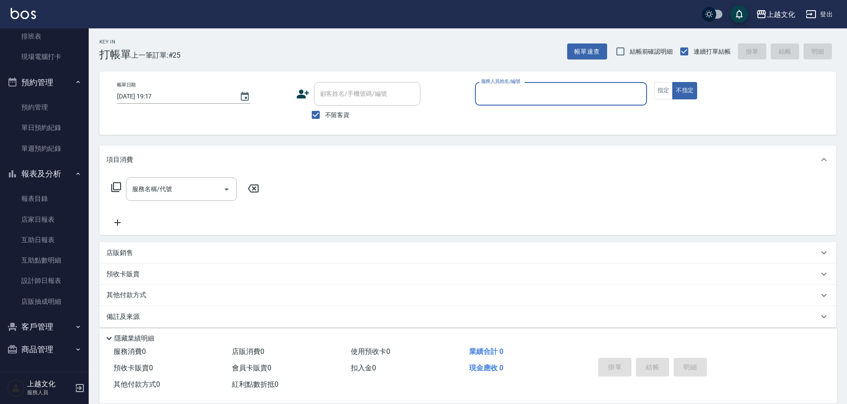
drag, startPoint x: 502, startPoint y: 95, endPoint x: 505, endPoint y: 104, distance: 9.3
click at [503, 97] on input "服務人員姓名/編號" at bounding box center [561, 94] width 164 height 16
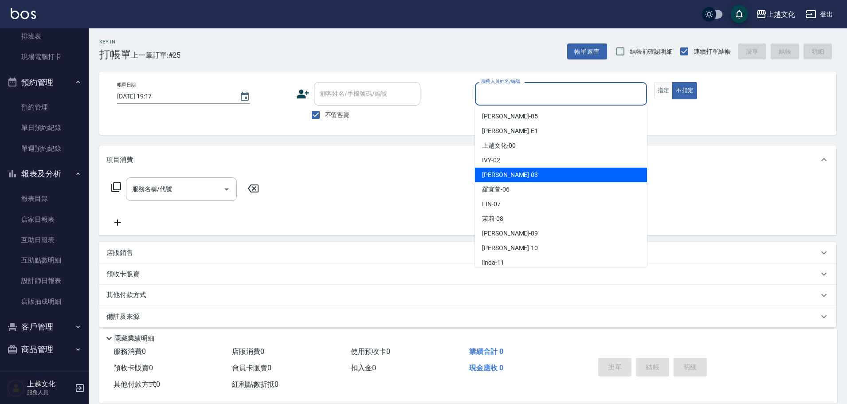
click at [510, 173] on div "[PERSON_NAME] -03" at bounding box center [561, 175] width 172 height 15
type input "[PERSON_NAME]-03"
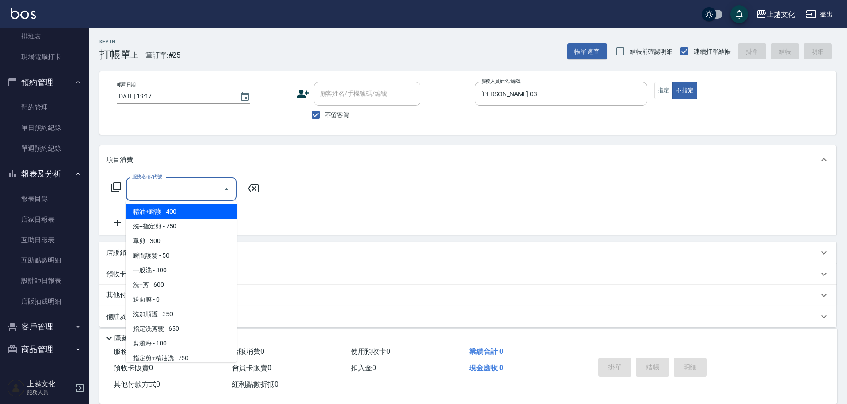
click at [182, 189] on input "服務名稱/代號" at bounding box center [175, 189] width 90 height 16
click at [179, 213] on span "精油+瞬護 - 400" at bounding box center [181, 212] width 111 height 15
type input "精油+瞬護(101)"
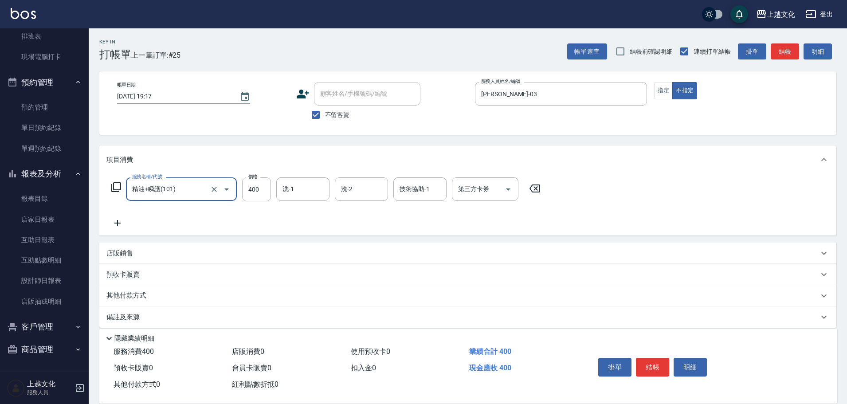
click at [650, 366] on button "結帳" at bounding box center [652, 367] width 33 height 19
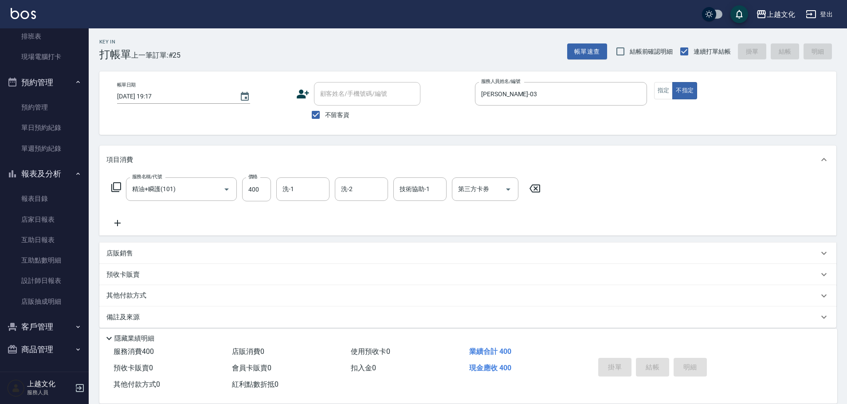
type input "2025/08/20 19:18"
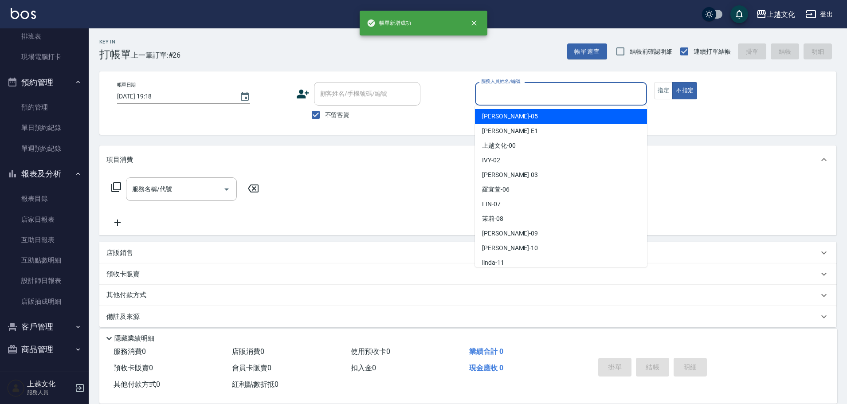
click at [518, 91] on input "服務人員姓名/編號" at bounding box center [561, 94] width 164 height 16
click at [508, 120] on span "[PERSON_NAME] -05" at bounding box center [510, 116] width 56 height 9
type input "EMILY-05"
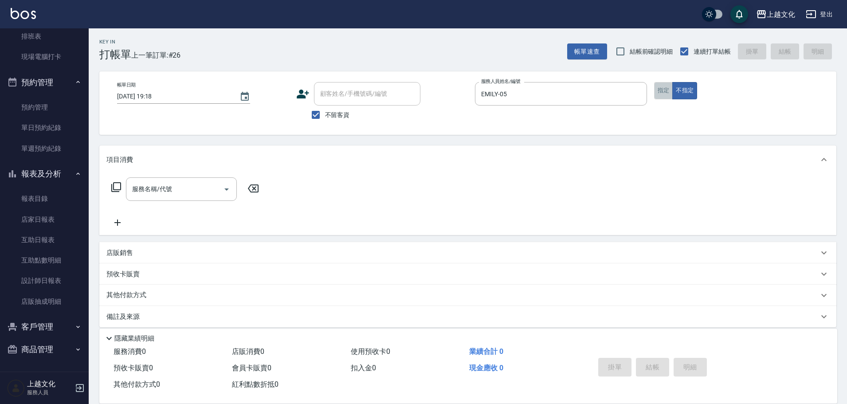
click at [665, 91] on button "指定" at bounding box center [663, 90] width 19 height 17
click at [115, 185] on icon at bounding box center [116, 187] width 11 height 11
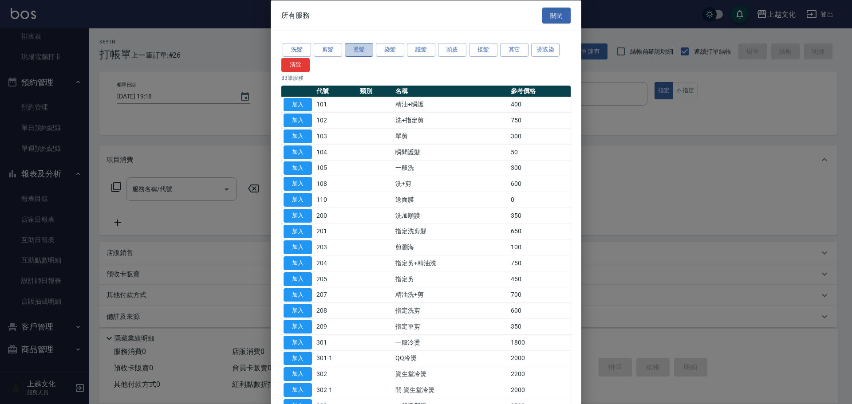
click at [357, 50] on button "燙髮" at bounding box center [359, 50] width 28 height 14
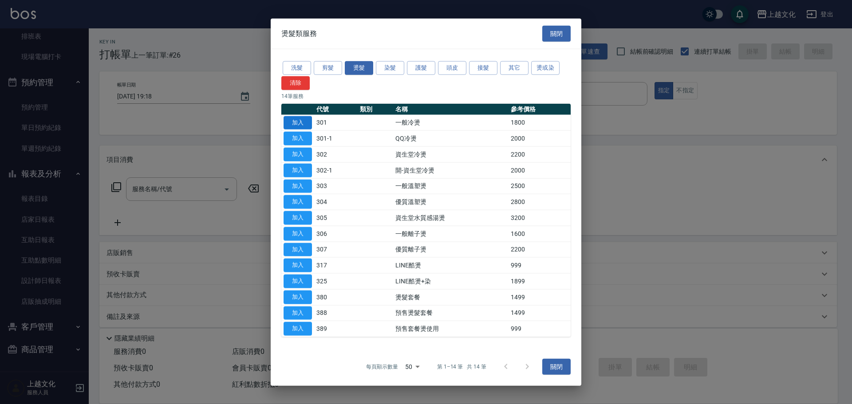
click at [292, 126] on button "加入" at bounding box center [298, 123] width 28 height 14
type input "一般冷燙(301)"
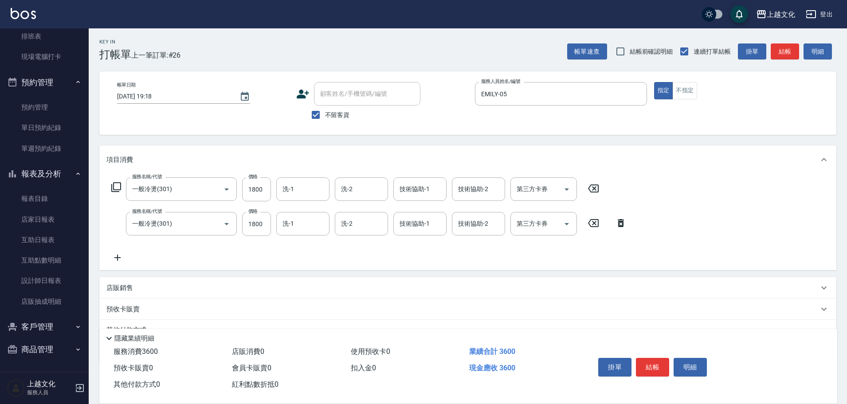
click at [623, 225] on icon at bounding box center [621, 223] width 6 height 8
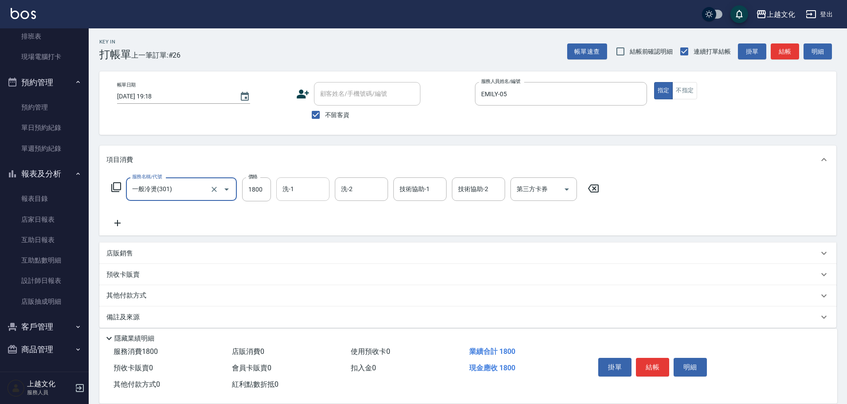
click at [292, 186] on input "洗-1" at bounding box center [302, 189] width 45 height 16
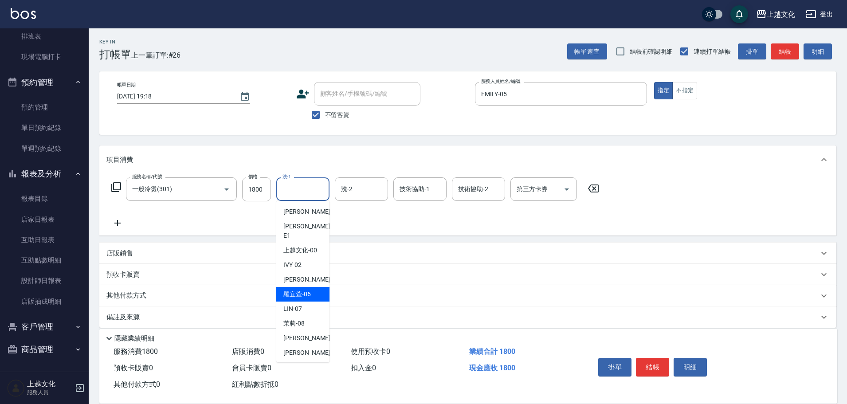
click at [307, 290] on span "羅宜萱 -06" at bounding box center [298, 294] width 28 height 9
type input "羅宜萱-06"
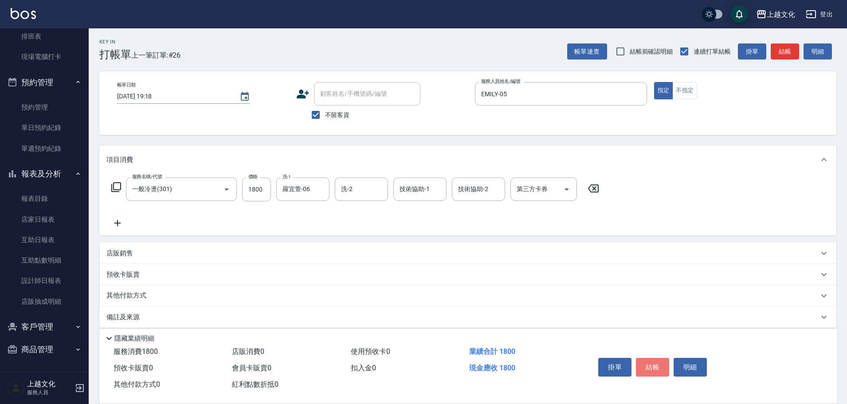
click at [654, 362] on button "結帳" at bounding box center [652, 367] width 33 height 19
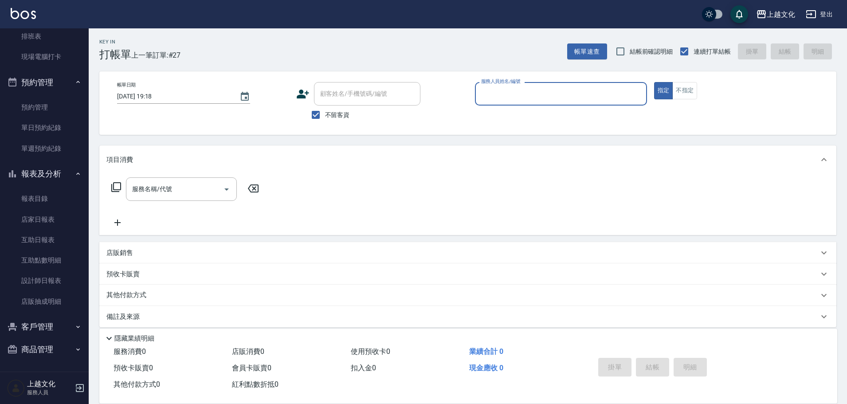
click at [518, 92] on input "服務人員姓名/編號" at bounding box center [561, 94] width 164 height 16
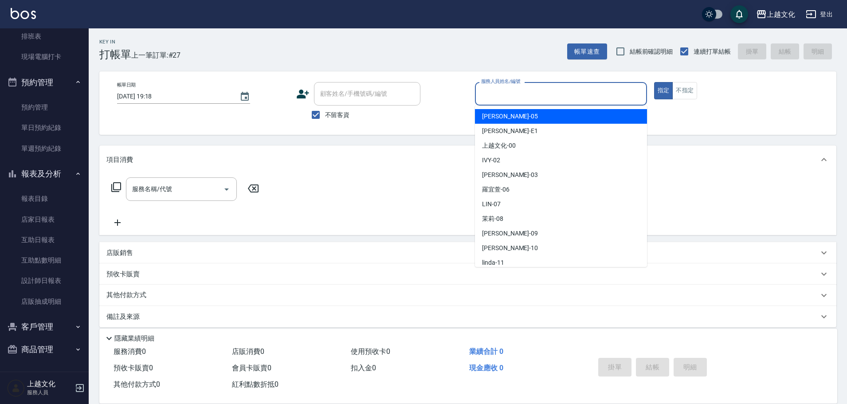
click at [520, 119] on div "[PERSON_NAME] -05" at bounding box center [561, 116] width 172 height 15
type input "EMILY-05"
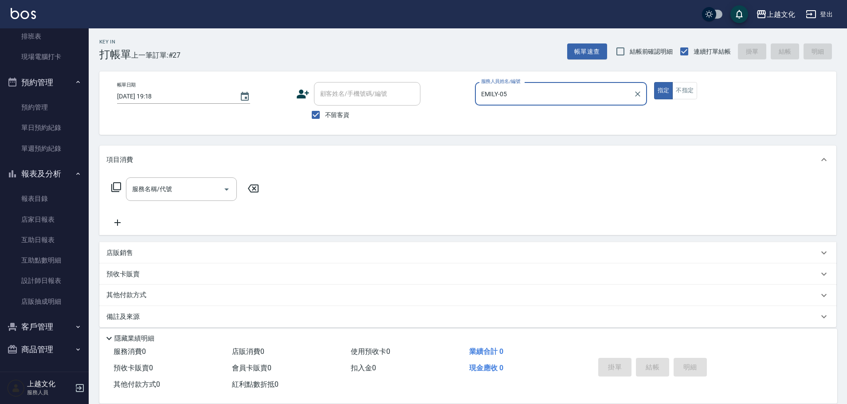
click at [116, 186] on icon at bounding box center [116, 187] width 11 height 11
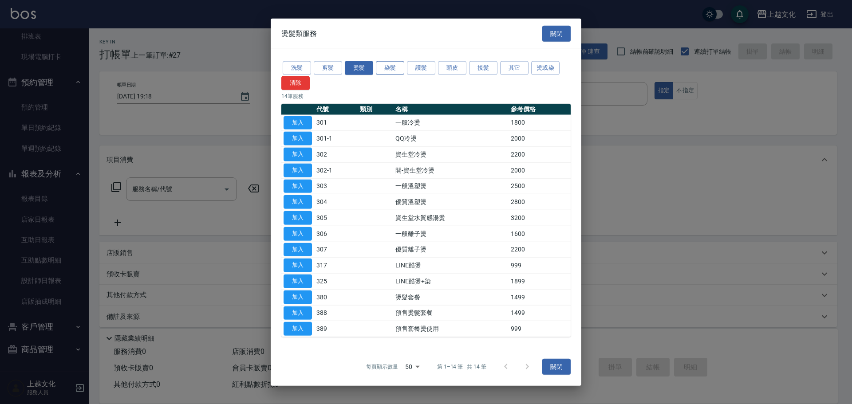
click at [394, 68] on button "染髮" at bounding box center [390, 68] width 28 height 14
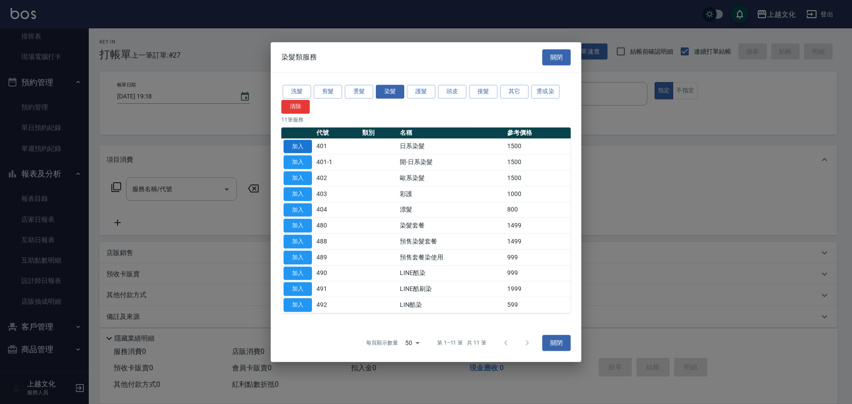
click at [287, 143] on button "加入" at bounding box center [298, 147] width 28 height 14
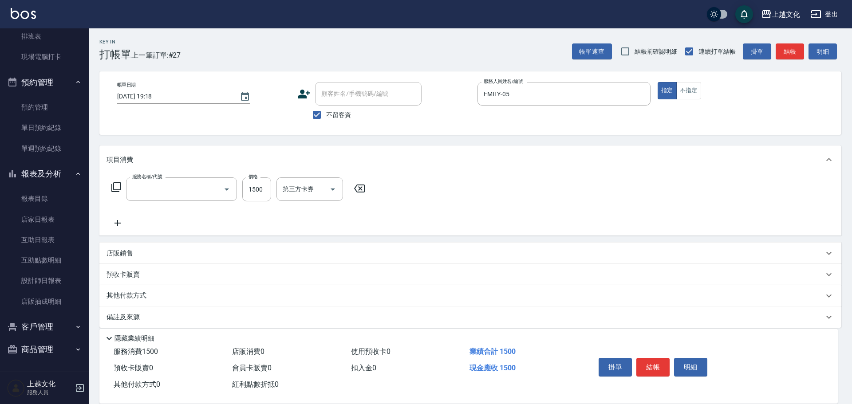
type input "日系染髮(401)"
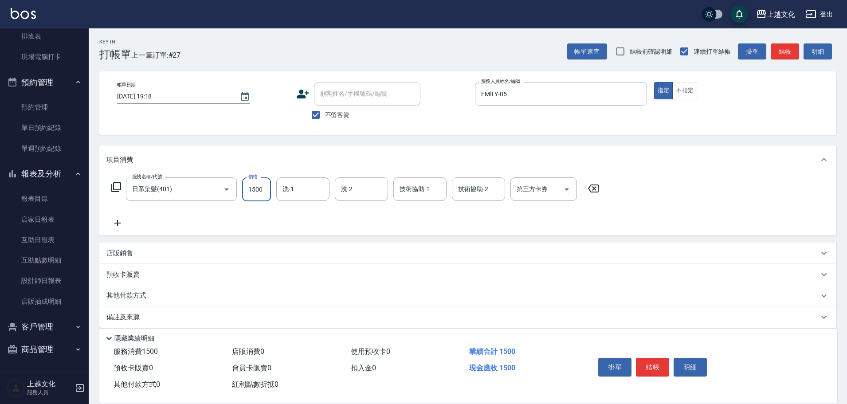
click at [244, 197] on input "1500" at bounding box center [256, 189] width 29 height 24
type input "7999"
click at [113, 221] on icon at bounding box center [117, 223] width 22 height 11
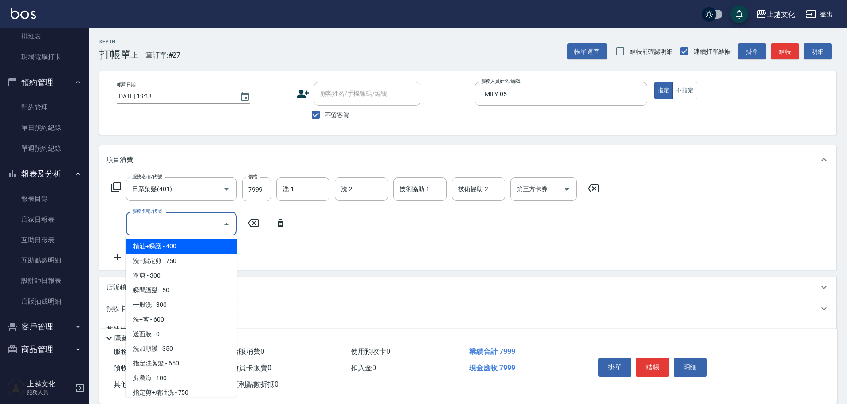
click at [140, 222] on input "服務名稱/代號" at bounding box center [175, 224] width 90 height 16
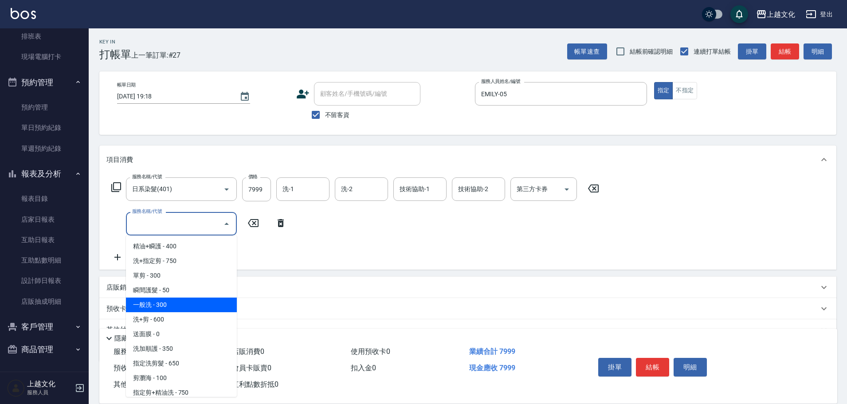
drag, startPoint x: 164, startPoint y: 301, endPoint x: 198, endPoint y: 275, distance: 43.3
click at [165, 299] on span "一般洗 - 300" at bounding box center [181, 305] width 111 height 15
type input "一般洗(105)"
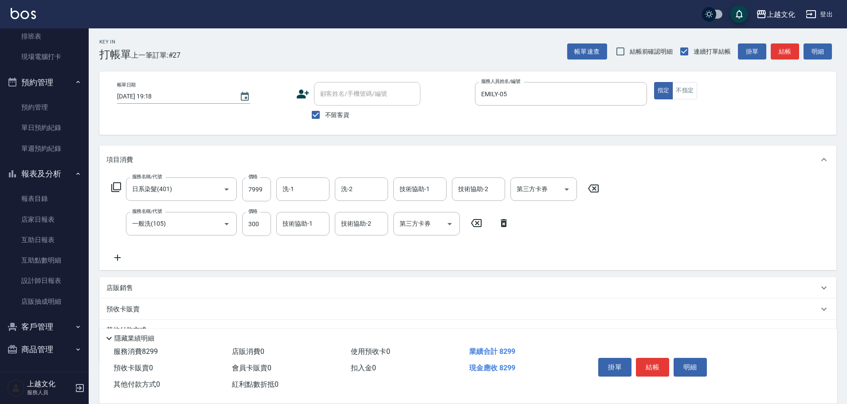
drag, startPoint x: 507, startPoint y: 225, endPoint x: 334, endPoint y: 187, distance: 177.0
click at [506, 224] on icon at bounding box center [504, 223] width 6 height 8
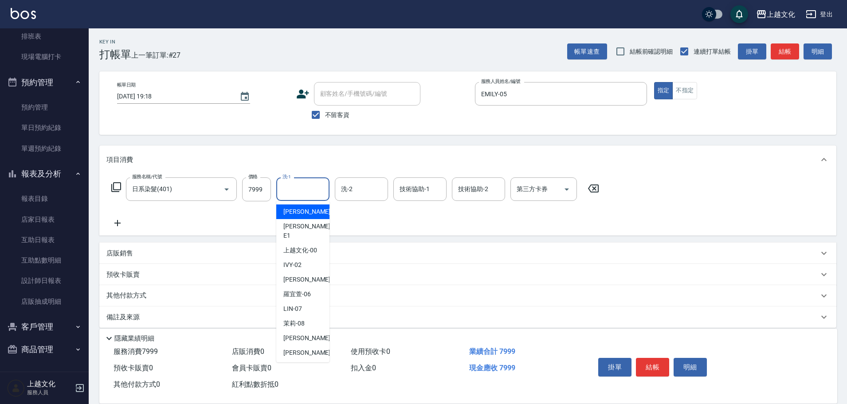
click at [299, 189] on input "洗-1" at bounding box center [302, 189] width 45 height 16
drag, startPoint x: 299, startPoint y: 284, endPoint x: 307, endPoint y: 276, distance: 11.3
click at [298, 290] on span "羅宜萱 -06" at bounding box center [298, 294] width 28 height 9
type input "羅宜萱-06"
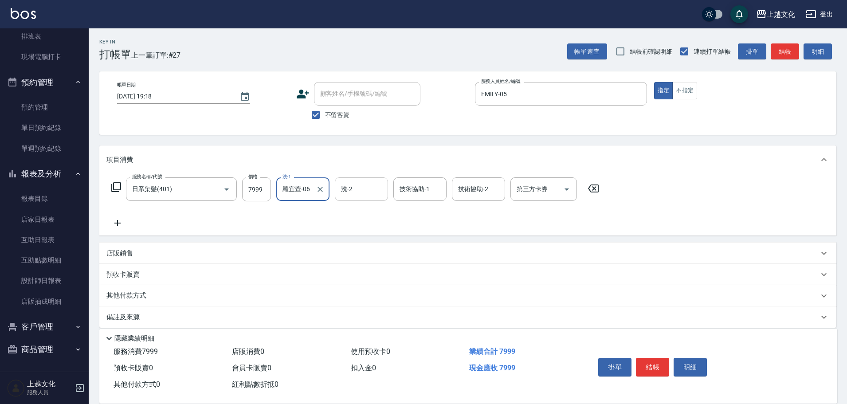
click at [347, 189] on input "洗-2" at bounding box center [361, 189] width 45 height 16
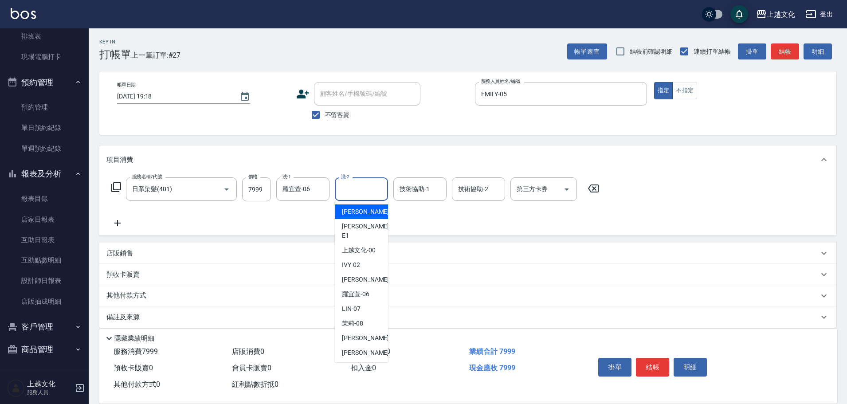
click at [356, 212] on span "[PERSON_NAME] -05" at bounding box center [370, 211] width 56 height 9
type input "EMILY-05"
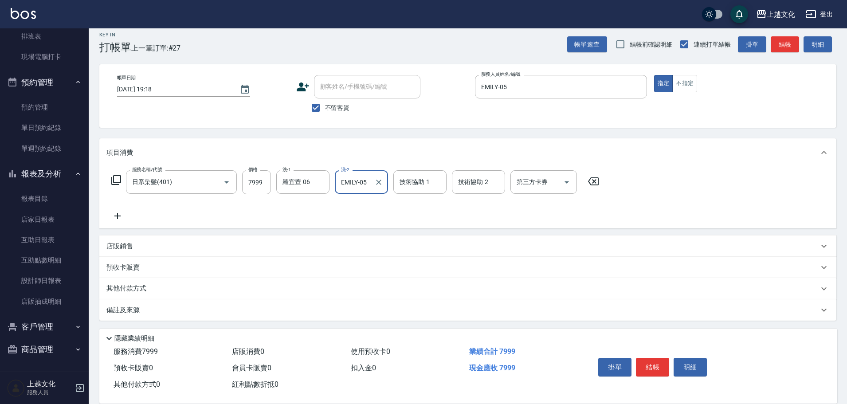
scroll to position [9, 0]
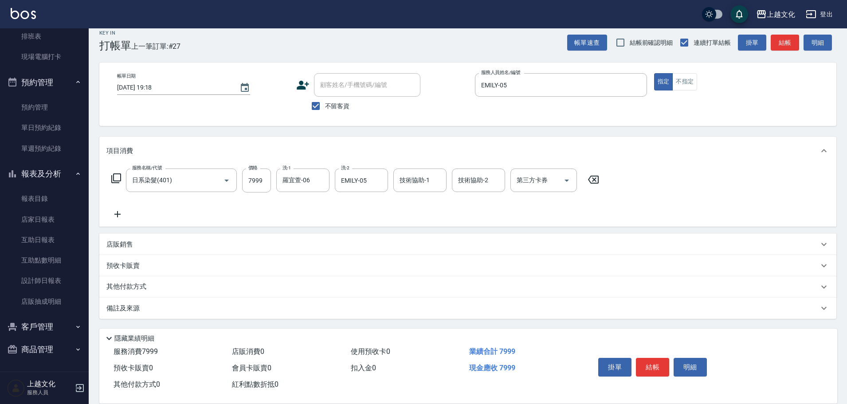
drag, startPoint x: 134, startPoint y: 284, endPoint x: 134, endPoint y: 279, distance: 4.5
click at [134, 284] on p "其他付款方式" at bounding box center [128, 287] width 44 height 10
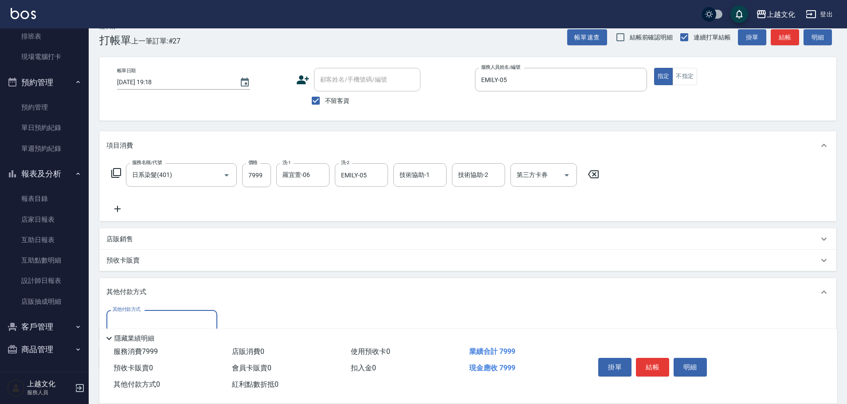
scroll to position [64, 0]
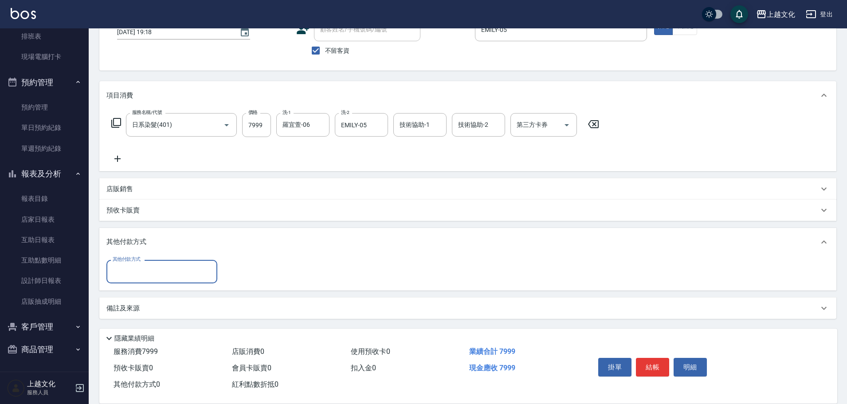
click at [135, 275] on input "其他付款方式" at bounding box center [161, 272] width 103 height 16
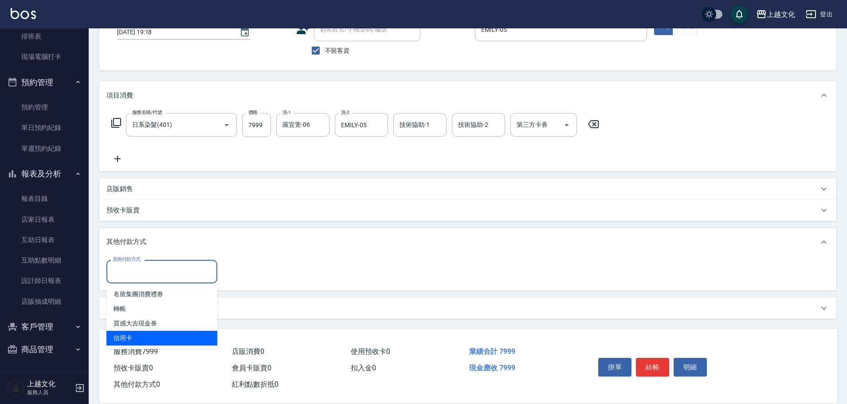
click at [124, 337] on span "信用卡" at bounding box center [161, 338] width 111 height 15
type input "信用卡"
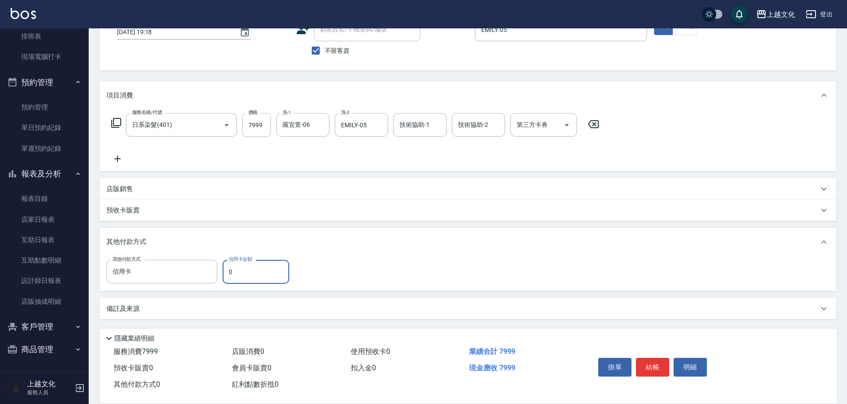
click at [231, 271] on input "0" at bounding box center [256, 272] width 67 height 24
type input "7999"
click at [650, 367] on button "結帳" at bounding box center [652, 367] width 33 height 19
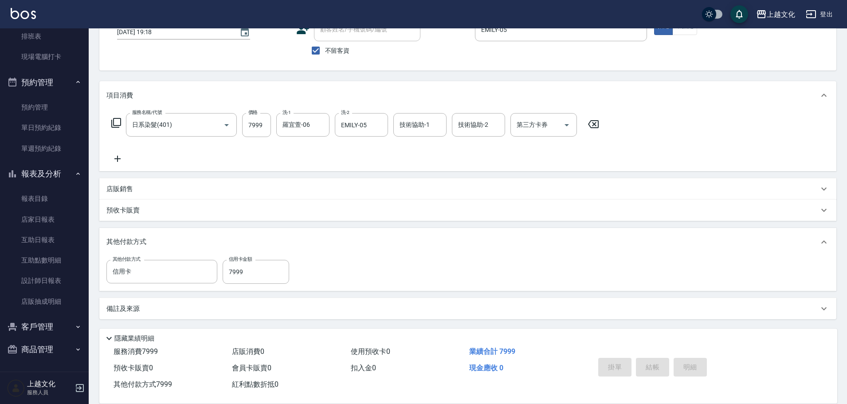
type input "2025/08/20 19:19"
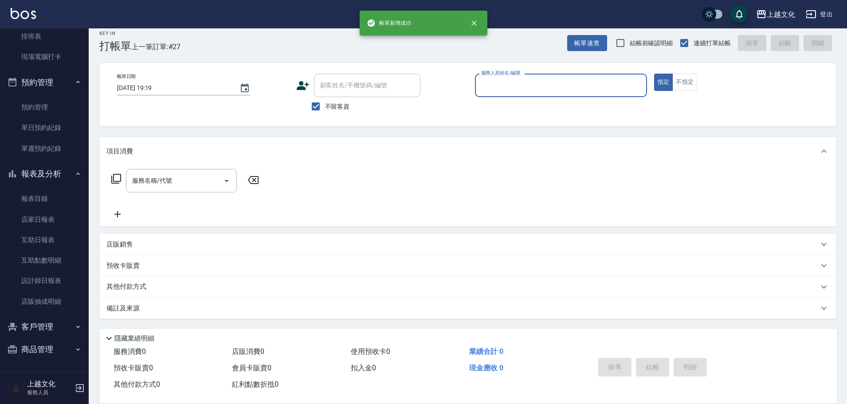
scroll to position [8, 0]
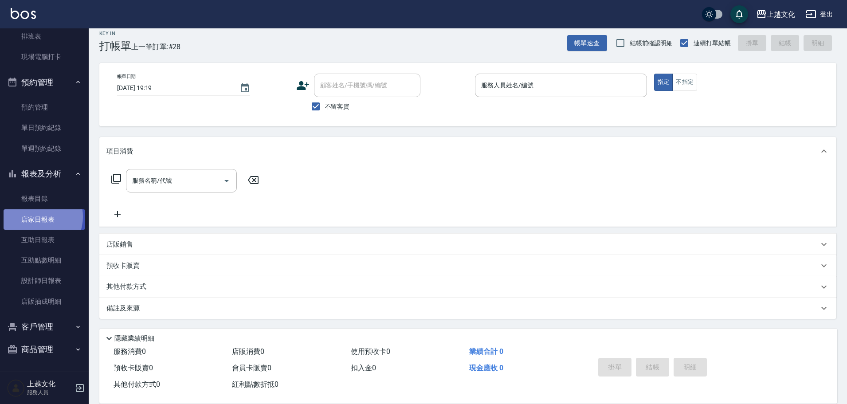
click at [37, 217] on link "店家日報表" at bounding box center [45, 219] width 82 height 20
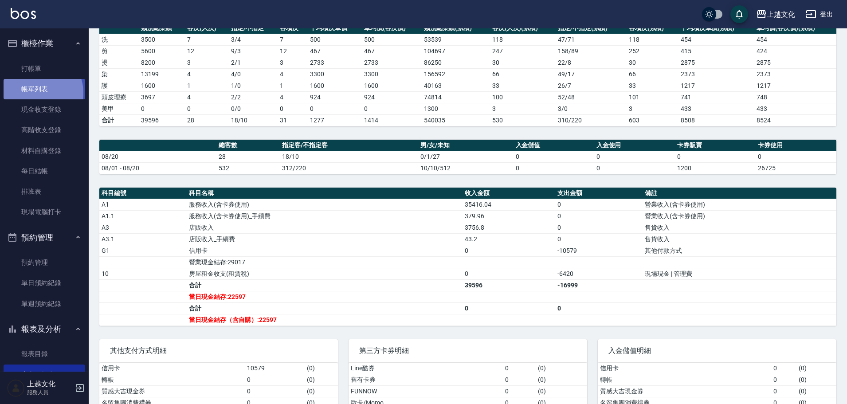
click at [36, 93] on link "帳單列表" at bounding box center [45, 89] width 82 height 20
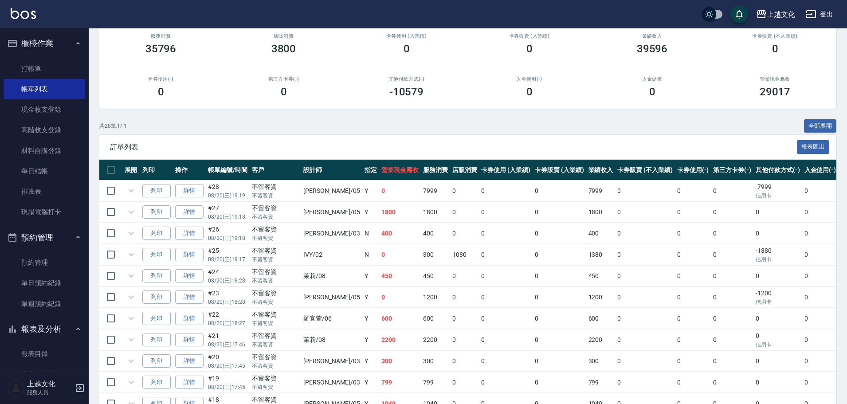
scroll to position [133, 0]
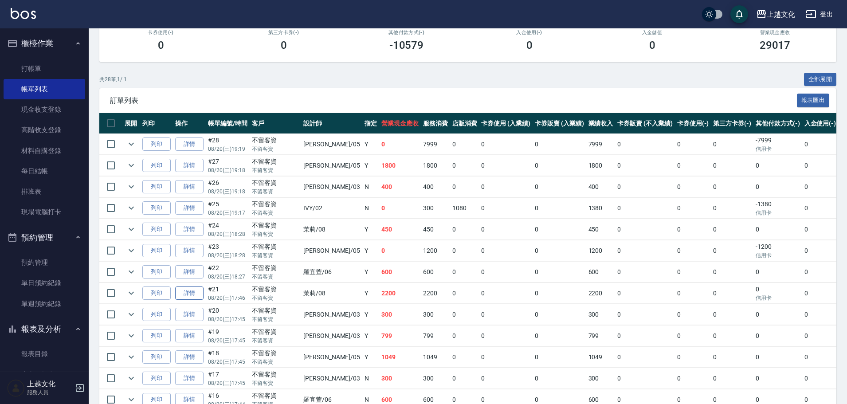
click at [195, 291] on link "詳情" at bounding box center [189, 294] width 28 height 14
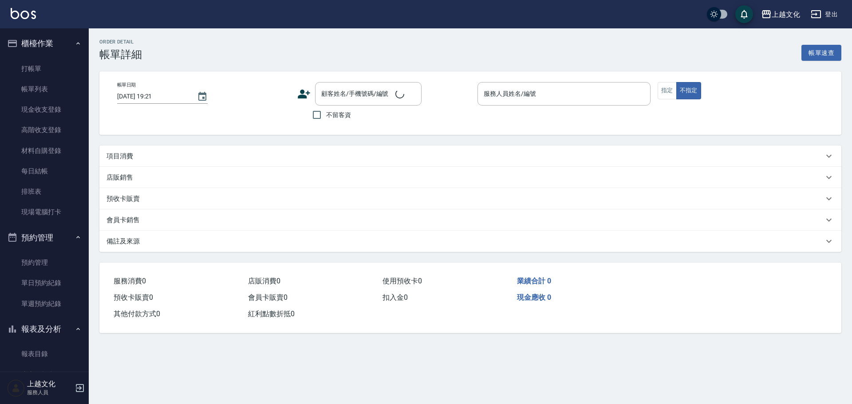
type input "[DATE] 17:46"
checkbox input "true"
type input "茉莉-08"
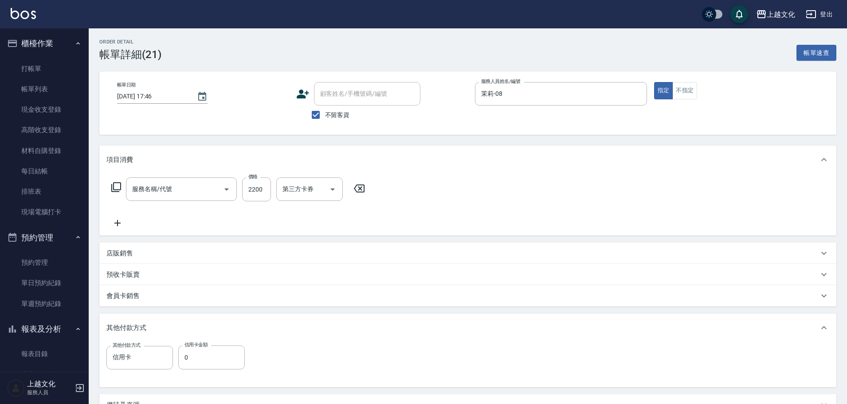
type input "日系染髮(401)"
click at [182, 364] on input "0" at bounding box center [211, 358] width 67 height 24
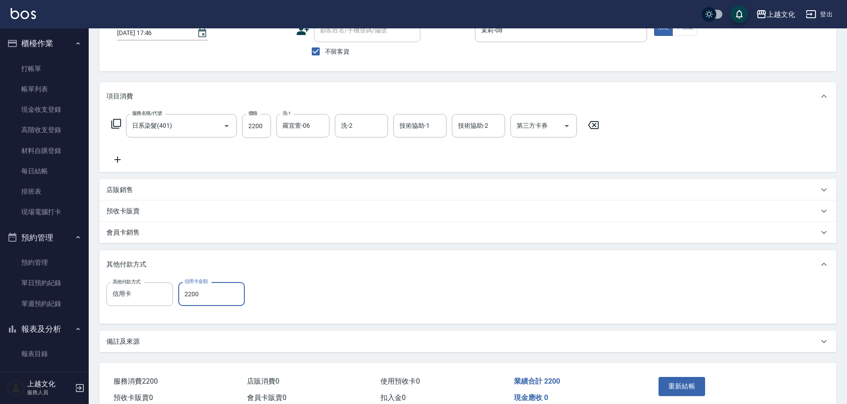
scroll to position [107, 0]
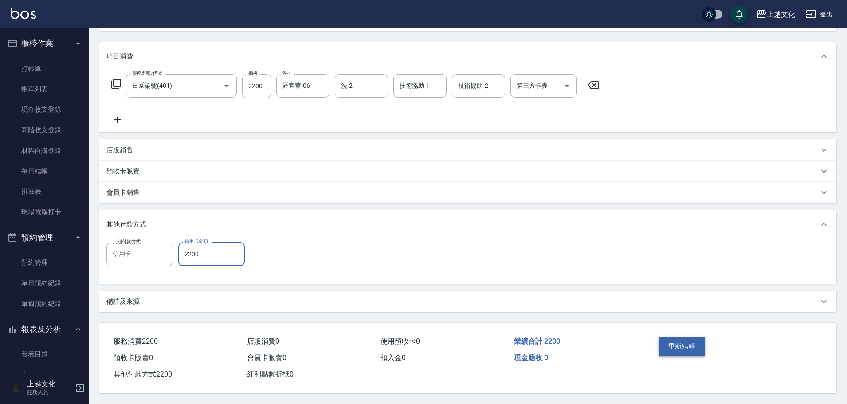
type input "2200"
click at [678, 338] on button "重新結帳" at bounding box center [682, 346] width 47 height 19
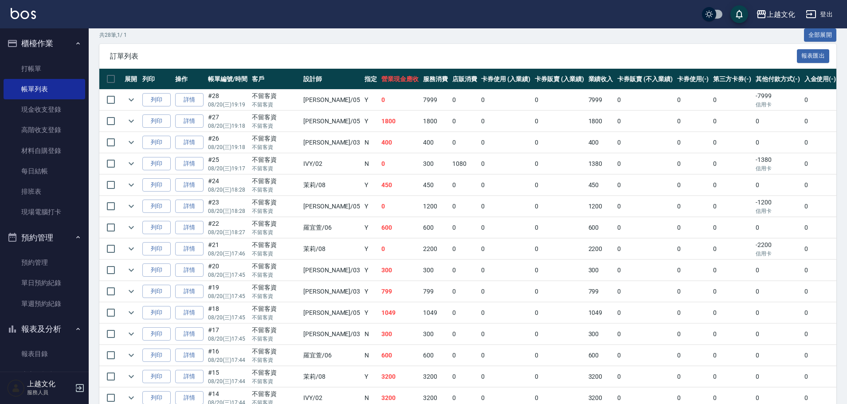
scroll to position [155, 0]
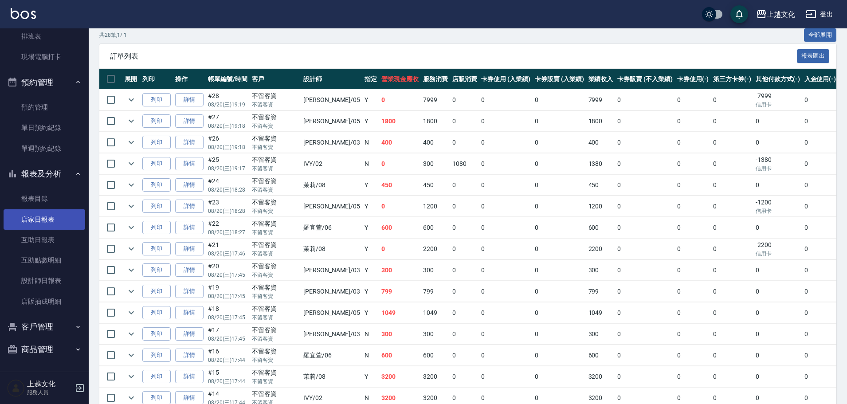
click at [40, 213] on link "店家日報表" at bounding box center [45, 219] width 82 height 20
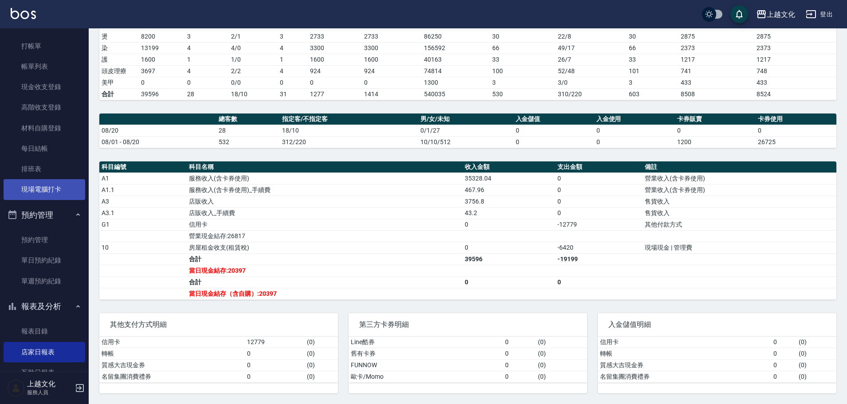
scroll to position [22, 0]
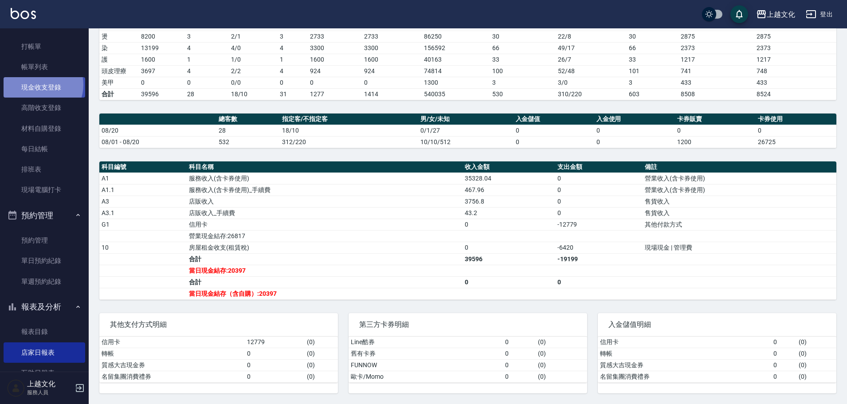
click at [39, 85] on link "現金收支登錄" at bounding box center [45, 87] width 82 height 20
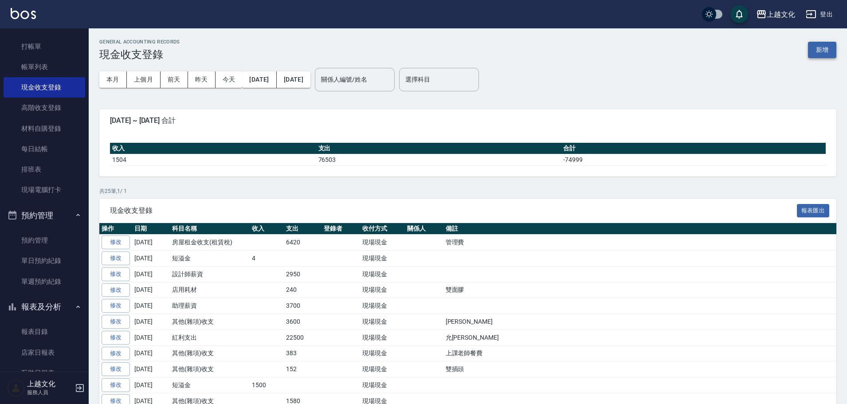
click at [812, 52] on button "新增" at bounding box center [822, 50] width 28 height 16
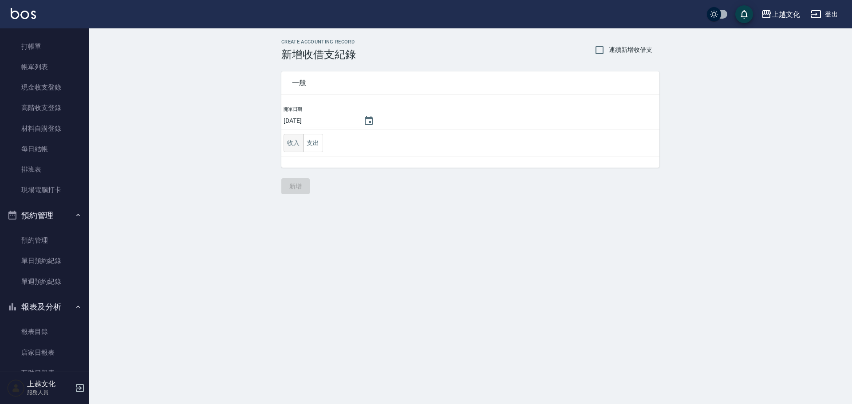
click at [299, 145] on button "收入" at bounding box center [294, 143] width 20 height 18
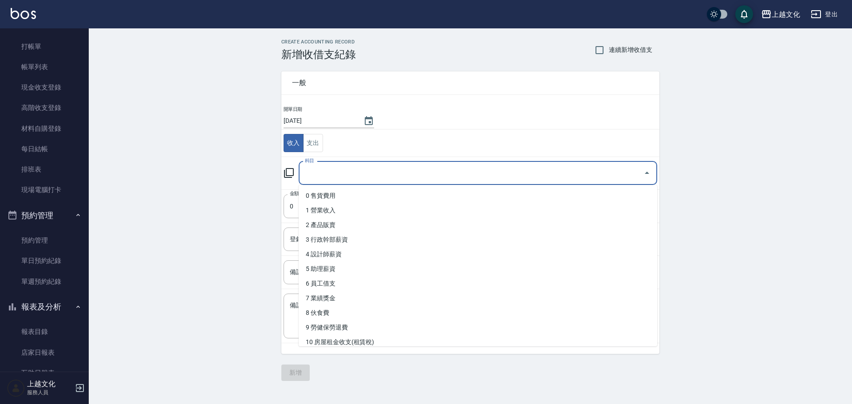
drag, startPoint x: 327, startPoint y: 171, endPoint x: 323, endPoint y: 162, distance: 9.7
click at [327, 171] on input "科目" at bounding box center [471, 173] width 337 height 16
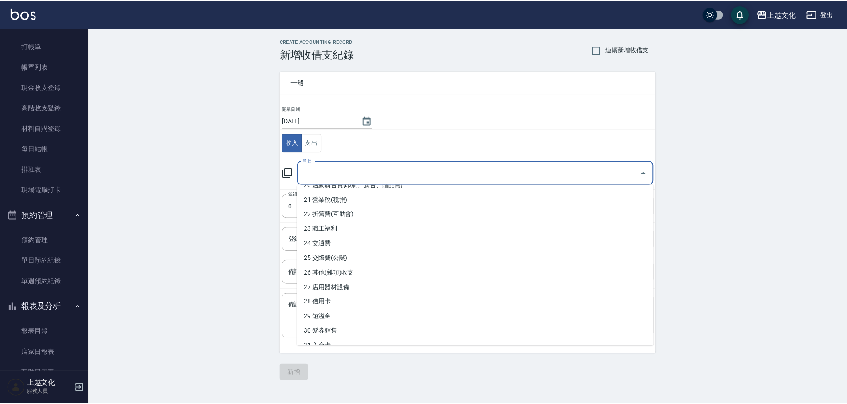
scroll to position [311, 0]
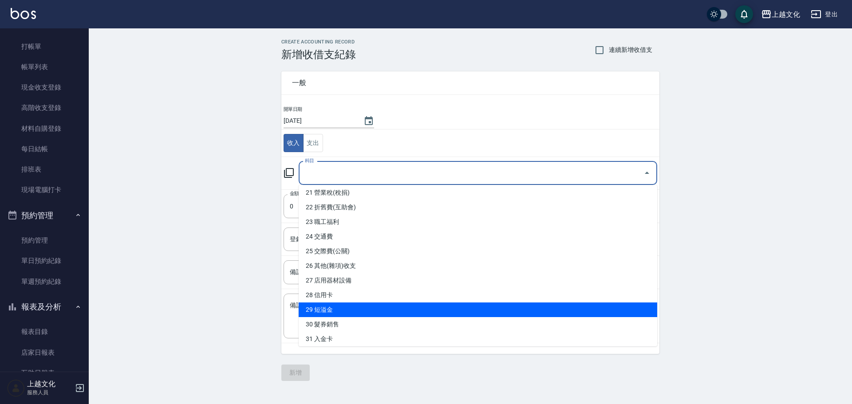
click at [332, 307] on li "29 短溢金" at bounding box center [478, 310] width 358 height 15
type input "29 短溢金"
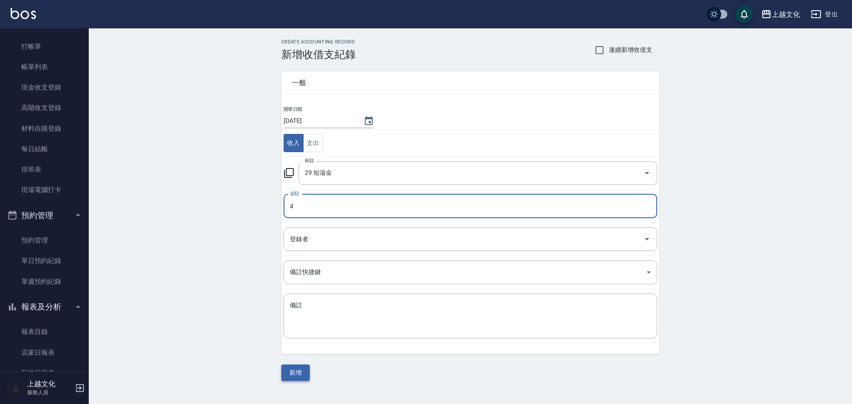
type input "4"
click at [290, 373] on button "新增" at bounding box center [295, 373] width 28 height 16
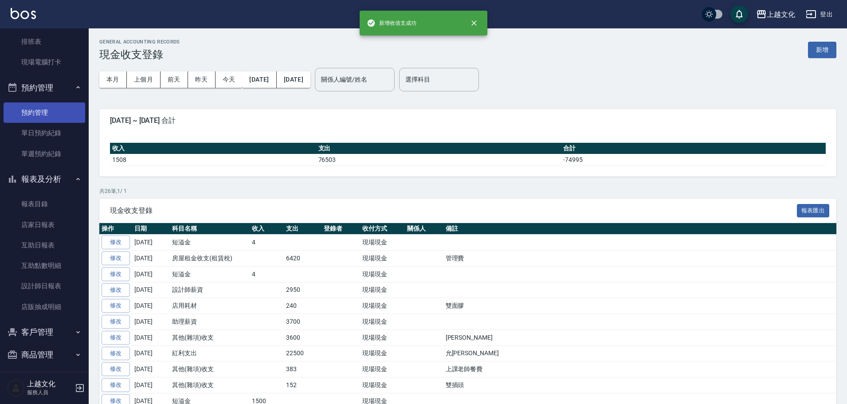
scroll to position [155, 0]
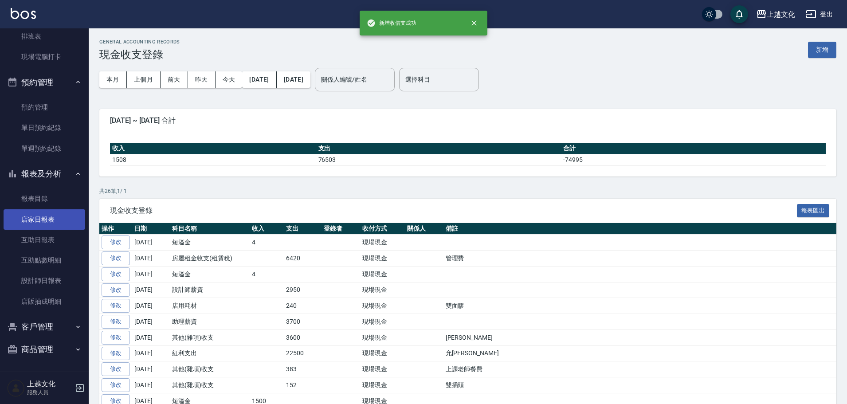
click at [33, 216] on link "店家日報表" at bounding box center [45, 219] width 82 height 20
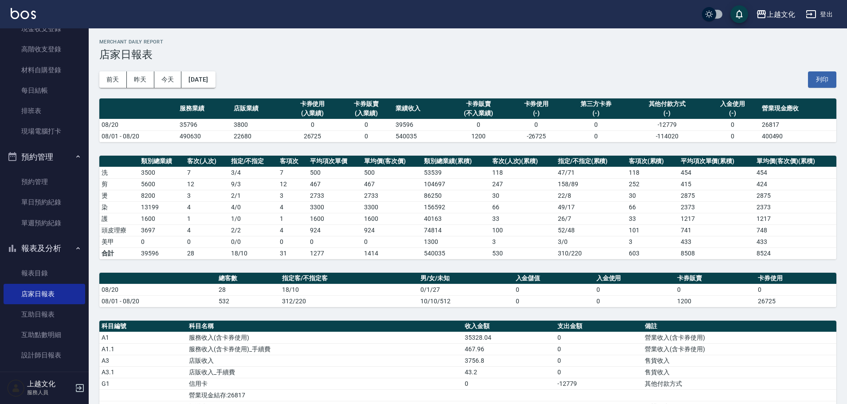
scroll to position [22, 0]
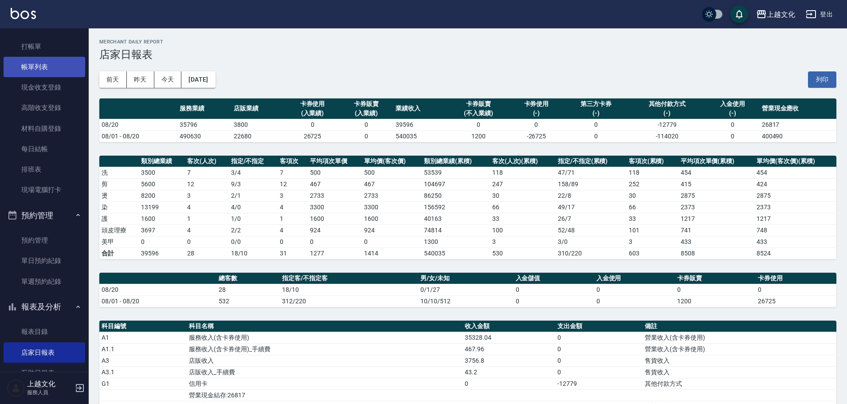
click at [35, 69] on link "帳單列表" at bounding box center [45, 67] width 82 height 20
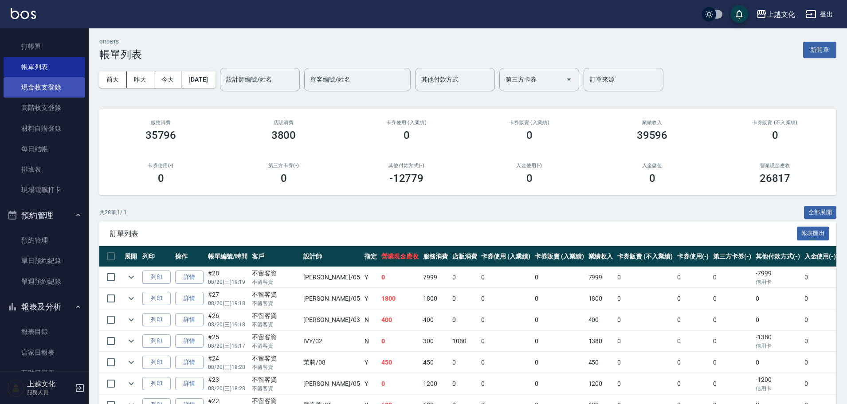
click at [48, 81] on link "現金收支登錄" at bounding box center [45, 87] width 82 height 20
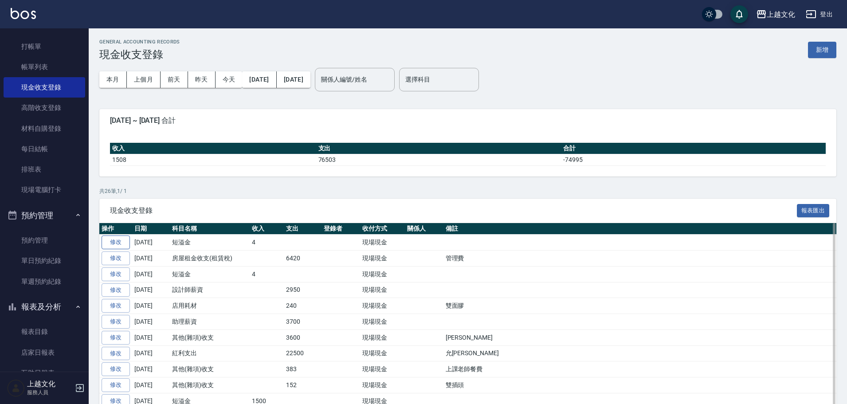
click at [116, 245] on link "修改" at bounding box center [116, 243] width 28 height 14
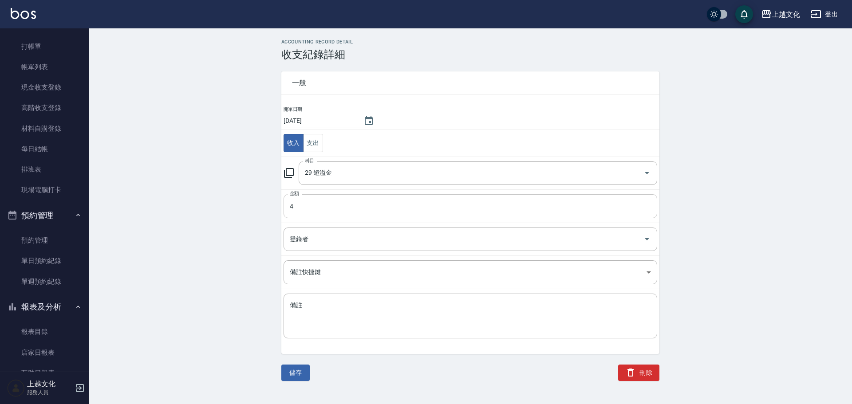
click at [290, 215] on input "4" at bounding box center [471, 206] width 374 height 24
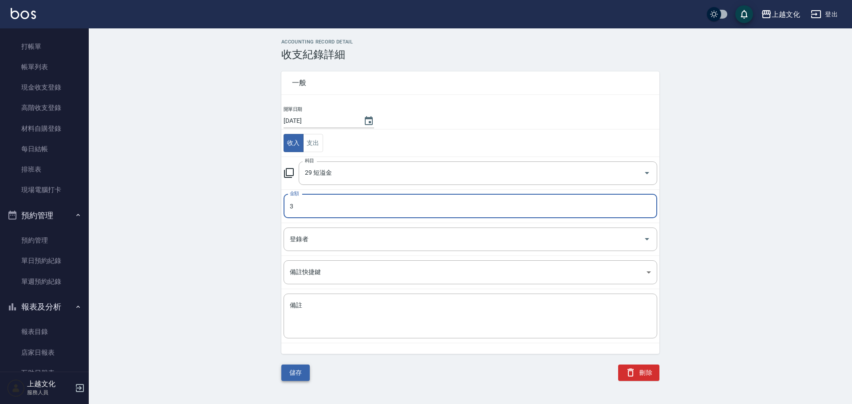
type input "3"
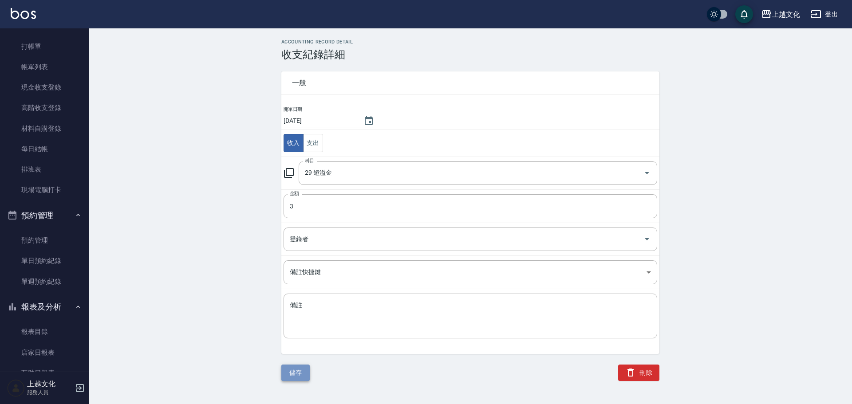
click at [287, 376] on button "儲存" at bounding box center [295, 373] width 28 height 16
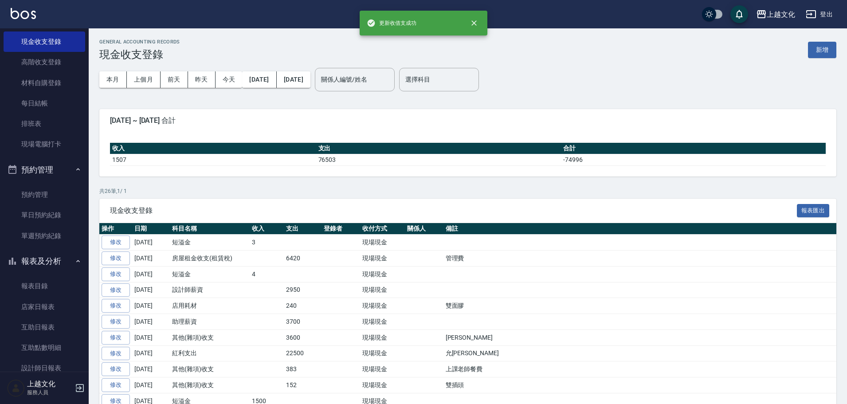
scroll to position [111, 0]
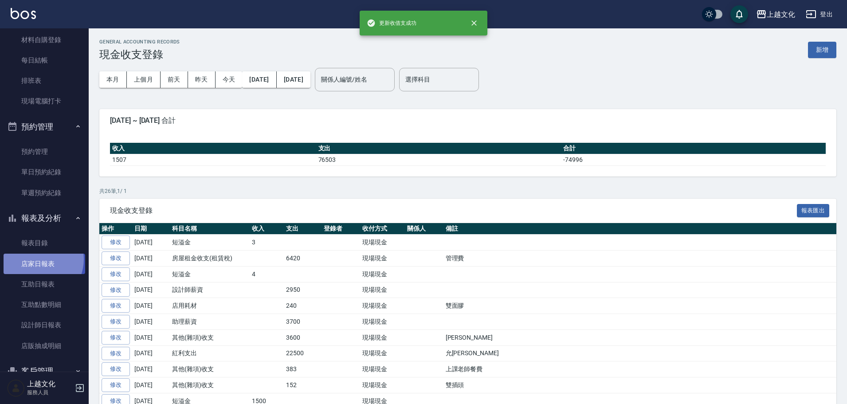
click at [36, 259] on link "店家日報表" at bounding box center [45, 264] width 82 height 20
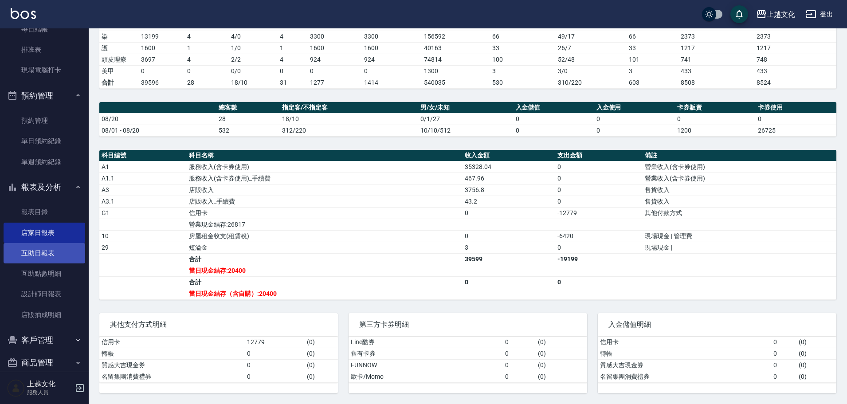
scroll to position [155, 0]
